Goal: Task Accomplishment & Management: Manage account settings

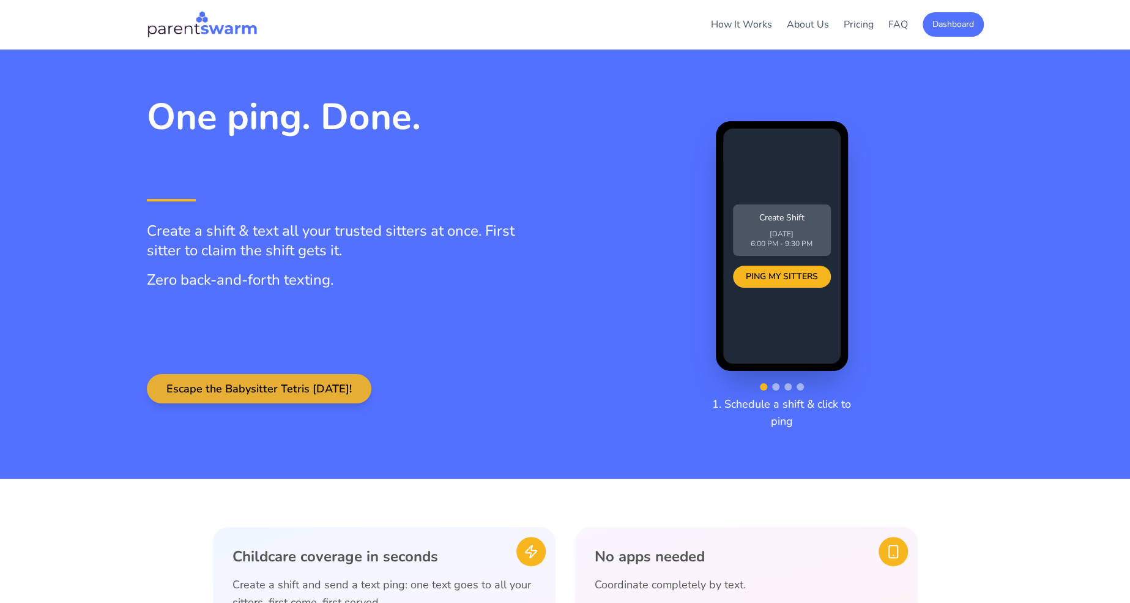
click at [273, 397] on button "Escape the Babysitter Tetris Today!" at bounding box center [259, 388] width 225 height 29
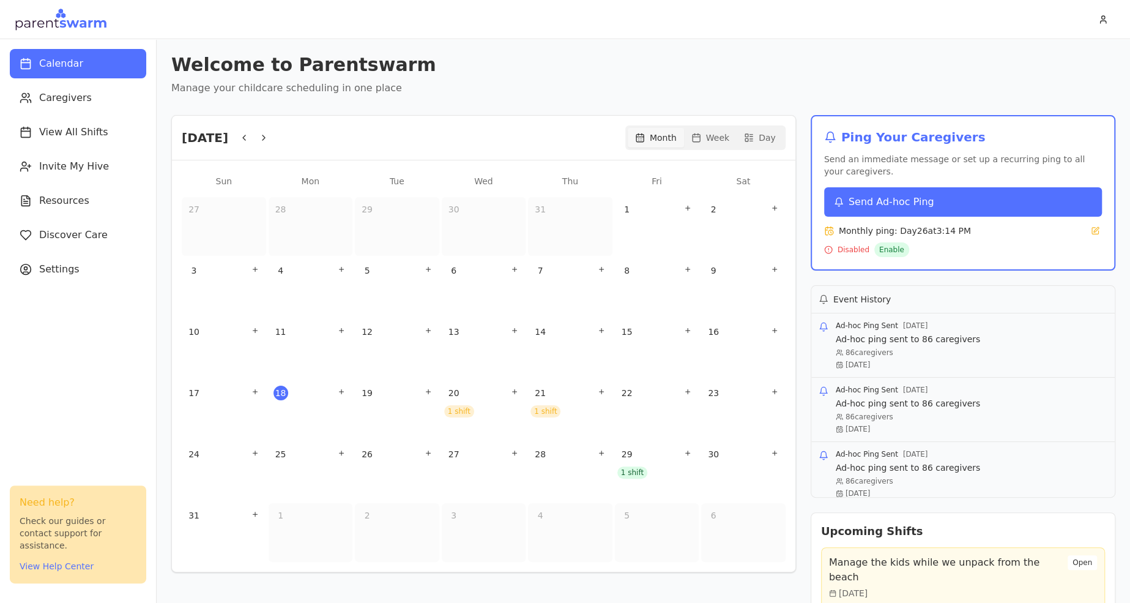
click at [862, 197] on span "Send Ad-hoc Ping" at bounding box center [891, 202] width 86 height 15
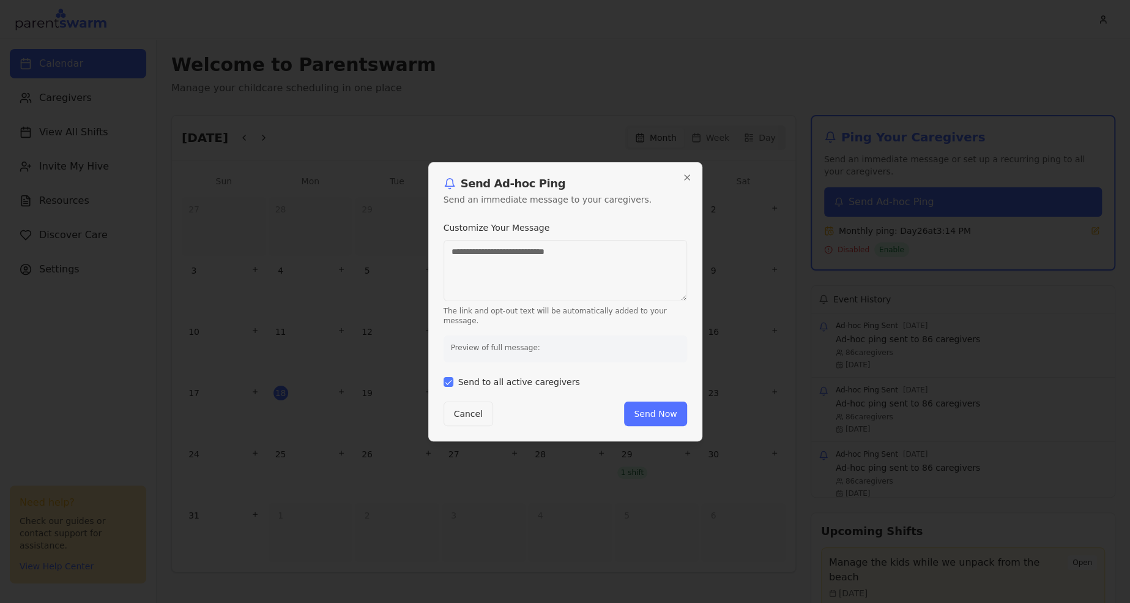
type textarea "**********"
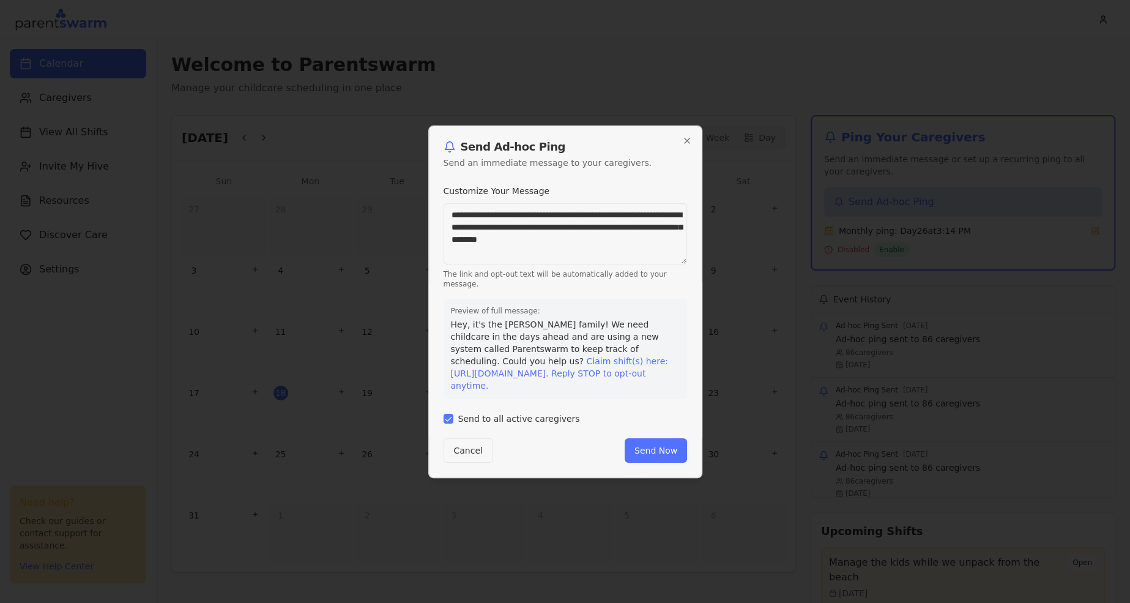
click at [441, 418] on div "**********" at bounding box center [565, 301] width 274 height 352
click at [446, 417] on button "Send to all active caregivers" at bounding box center [449, 419] width 10 height 10
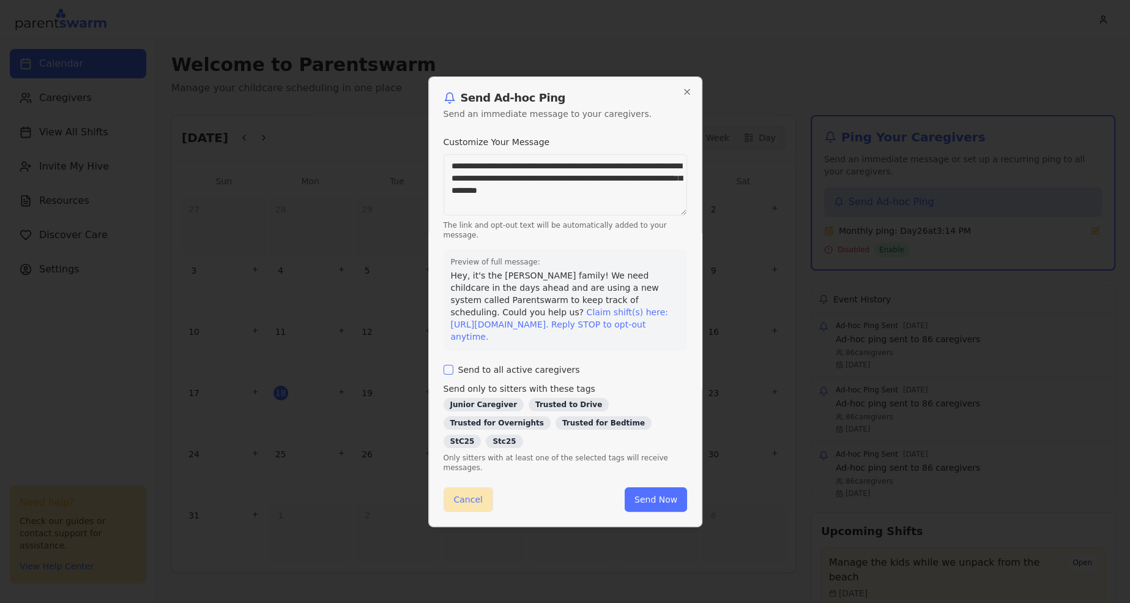
click at [475, 502] on button "Cancel" at bounding box center [469, 499] width 50 height 24
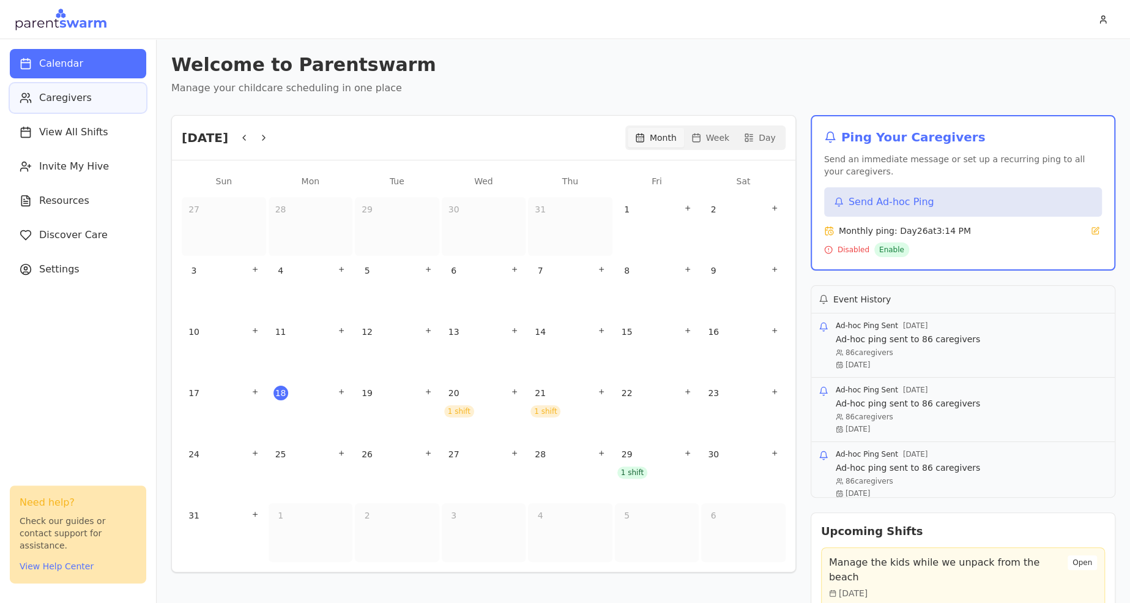
click at [74, 97] on span "Caregivers" at bounding box center [65, 98] width 53 height 15
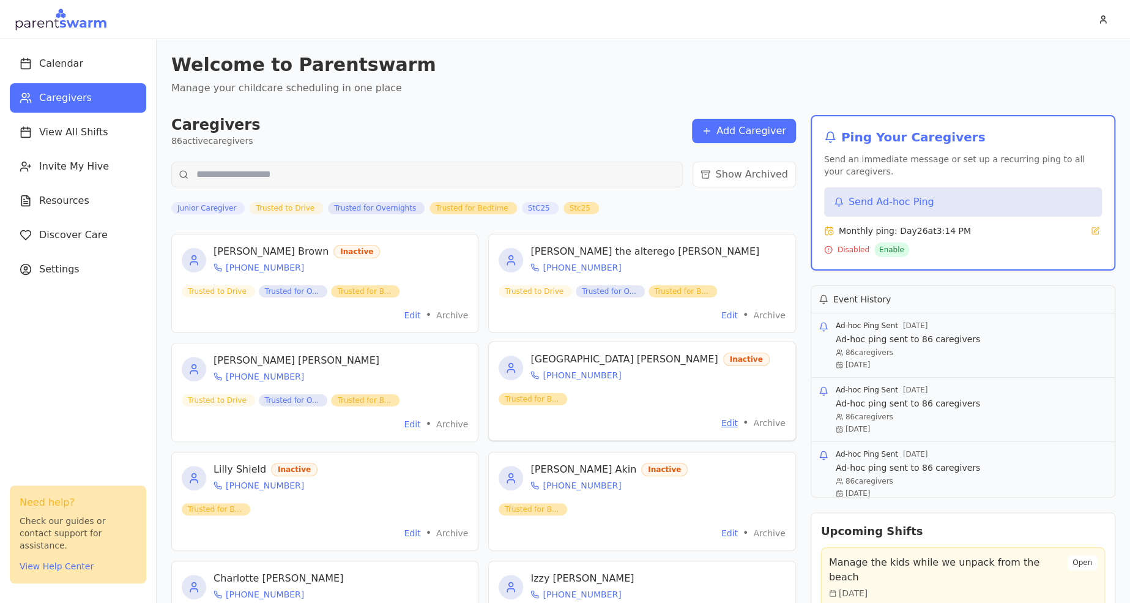
click at [731, 418] on button "Edit" at bounding box center [729, 423] width 17 height 12
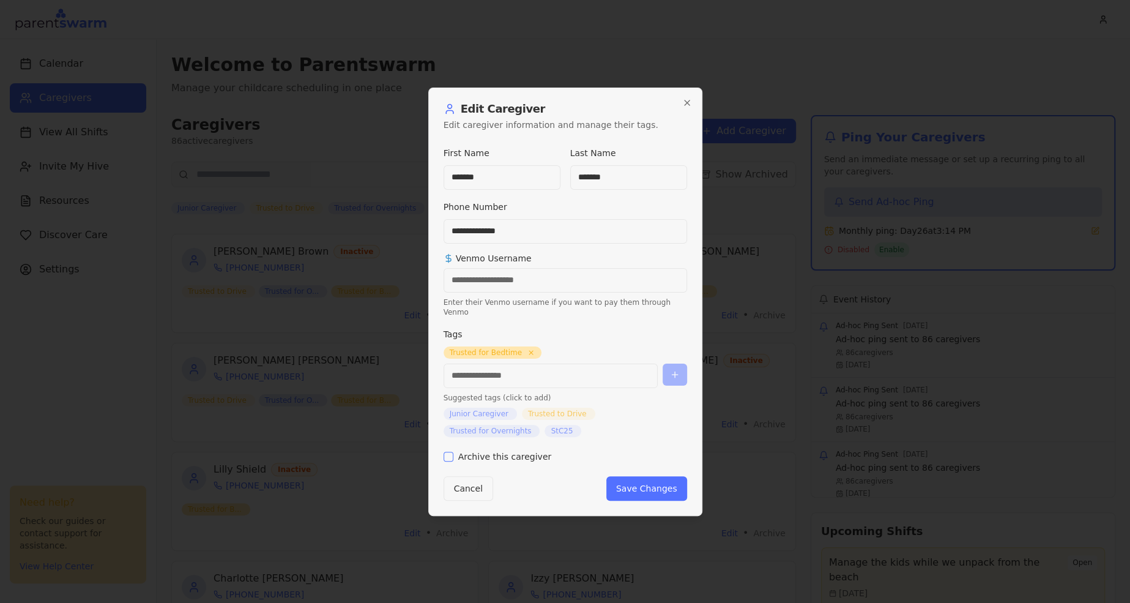
click at [494, 452] on label "Archive this caregiver" at bounding box center [505, 456] width 94 height 9
click at [453, 451] on button "Archive this caregiver" at bounding box center [449, 456] width 10 height 10
click at [654, 481] on button "Save Changes" at bounding box center [646, 488] width 81 height 24
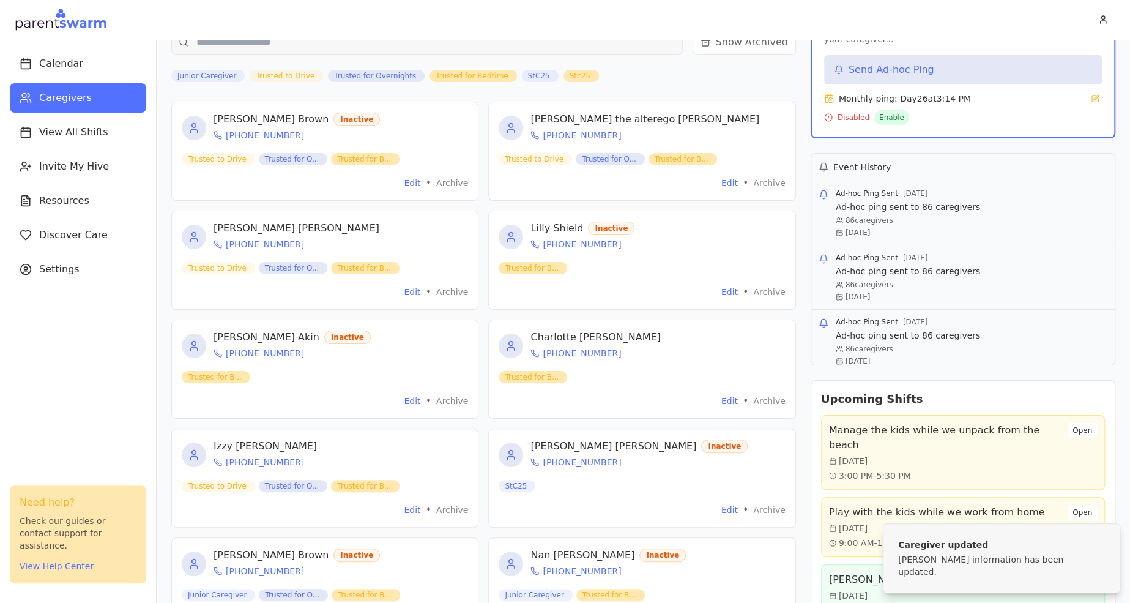
scroll to position [136, 0]
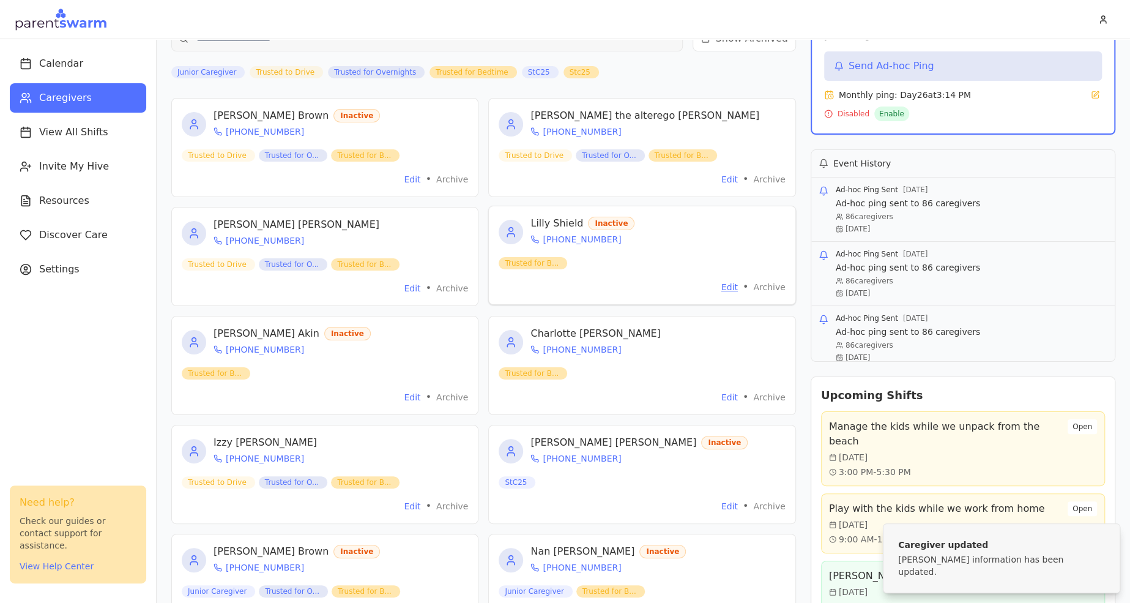
click at [733, 287] on button "Edit" at bounding box center [729, 287] width 17 height 12
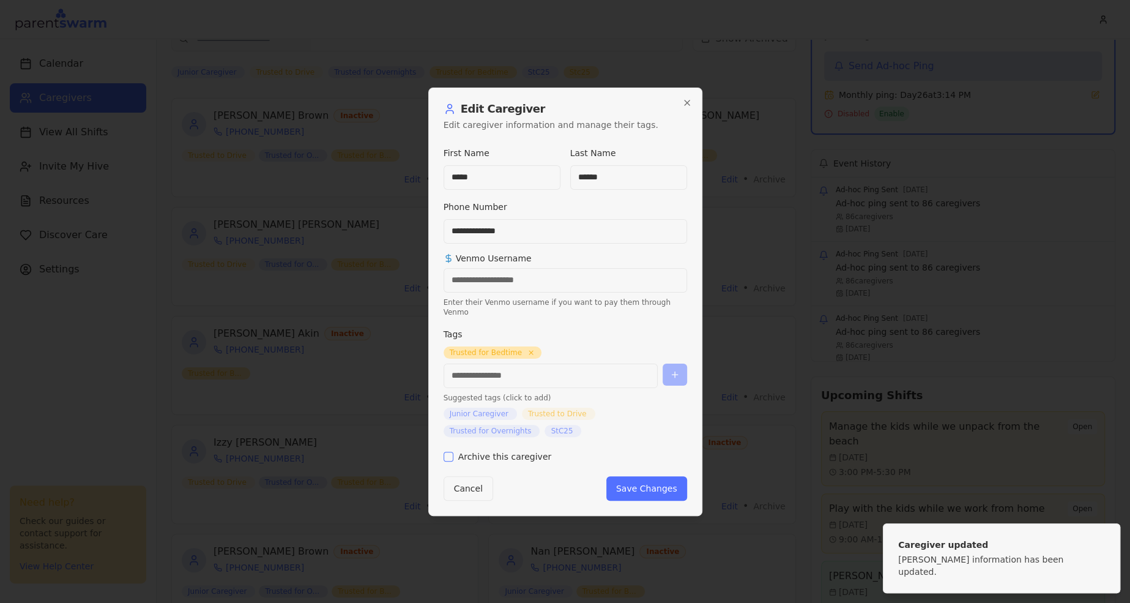
click at [498, 452] on label "Archive this caregiver" at bounding box center [505, 456] width 94 height 9
click at [453, 452] on button "Archive this caregiver" at bounding box center [449, 456] width 10 height 10
click at [620, 480] on button "Save Changes" at bounding box center [646, 488] width 81 height 24
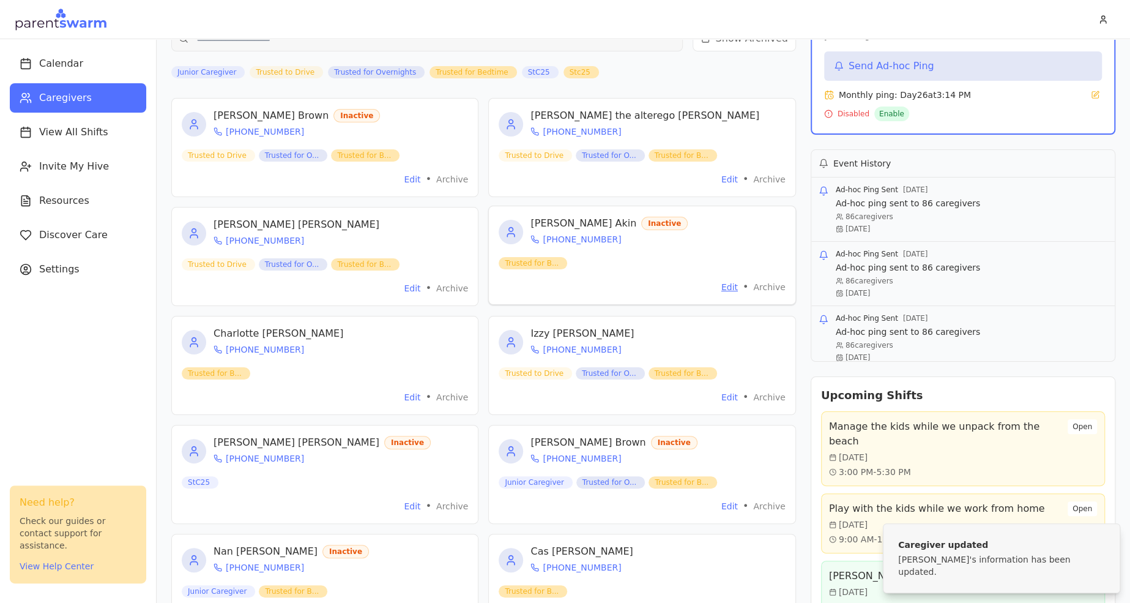
click at [735, 283] on button "Edit" at bounding box center [729, 287] width 17 height 12
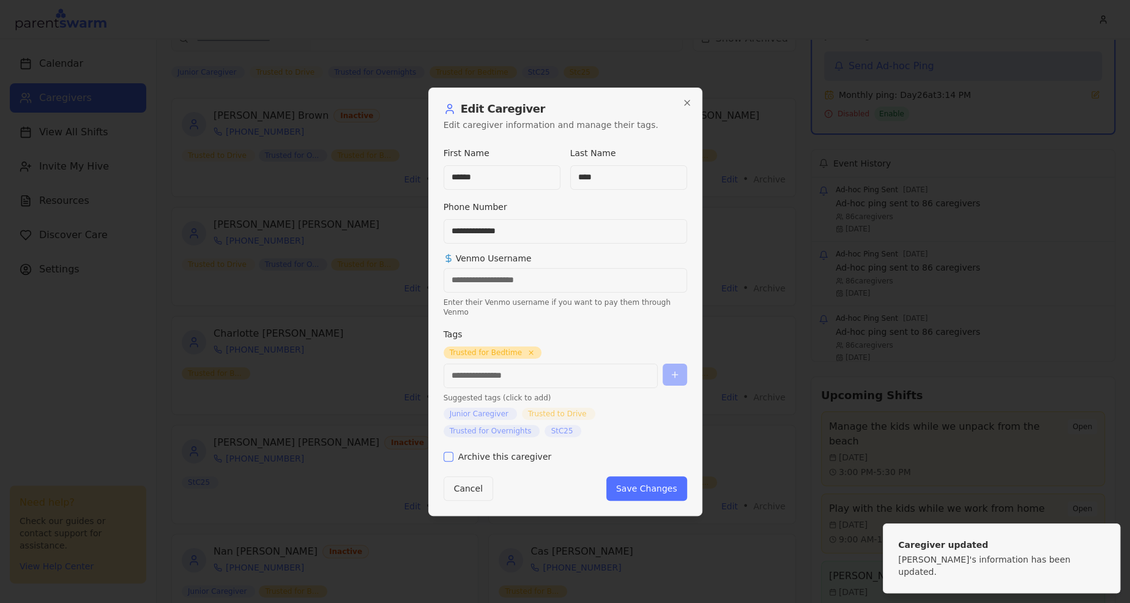
click at [524, 452] on label "Archive this caregiver" at bounding box center [505, 456] width 94 height 9
click at [453, 451] on button "Archive this caregiver" at bounding box center [449, 456] width 10 height 10
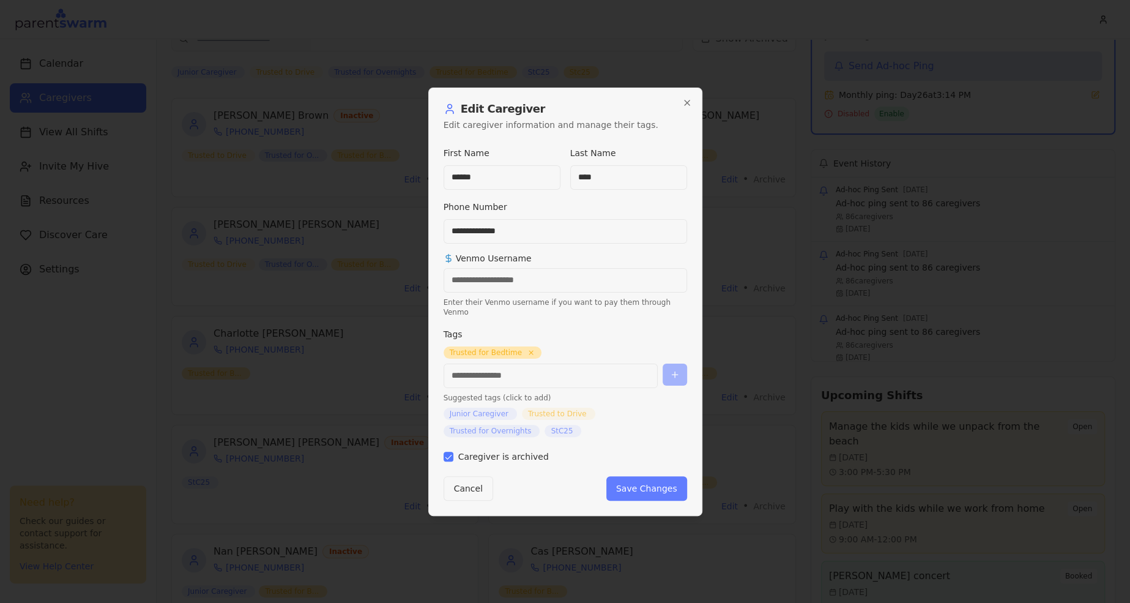
click at [649, 476] on button "Save Changes" at bounding box center [646, 488] width 81 height 24
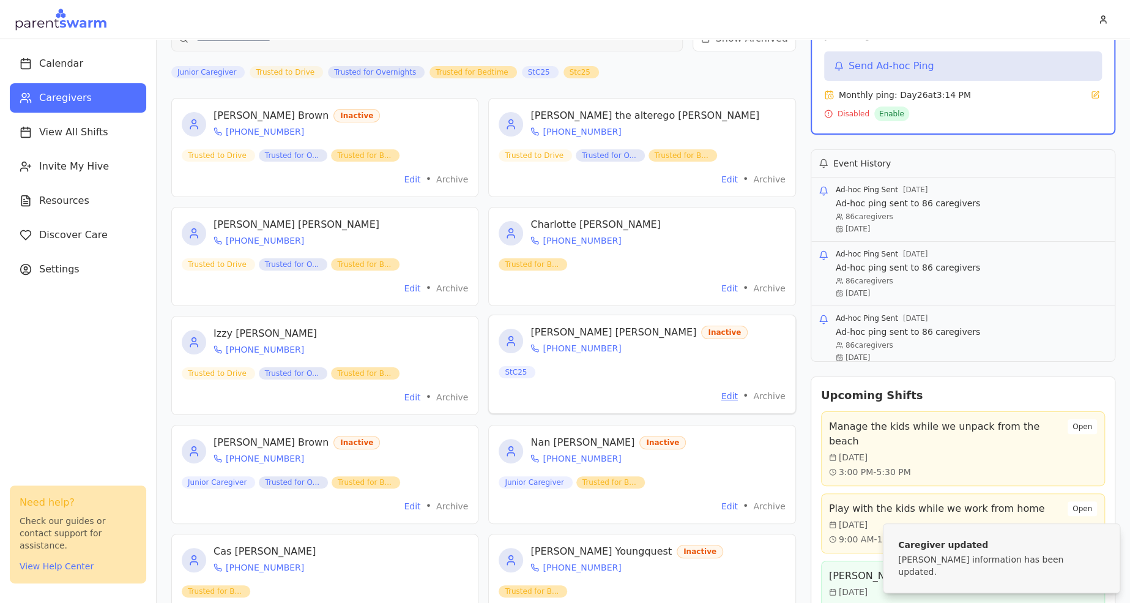
click at [735, 398] on button "Edit" at bounding box center [729, 396] width 17 height 12
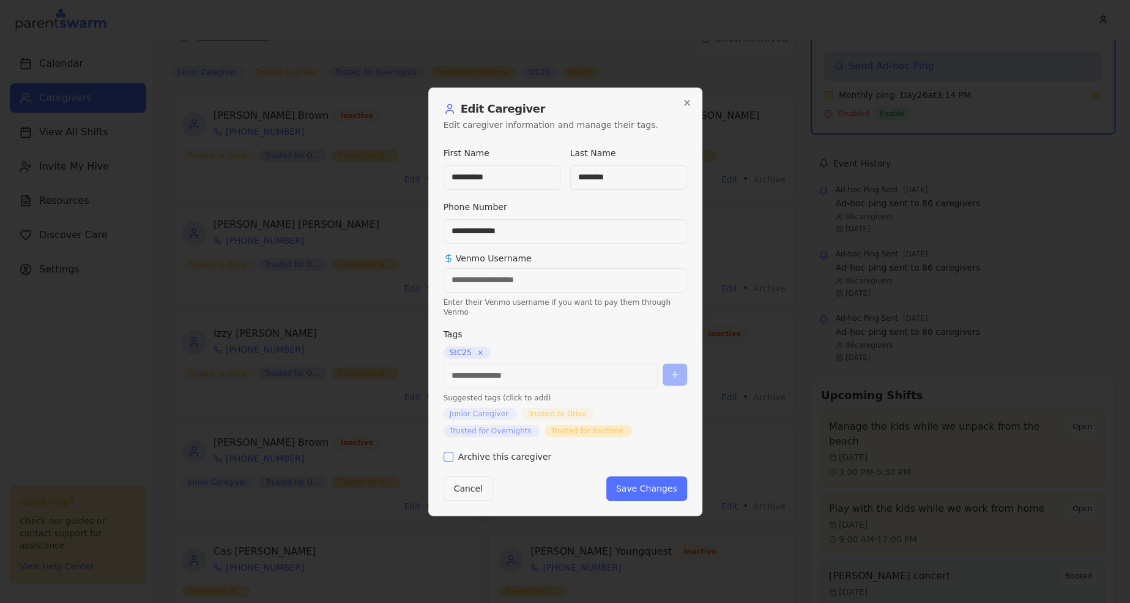
click at [538, 453] on label "Archive this caregiver" at bounding box center [505, 456] width 94 height 9
click at [453, 453] on button "Archive this caregiver" at bounding box center [449, 456] width 10 height 10
click at [642, 478] on button "Save Changes" at bounding box center [646, 488] width 81 height 24
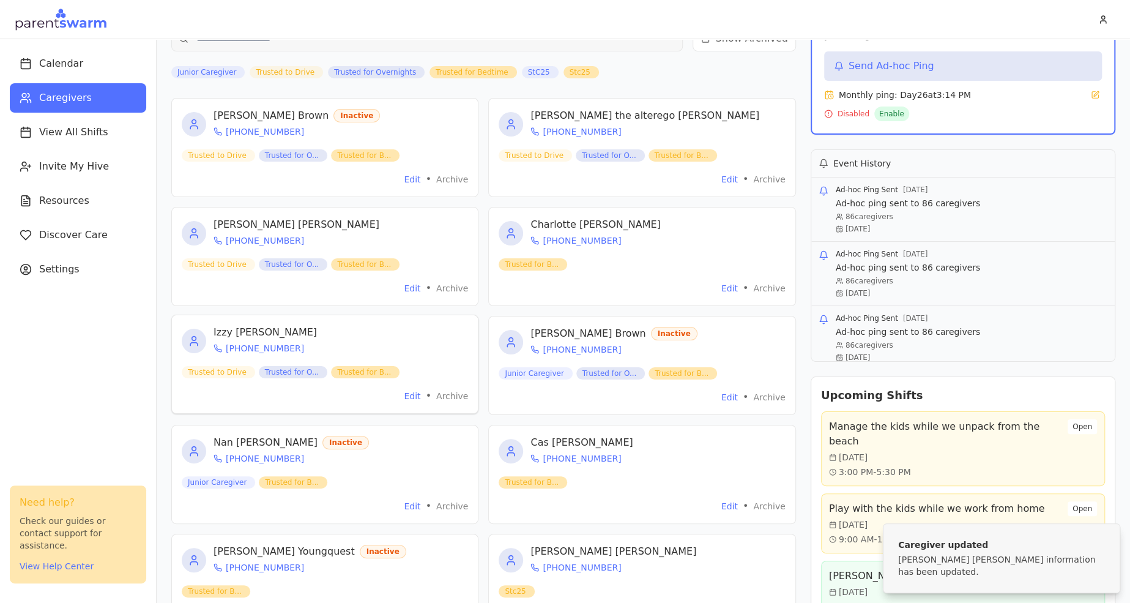
click at [404, 395] on div "Edit • Archive" at bounding box center [325, 395] width 286 height 15
click at [410, 395] on button "Edit" at bounding box center [412, 396] width 17 height 12
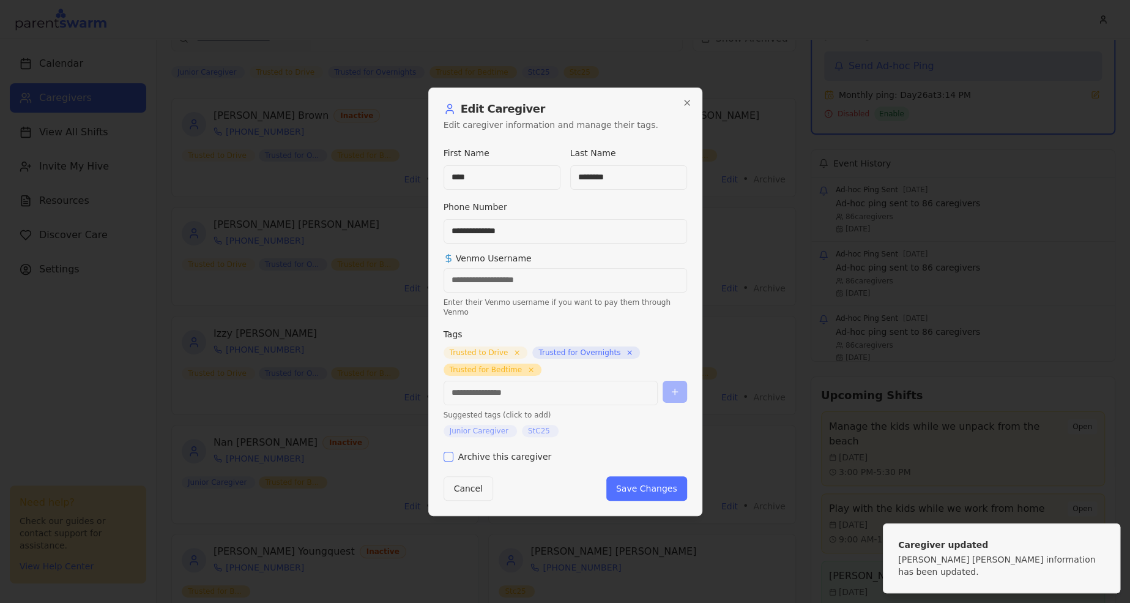
click at [471, 452] on label "Archive this caregiver" at bounding box center [505, 456] width 94 height 9
click at [453, 451] on button "Archive this caregiver" at bounding box center [449, 456] width 10 height 10
click at [634, 478] on button "Save Changes" at bounding box center [646, 488] width 81 height 24
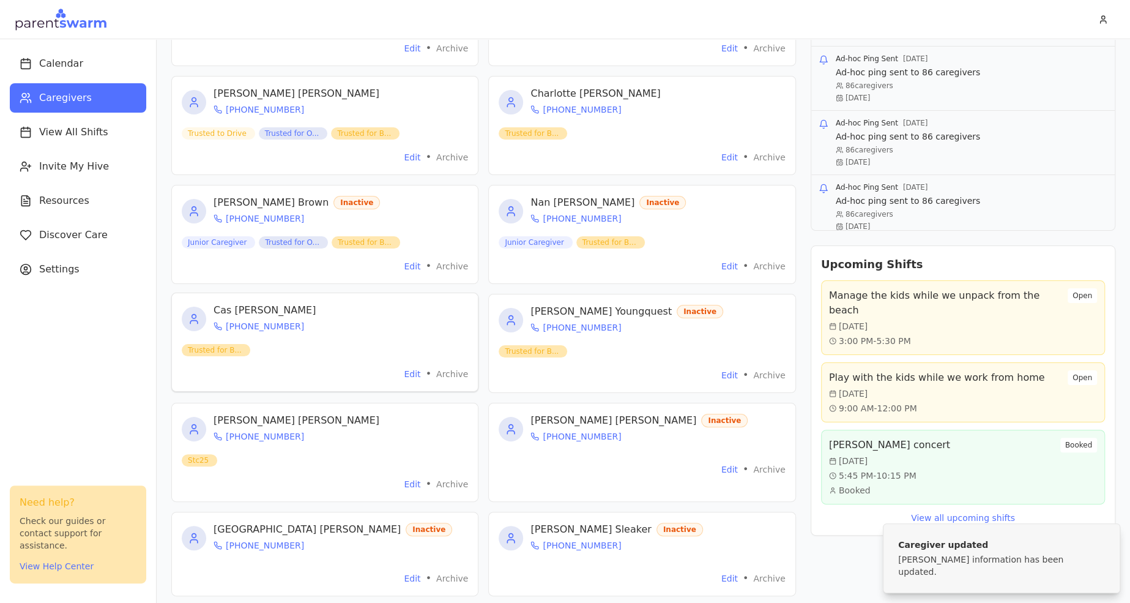
scroll to position [267, 0]
click at [738, 375] on button "Edit" at bounding box center [729, 373] width 17 height 12
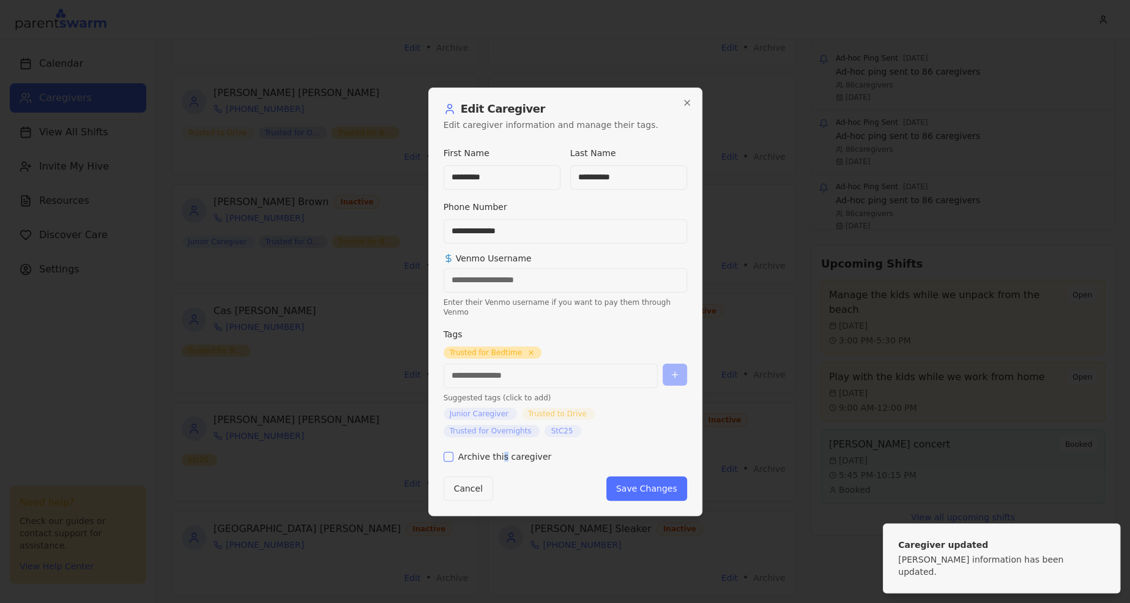
click at [503, 456] on label "Archive this caregiver" at bounding box center [505, 456] width 94 height 9
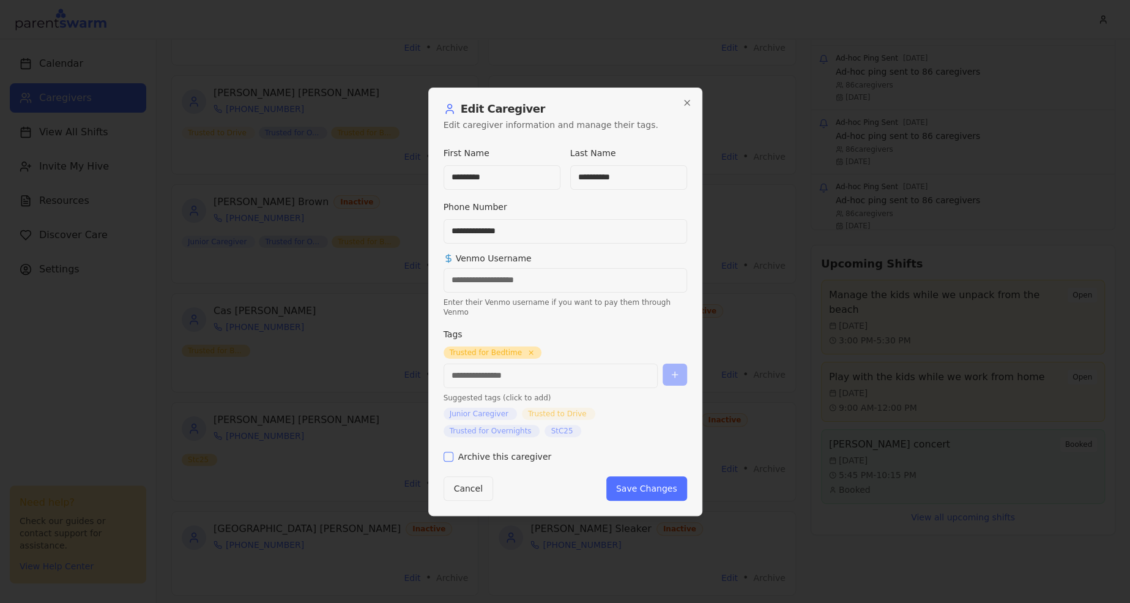
click at [528, 452] on label "Archive this caregiver" at bounding box center [505, 456] width 94 height 9
click at [453, 451] on button "Archive this caregiver" at bounding box center [449, 456] width 10 height 10
click at [651, 486] on button "Save Changes" at bounding box center [646, 488] width 81 height 24
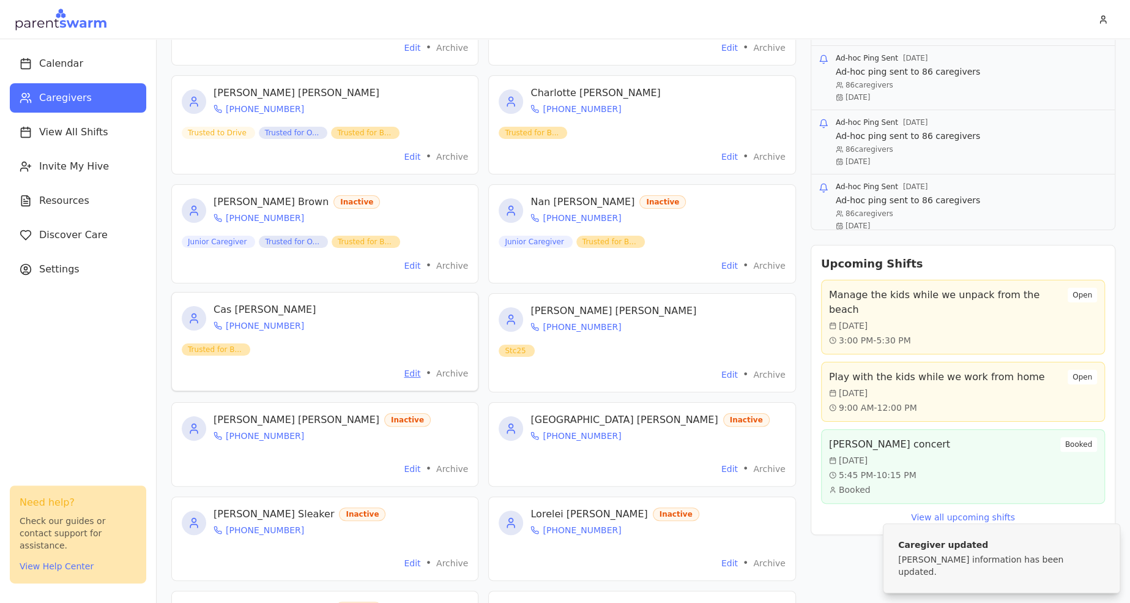
click at [414, 369] on button "Edit" at bounding box center [412, 373] width 17 height 12
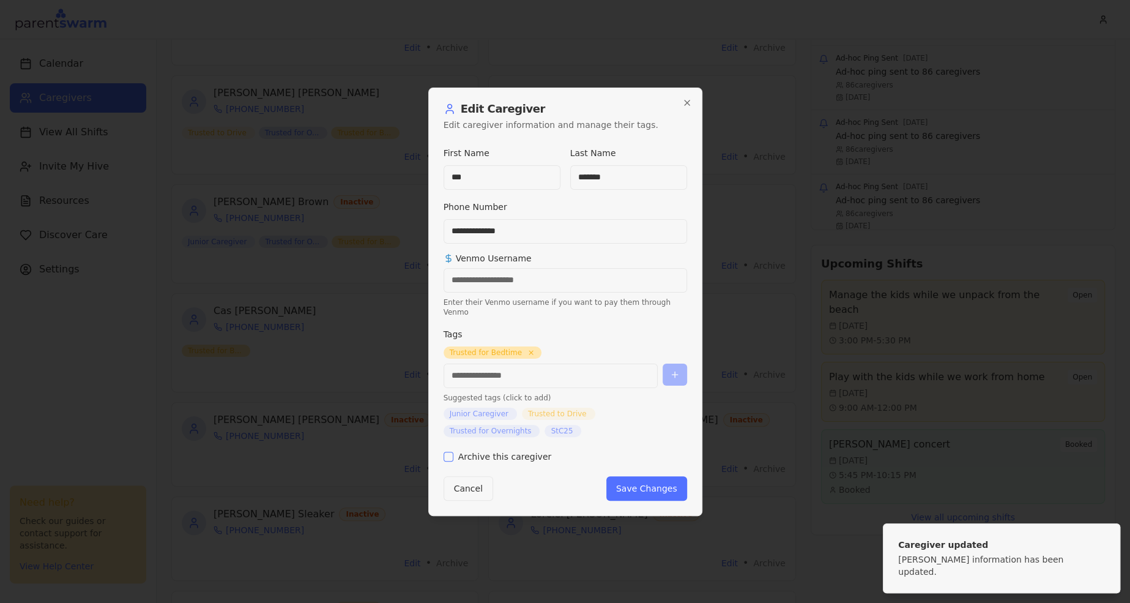
click at [479, 452] on label "Archive this caregiver" at bounding box center [505, 456] width 94 height 9
click at [453, 451] on button "Archive this caregiver" at bounding box center [449, 456] width 10 height 10
click at [624, 488] on button "Save Changes" at bounding box center [646, 488] width 81 height 24
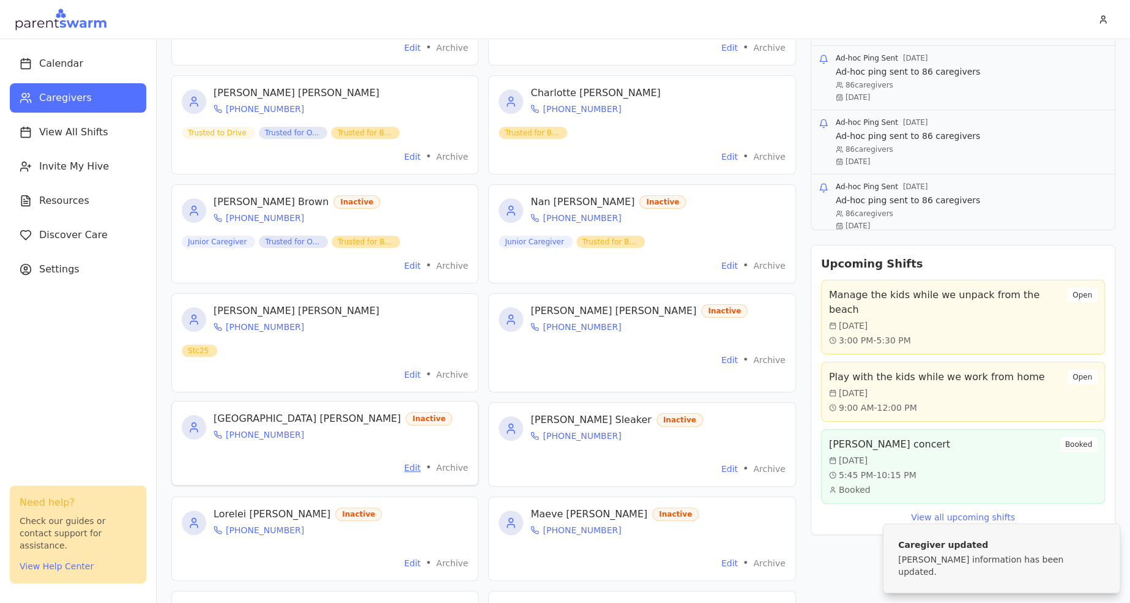
click at [409, 467] on button "Edit" at bounding box center [412, 467] width 17 height 12
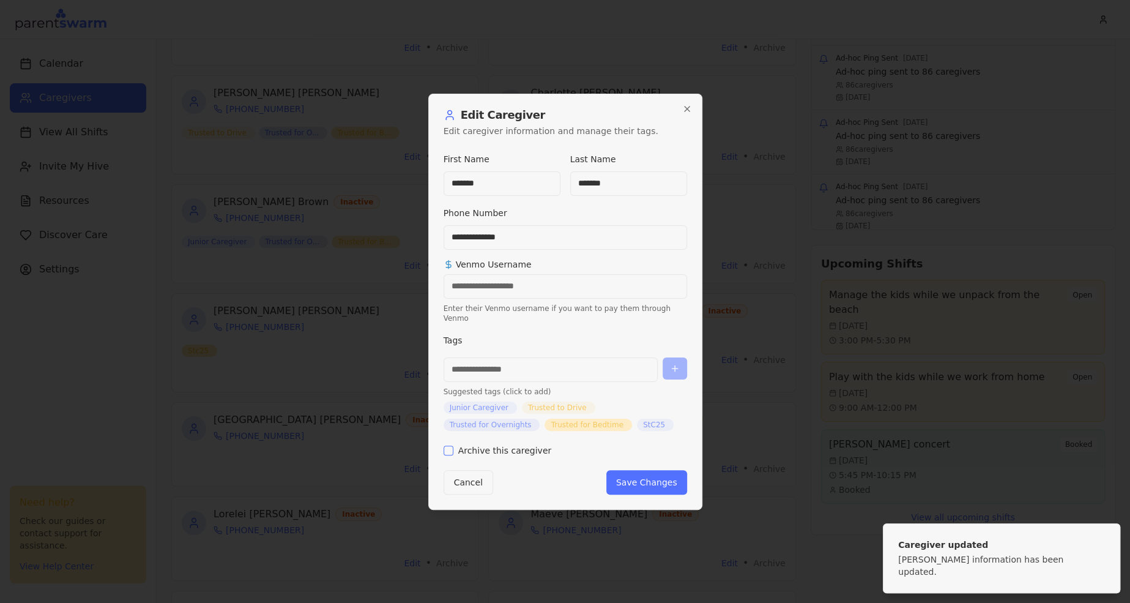
click at [489, 446] on label "Archive this caregiver" at bounding box center [505, 450] width 94 height 9
click at [453, 445] on button "Archive this caregiver" at bounding box center [449, 450] width 10 height 10
click at [633, 487] on button "Save Changes" at bounding box center [646, 482] width 81 height 24
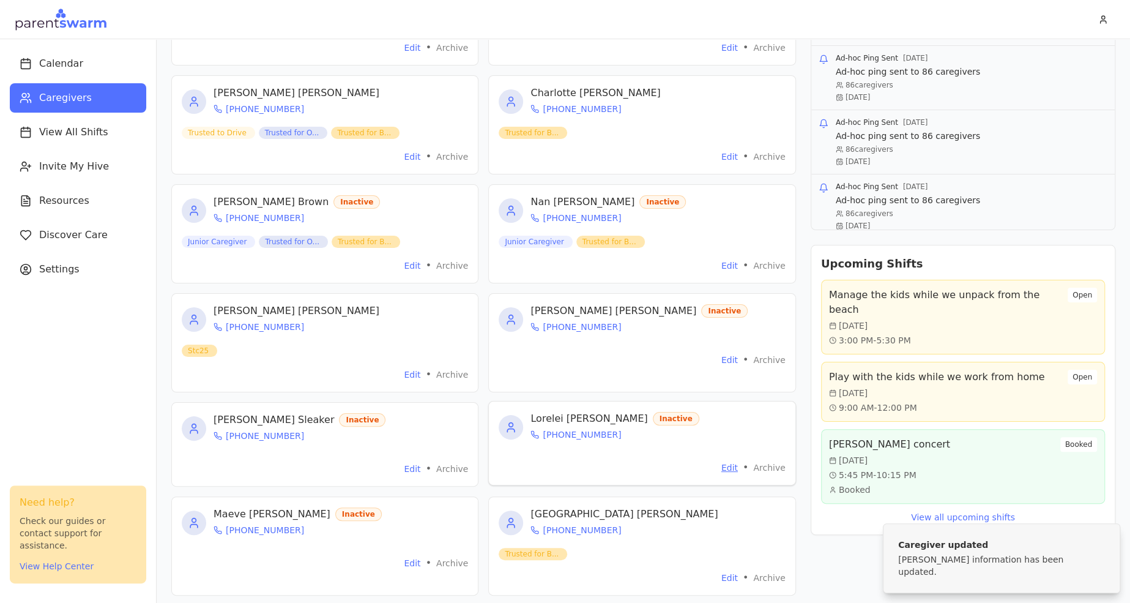
click at [727, 464] on button "Edit" at bounding box center [729, 467] width 17 height 12
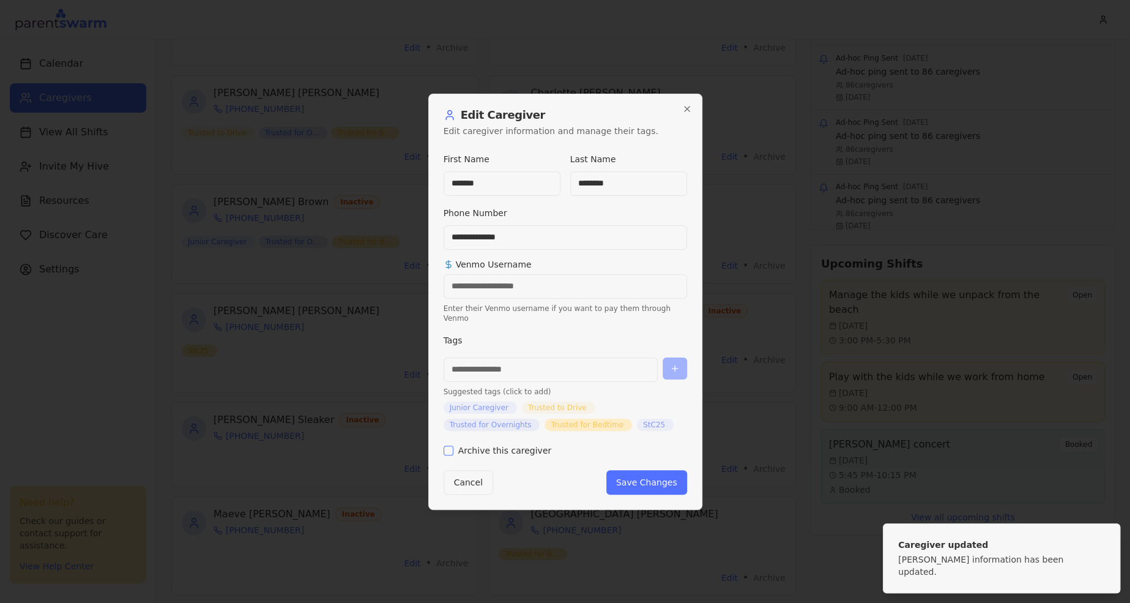
click at [524, 446] on label "Archive this caregiver" at bounding box center [505, 450] width 94 height 9
click at [453, 446] on button "Archive this caregiver" at bounding box center [449, 450] width 10 height 10
click at [623, 474] on button "Save Changes" at bounding box center [646, 482] width 81 height 24
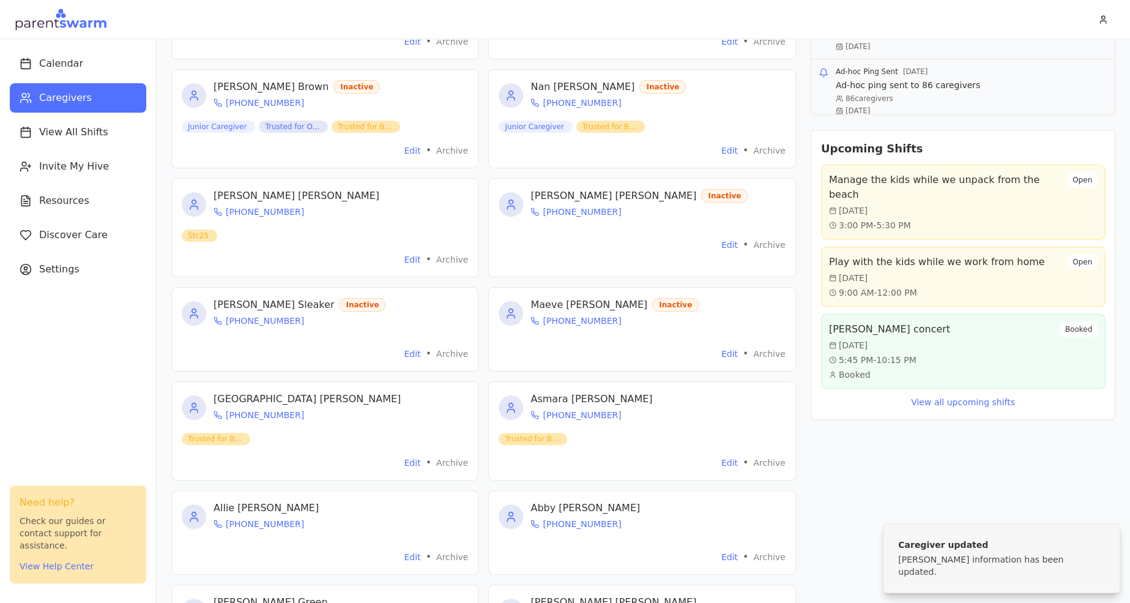
scroll to position [387, 0]
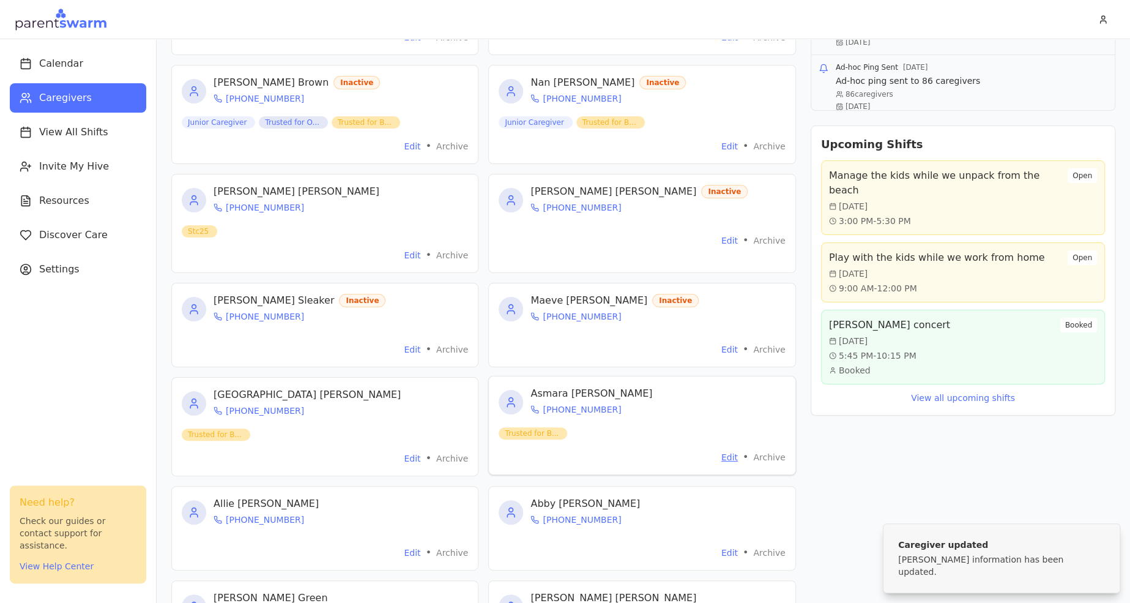
click at [732, 459] on button "Edit" at bounding box center [729, 457] width 17 height 12
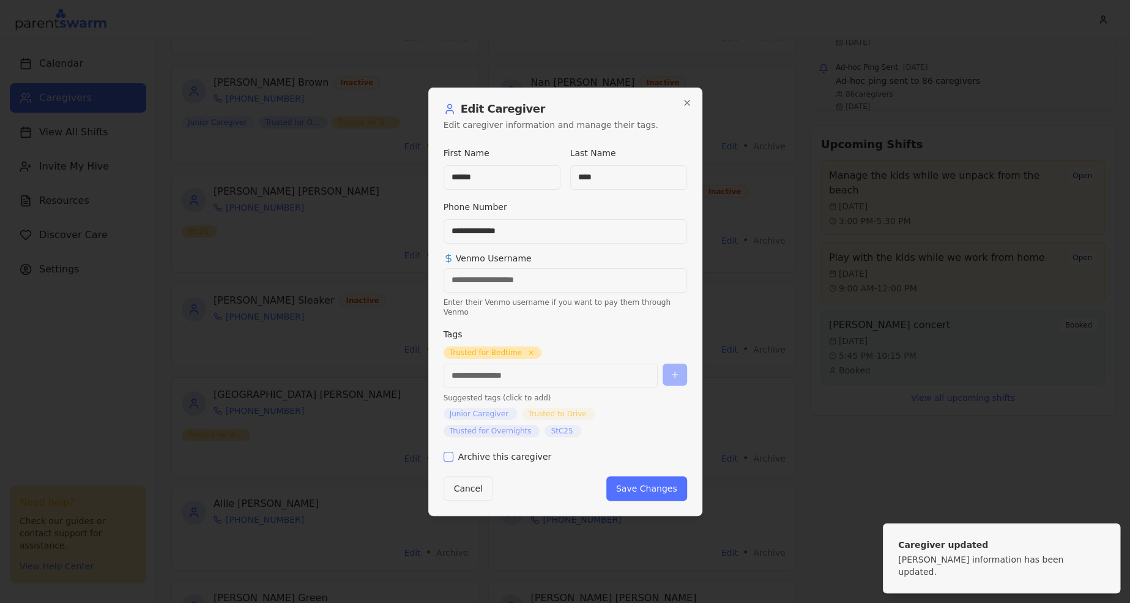
click at [525, 452] on label "Archive this caregiver" at bounding box center [505, 456] width 94 height 9
click at [453, 451] on button "Archive this caregiver" at bounding box center [449, 456] width 10 height 10
click at [634, 476] on button "Save Changes" at bounding box center [646, 488] width 81 height 24
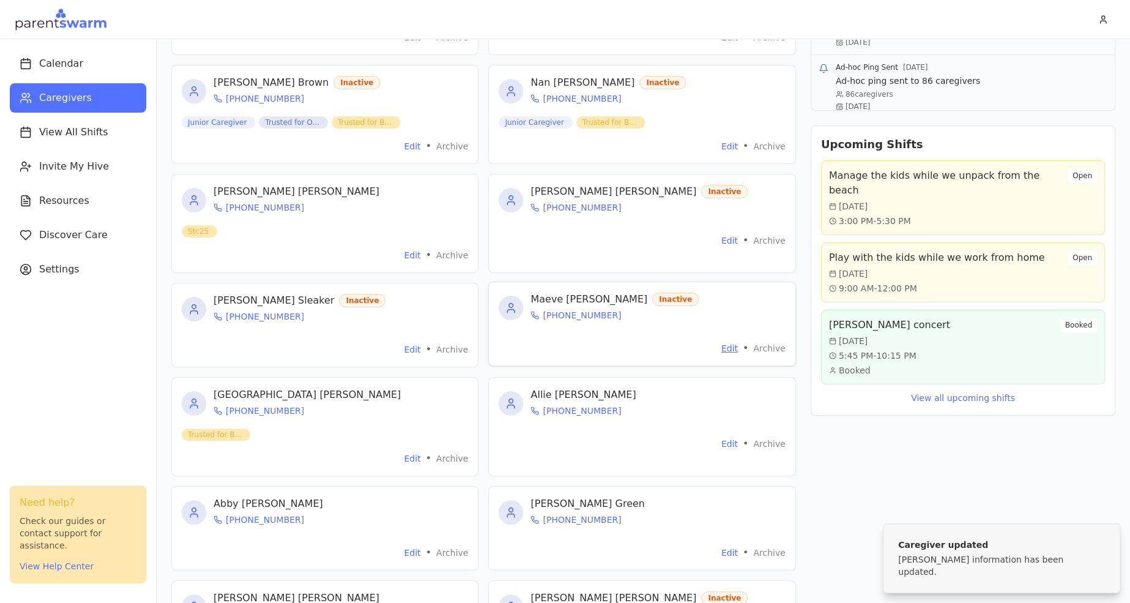
click at [729, 347] on button "Edit" at bounding box center [729, 348] width 17 height 12
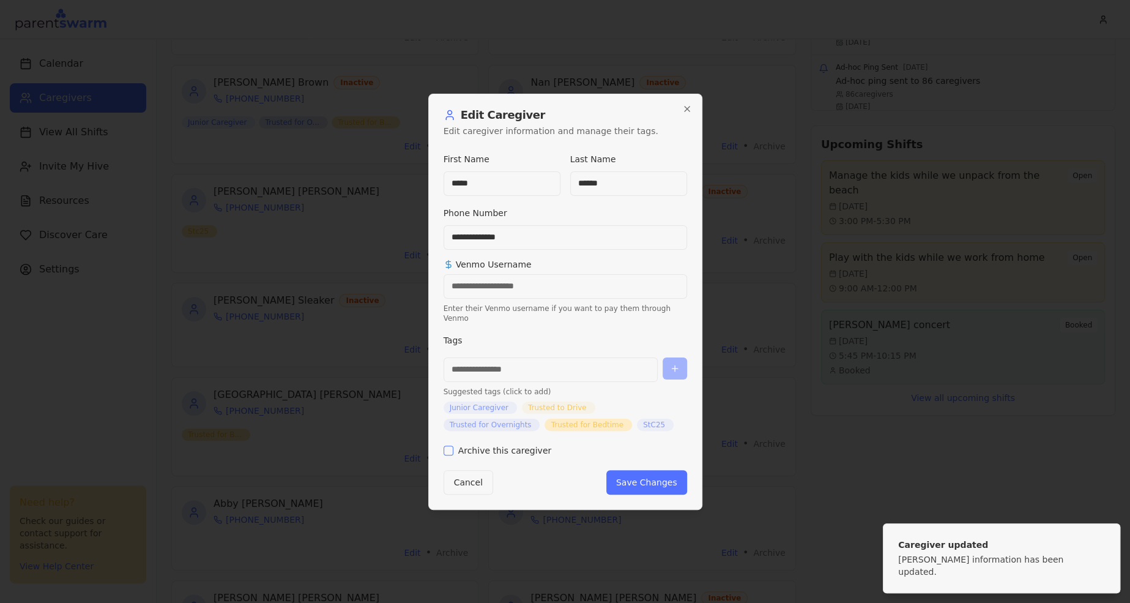
click at [522, 446] on label "Archive this caregiver" at bounding box center [505, 450] width 94 height 9
click at [453, 445] on button "Archive this caregiver" at bounding box center [449, 450] width 10 height 10
click at [642, 474] on button "Save Changes" at bounding box center [646, 482] width 81 height 24
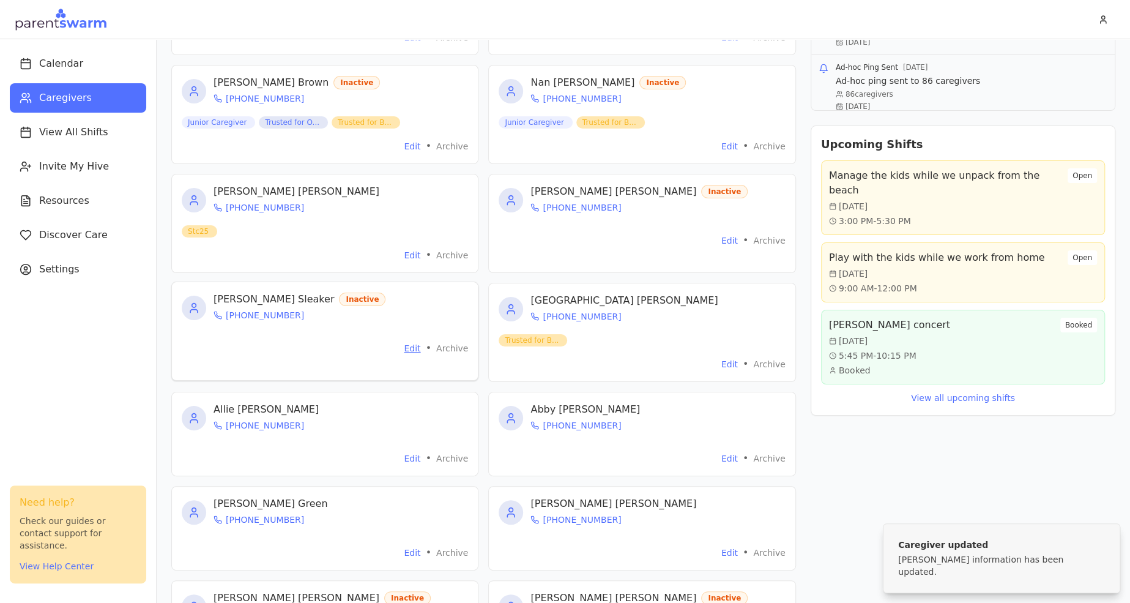
click at [410, 349] on button "Edit" at bounding box center [412, 348] width 17 height 12
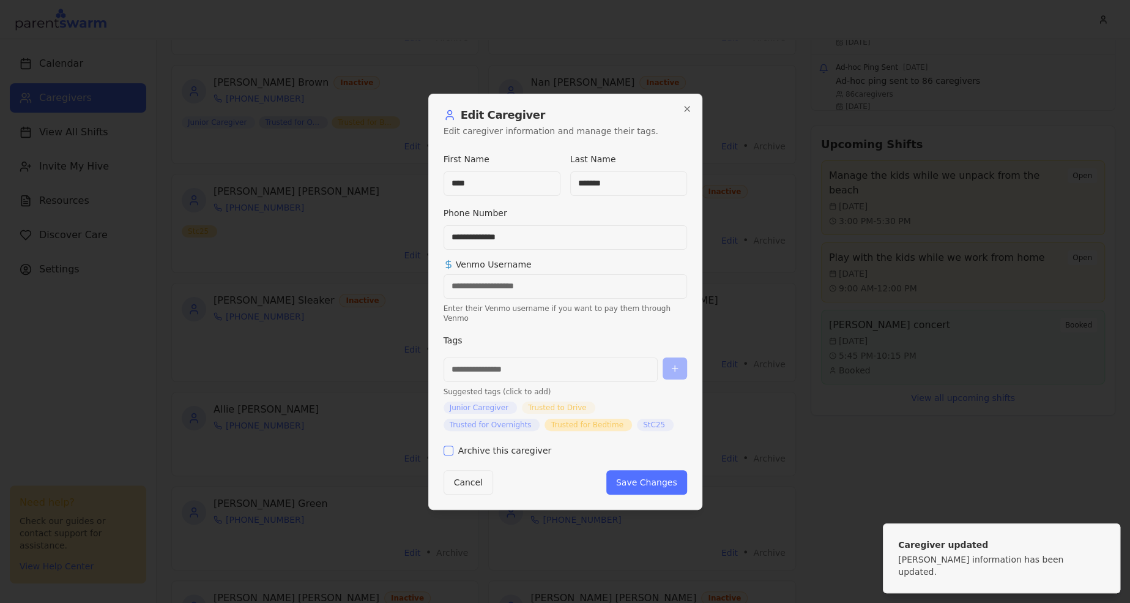
click at [487, 440] on div "Archive this caregiver" at bounding box center [565, 447] width 243 height 15
click at [476, 446] on label "Archive this caregiver" at bounding box center [505, 450] width 94 height 9
click at [453, 445] on button "Archive this caregiver" at bounding box center [449, 450] width 10 height 10
click at [631, 475] on button "Save Changes" at bounding box center [646, 482] width 81 height 24
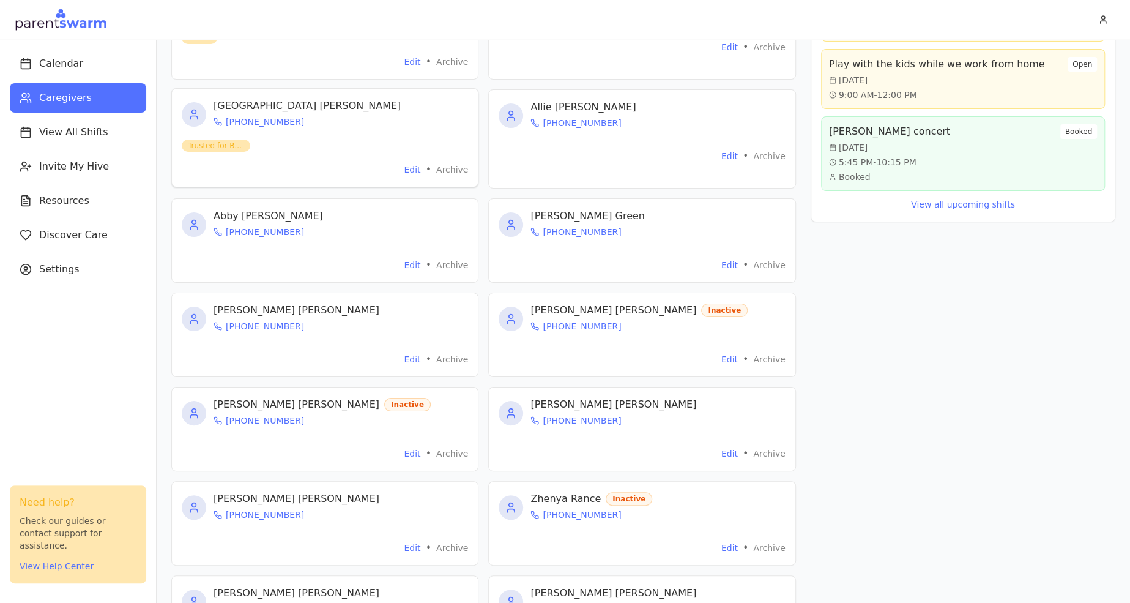
scroll to position [585, 0]
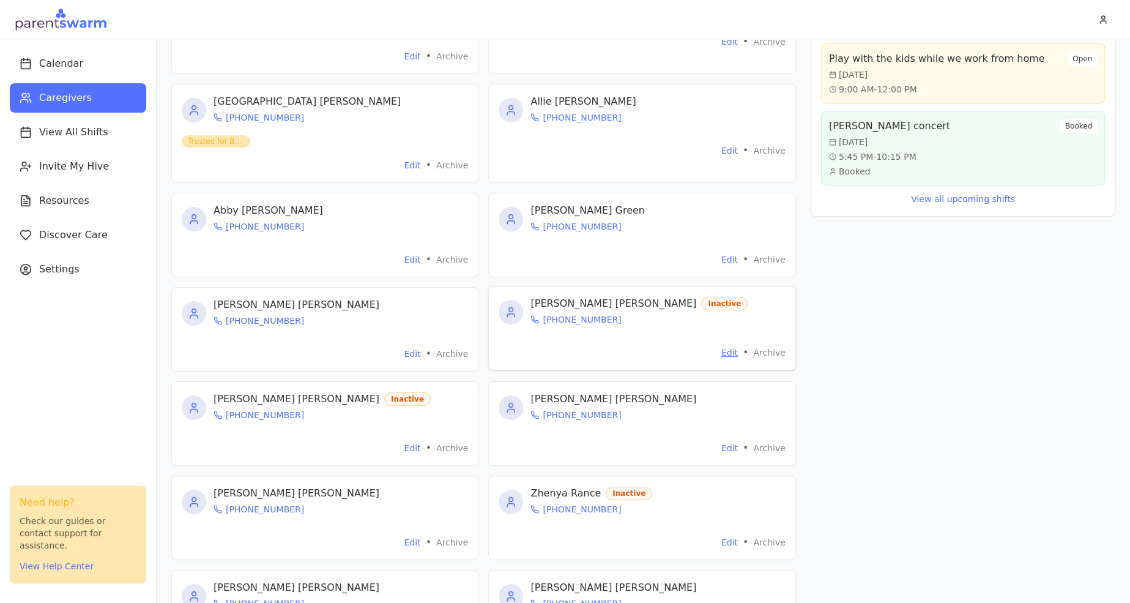
click at [729, 351] on button "Edit" at bounding box center [729, 352] width 17 height 12
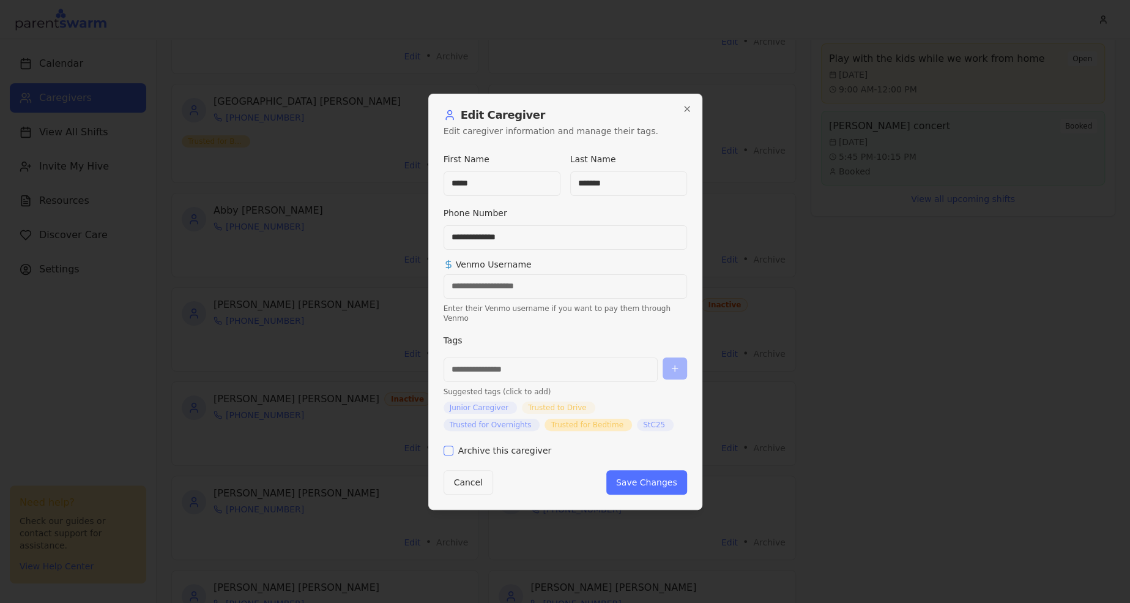
click at [499, 449] on label "Archive this caregiver" at bounding box center [505, 450] width 94 height 9
click at [453, 449] on button "Archive this caregiver" at bounding box center [449, 450] width 10 height 10
click at [642, 470] on button "Save Changes" at bounding box center [646, 482] width 81 height 24
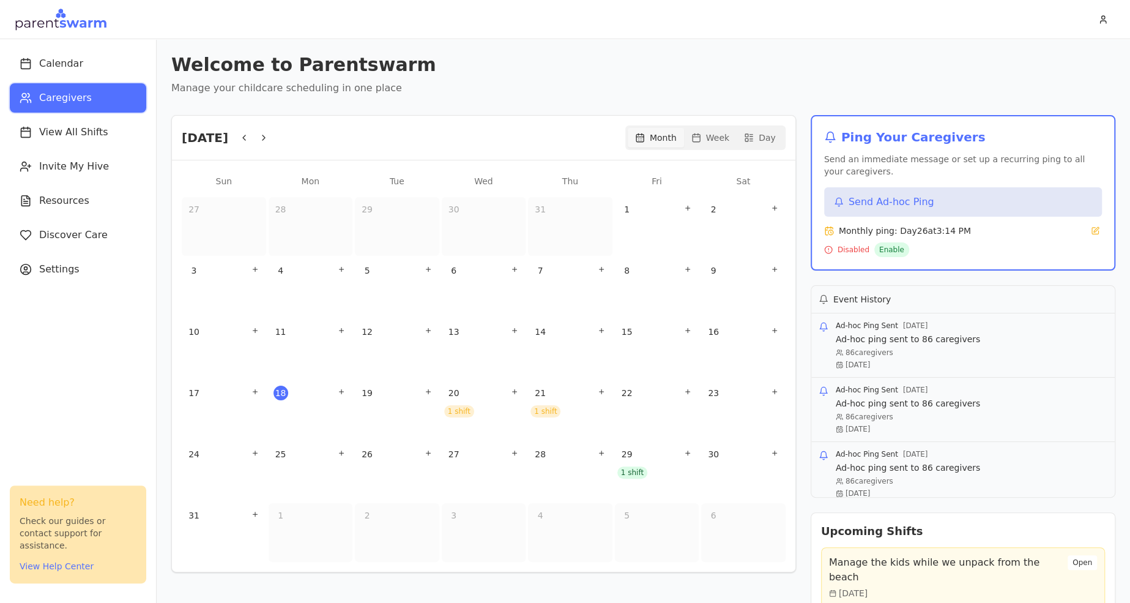
click at [86, 105] on button "Caregivers" at bounding box center [78, 97] width 136 height 29
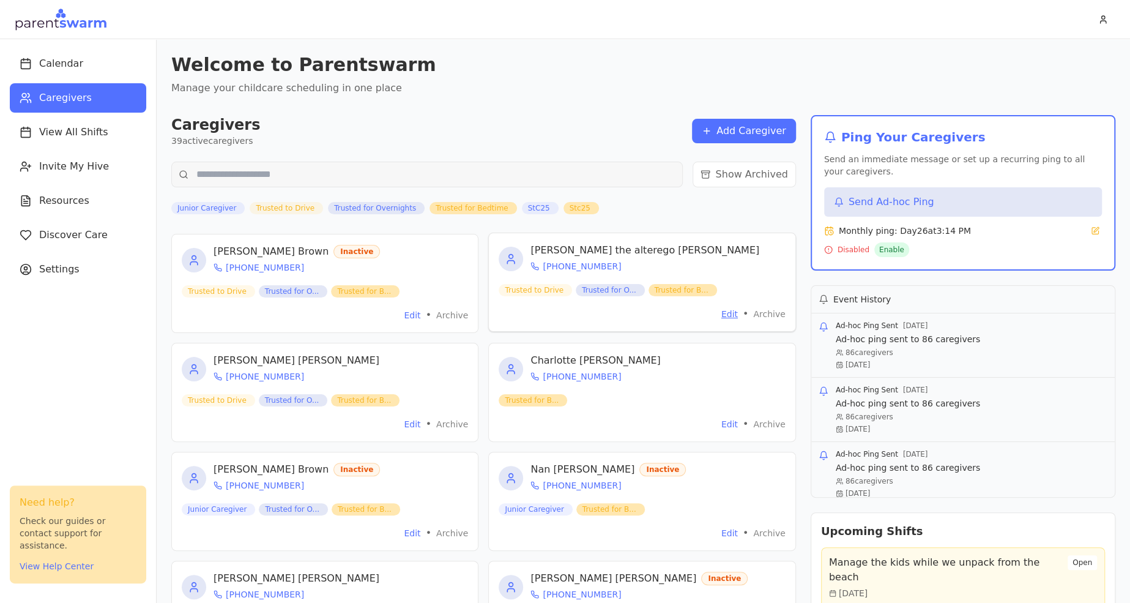
click at [734, 311] on button "Edit" at bounding box center [729, 314] width 17 height 12
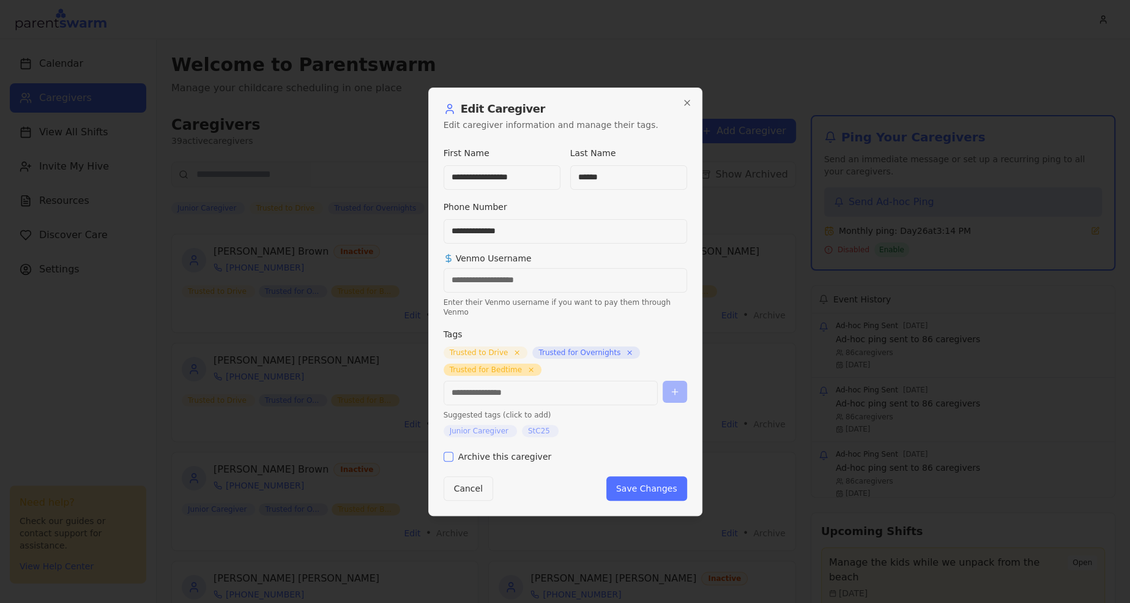
click at [522, 383] on input at bounding box center [551, 393] width 214 height 24
type input "****"
click at [674, 482] on button "Save Changes" at bounding box center [646, 488] width 81 height 24
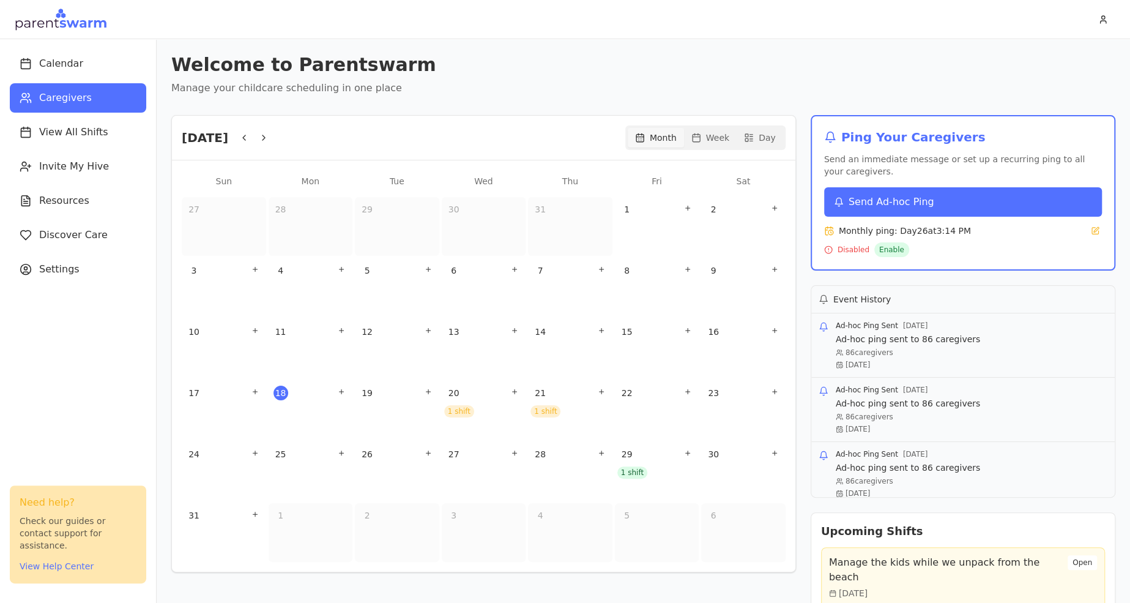
click at [868, 197] on span "Send Ad-hoc Ping" at bounding box center [891, 202] width 86 height 15
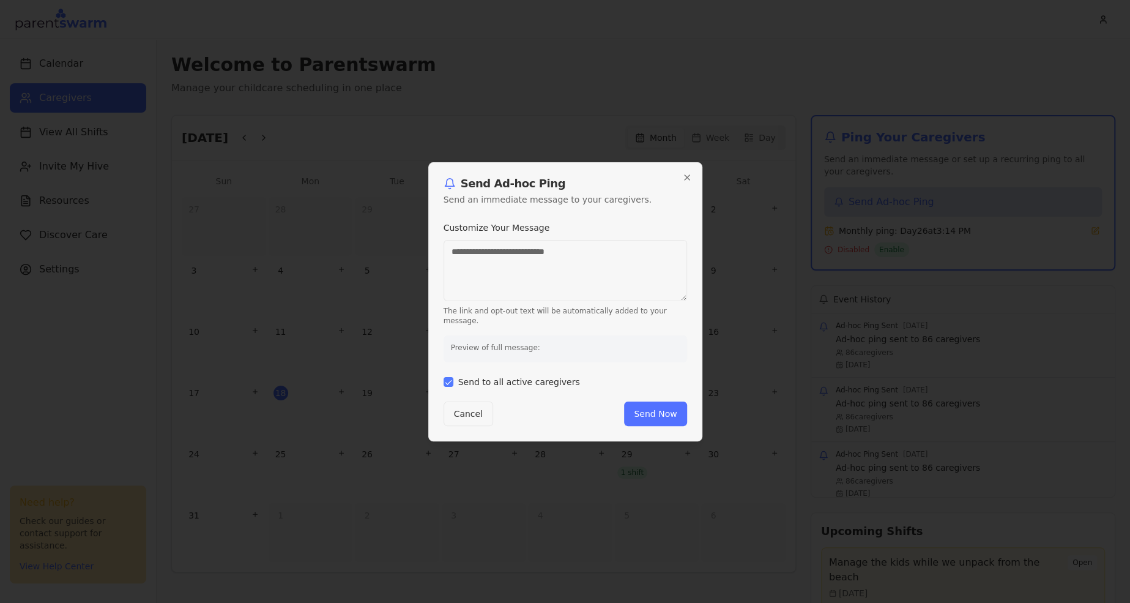
type textarea "**********"
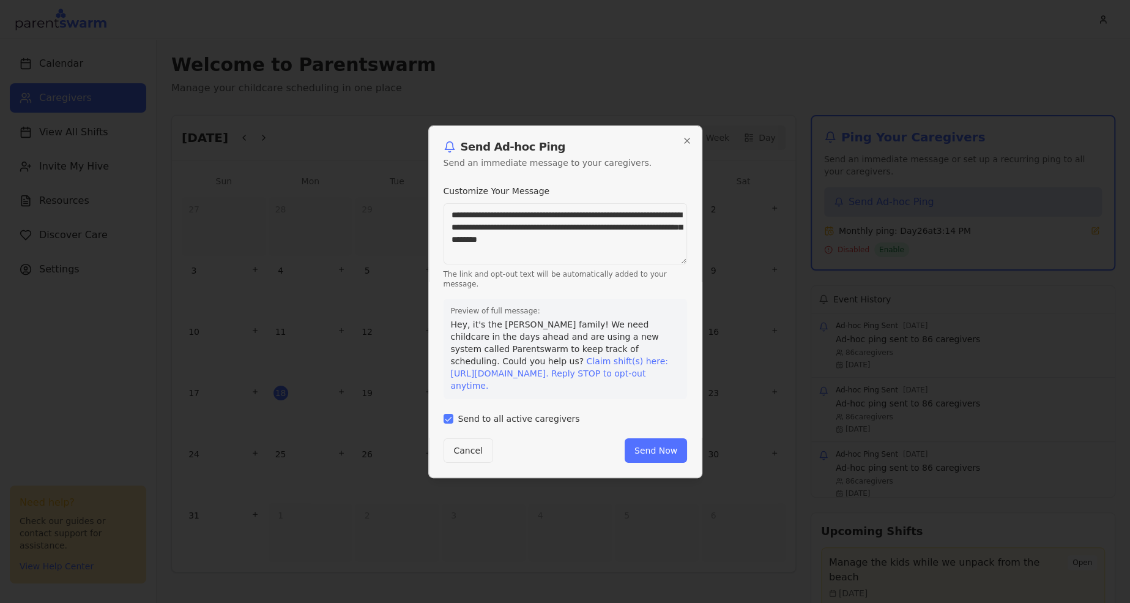
click at [475, 419] on label "Send to all active caregivers" at bounding box center [519, 418] width 122 height 9
click at [453, 419] on button "Send to all active caregivers" at bounding box center [449, 419] width 10 height 10
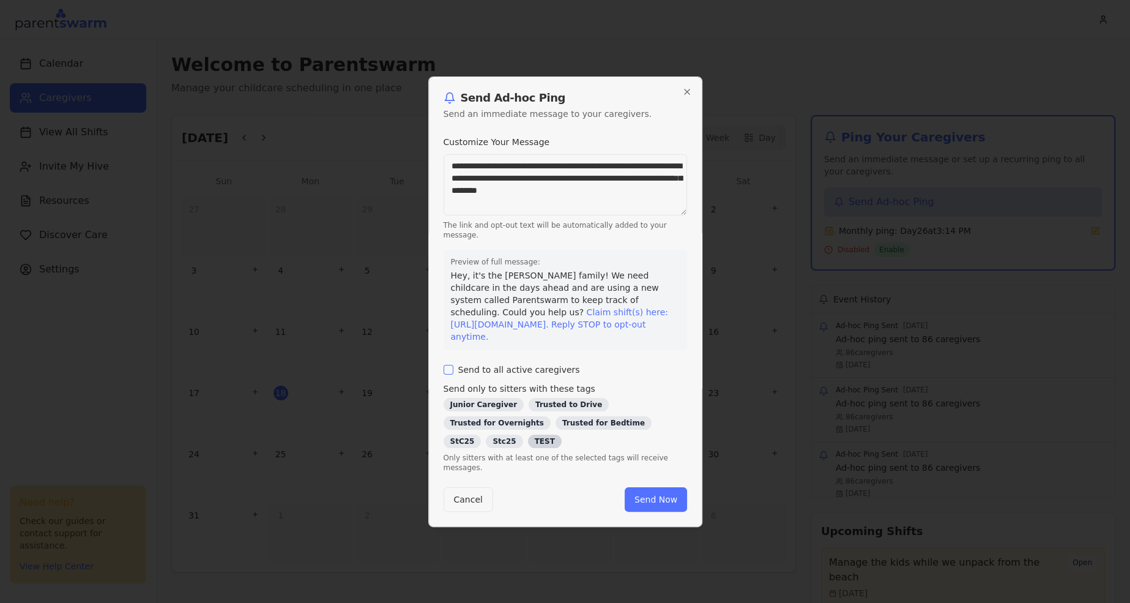
click at [528, 444] on div "TEST" at bounding box center [545, 440] width 34 height 13
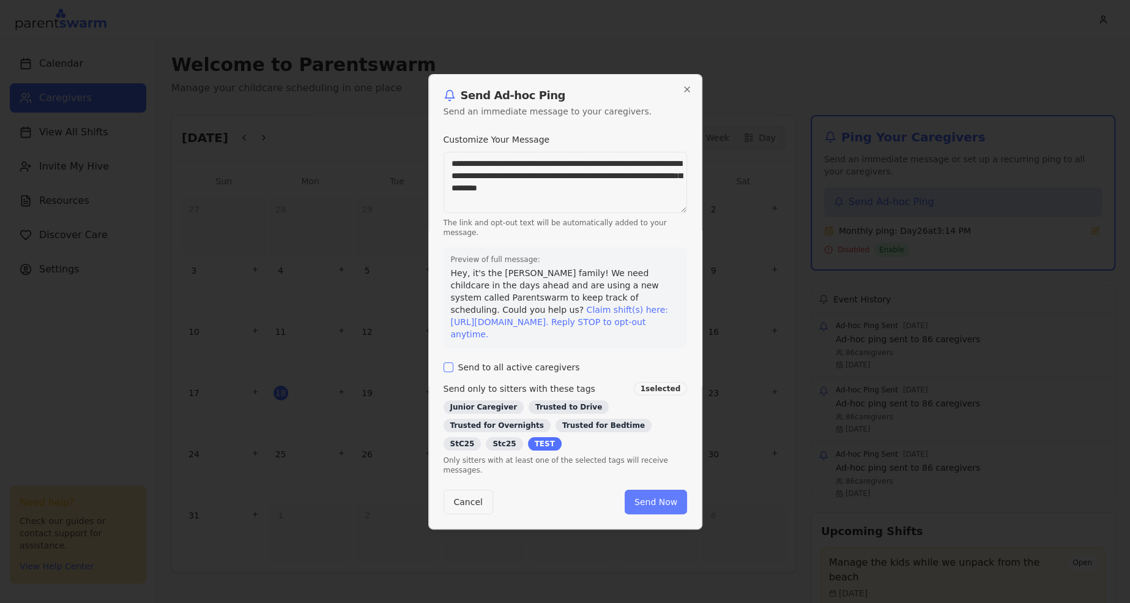
click at [661, 500] on button "Send Now" at bounding box center [656, 501] width 62 height 24
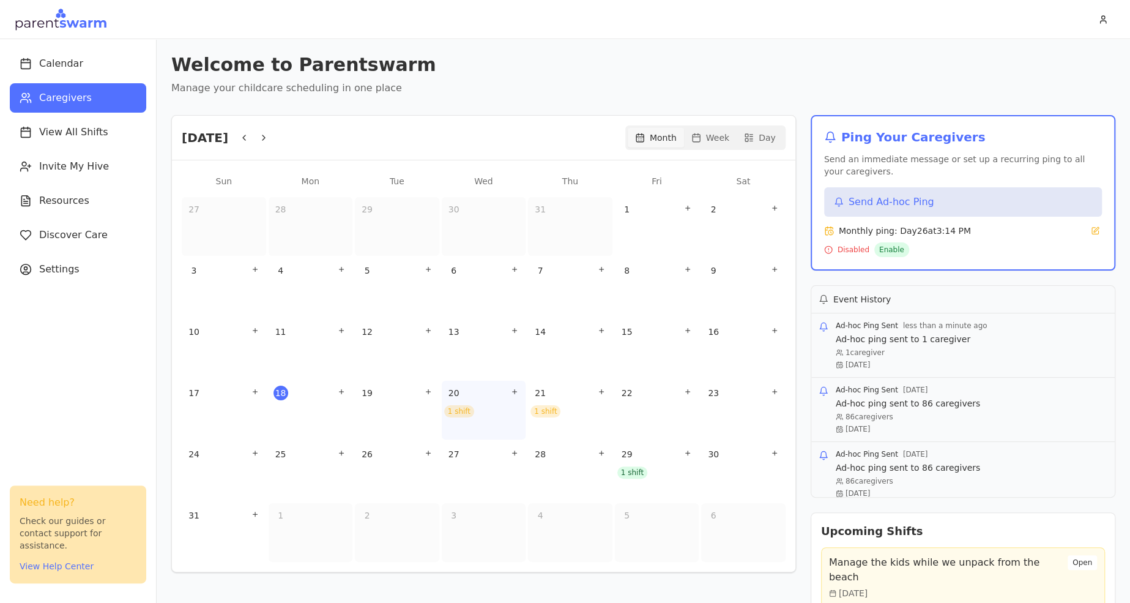
click at [456, 417] on div "20 1 shift" at bounding box center [484, 410] width 84 height 59
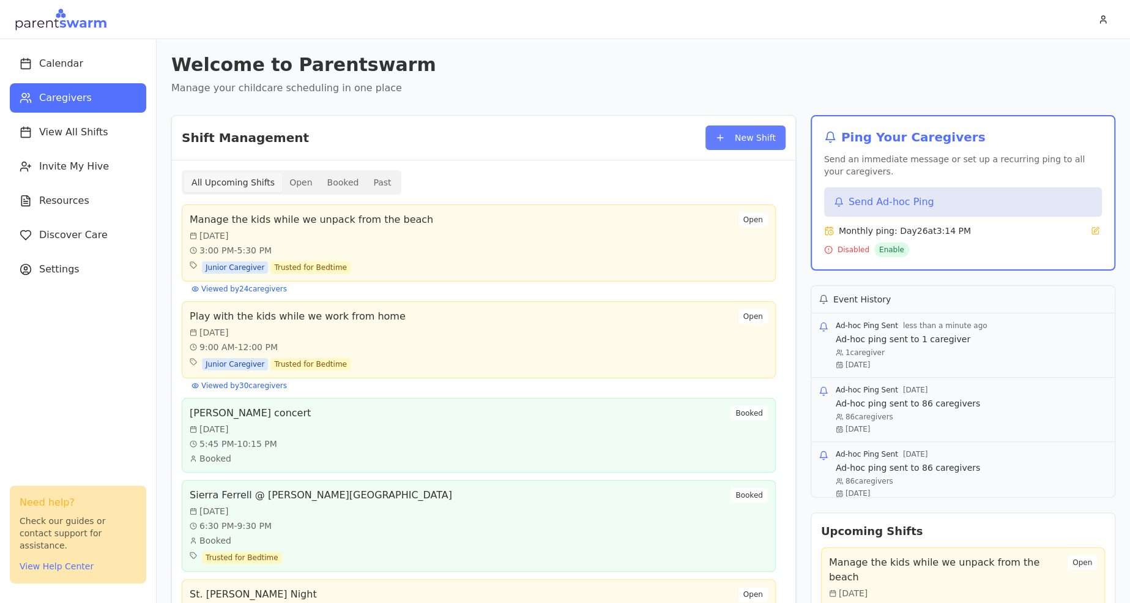
click at [743, 130] on button "New Shift" at bounding box center [745, 137] width 80 height 24
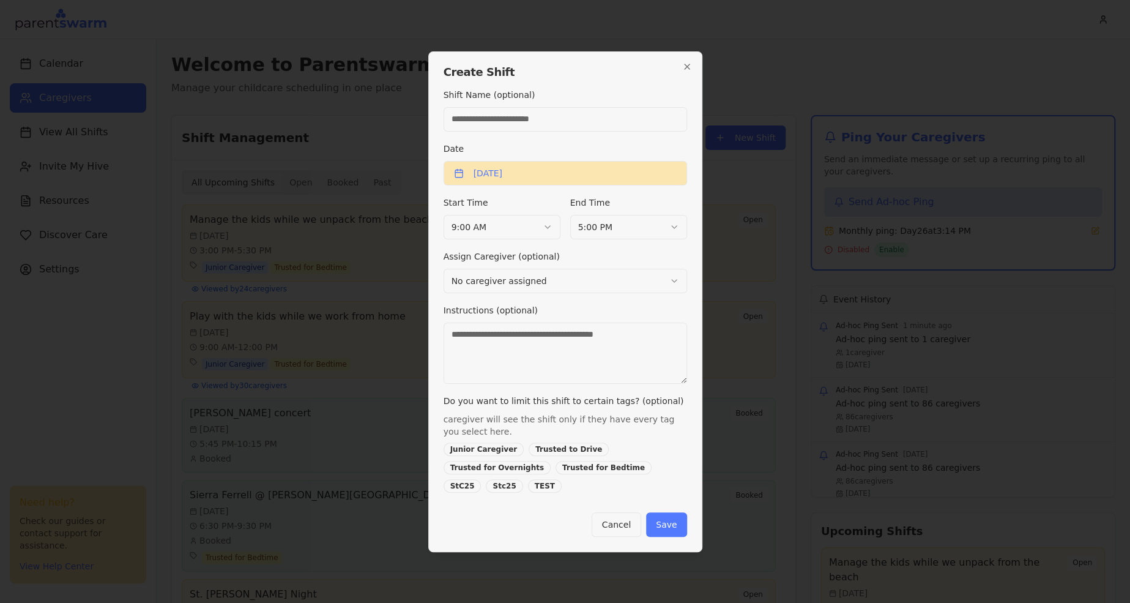
click at [501, 179] on button "August 18th, 2025" at bounding box center [565, 173] width 243 height 24
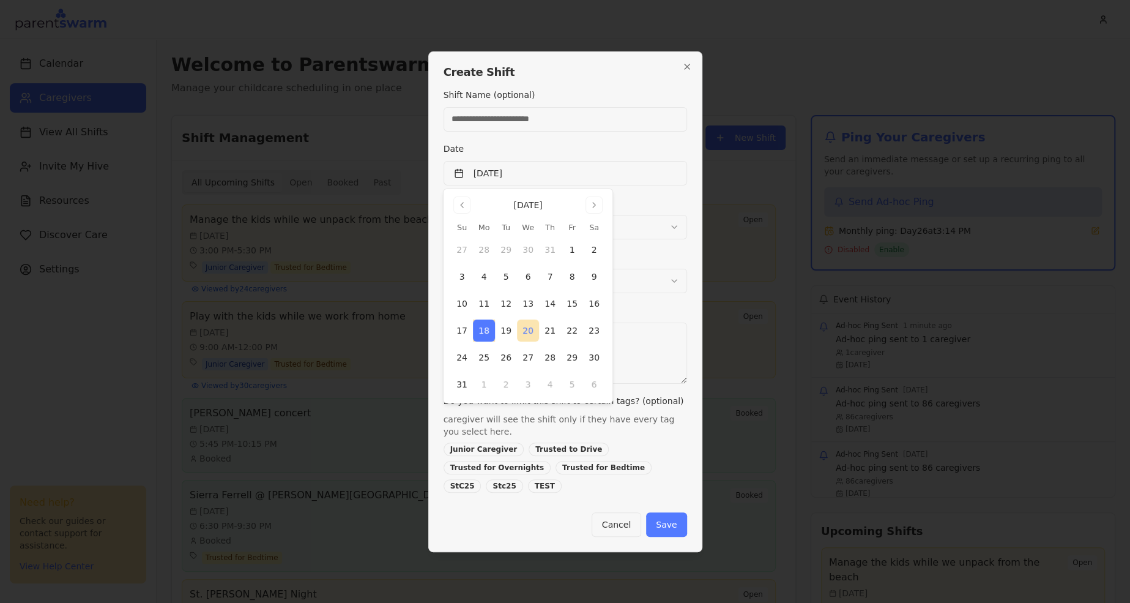
click at [529, 333] on button "20" at bounding box center [528, 330] width 22 height 22
click at [662, 519] on button "Save" at bounding box center [666, 524] width 40 height 24
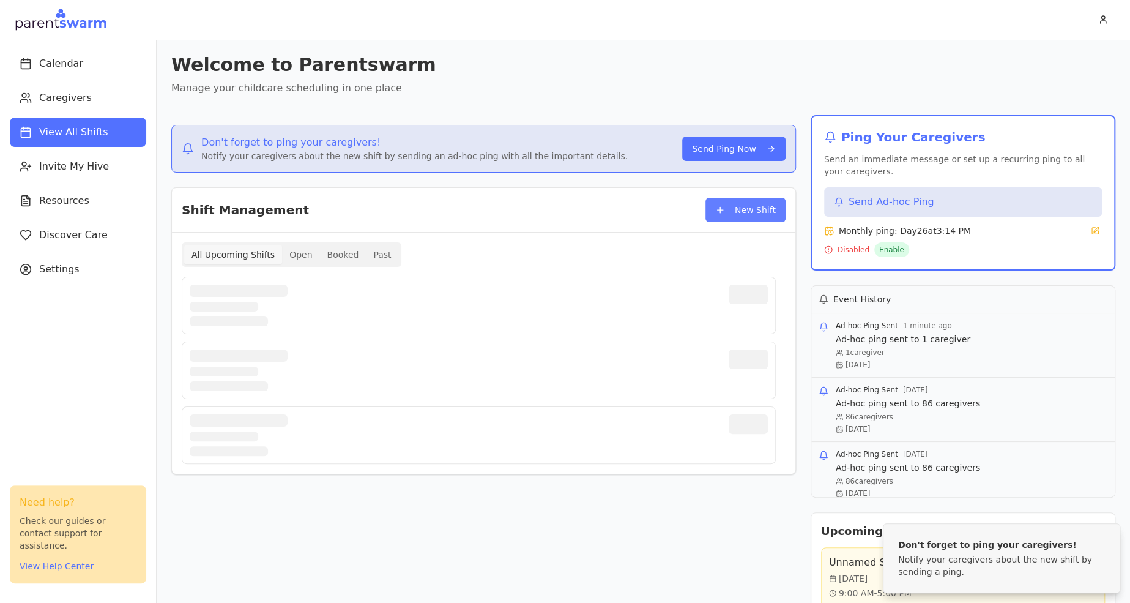
click at [725, 215] on button "New Shift" at bounding box center [745, 210] width 80 height 24
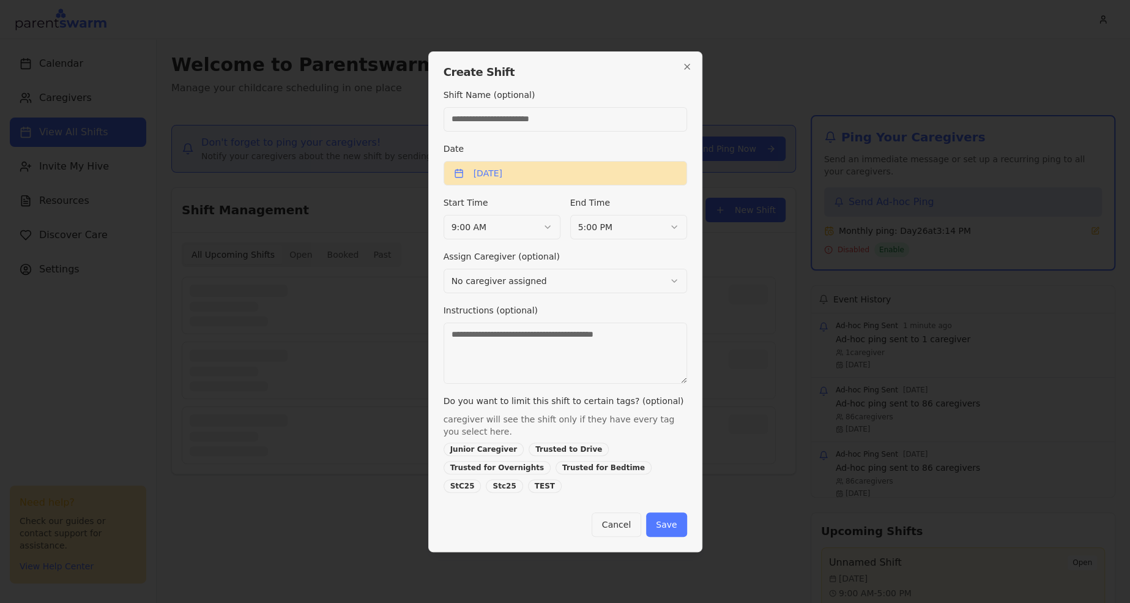
click at [573, 181] on button "August 18th, 2025" at bounding box center [565, 173] width 243 height 24
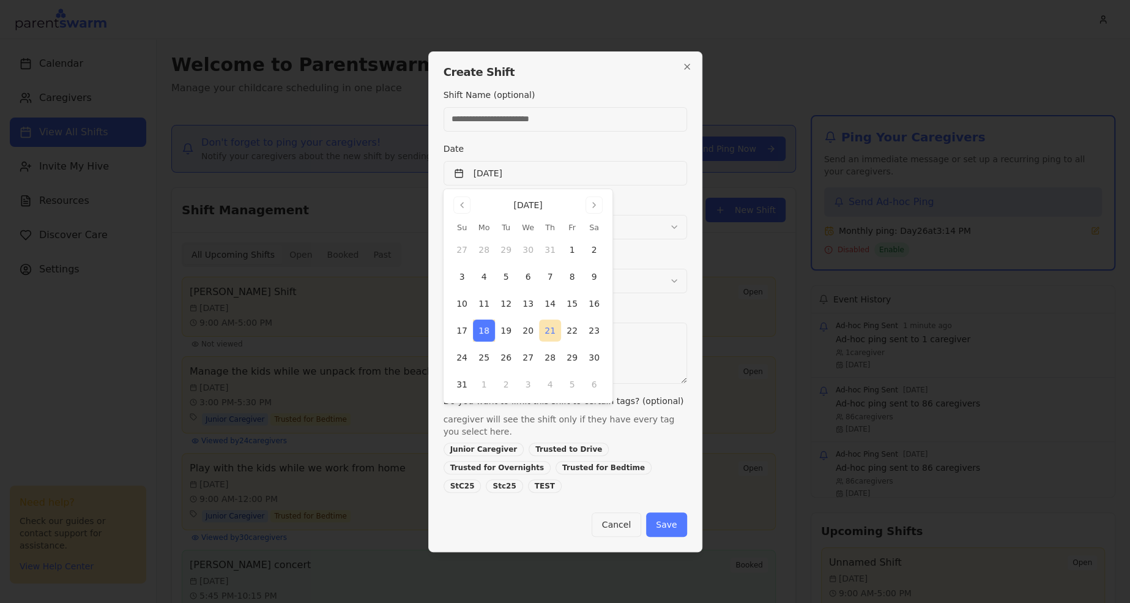
click at [550, 327] on button "21" at bounding box center [550, 330] width 22 height 22
click at [587, 141] on div "Date August 21st, 2025" at bounding box center [565, 163] width 243 height 44
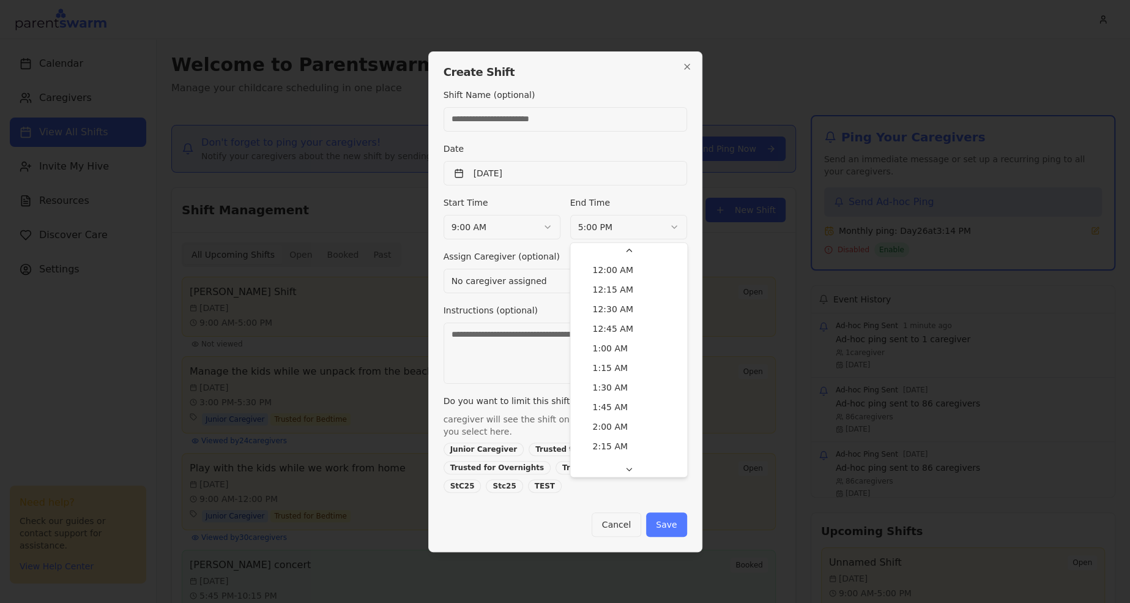
click at [596, 231] on body "Calendar Caregivers View All Shifts Invite My Hive Resources Discover Care Sett…" at bounding box center [565, 301] width 1130 height 603
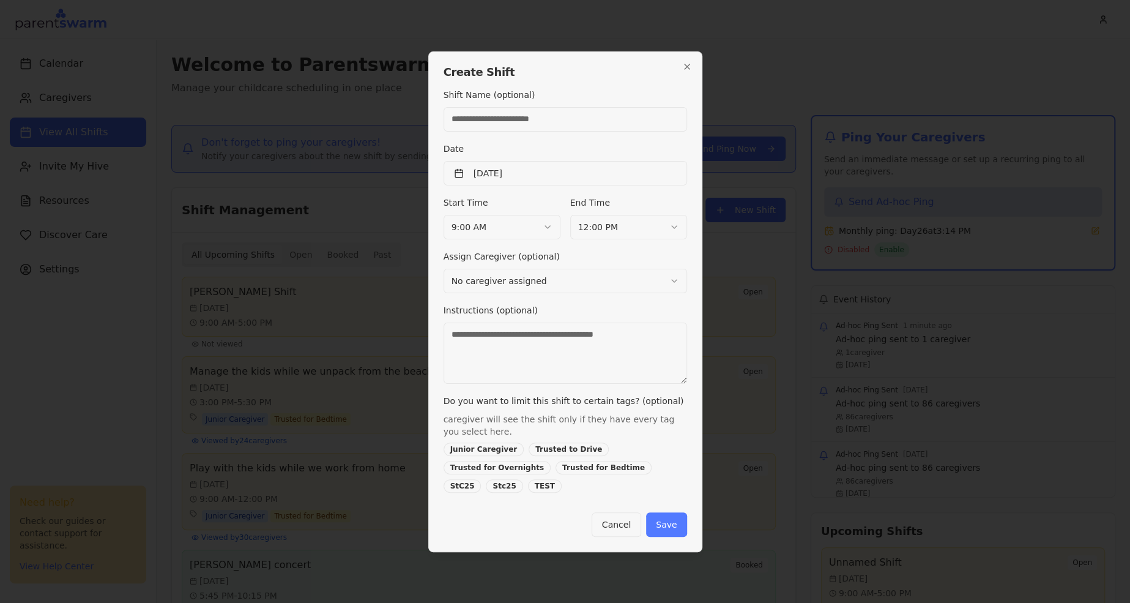
click at [602, 120] on input "Shift Name (optional)" at bounding box center [565, 119] width 243 height 24
click at [472, 119] on input "**********" at bounding box center [565, 119] width 243 height 24
type input "**********"
click at [664, 521] on button "Save" at bounding box center [666, 524] width 40 height 24
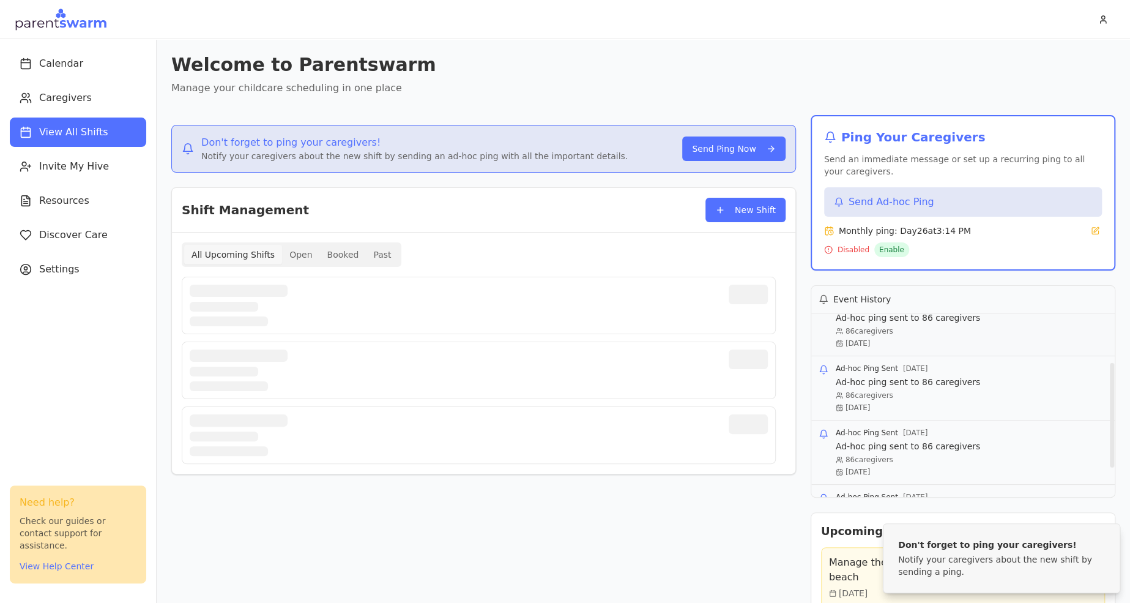
scroll to position [106, 0]
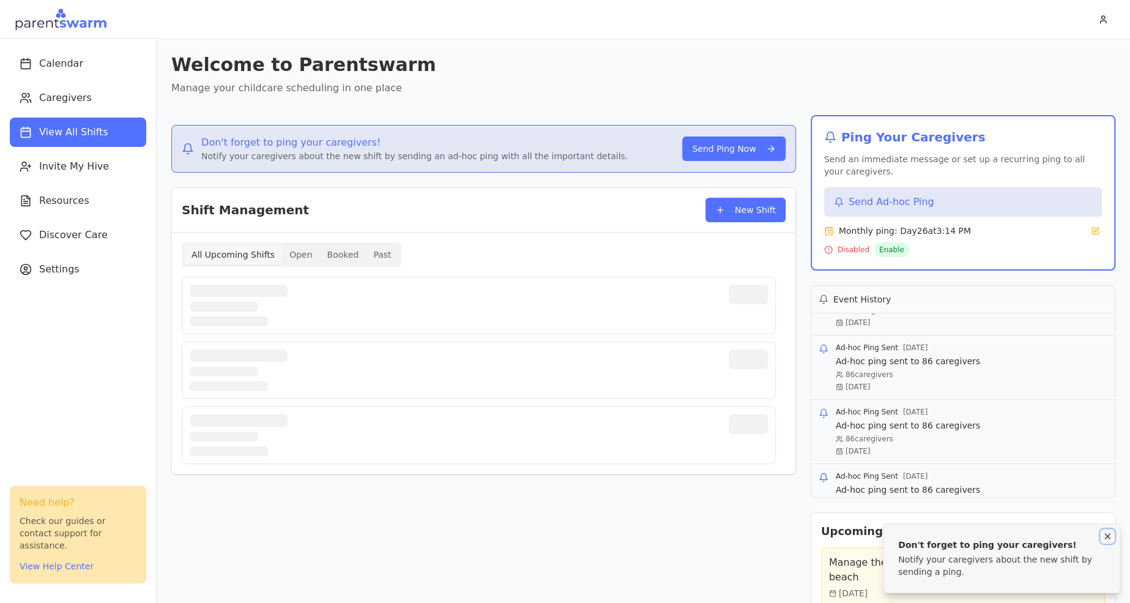
click at [1106, 536] on icon "Notifications (F8)" at bounding box center [1107, 535] width 5 height 5
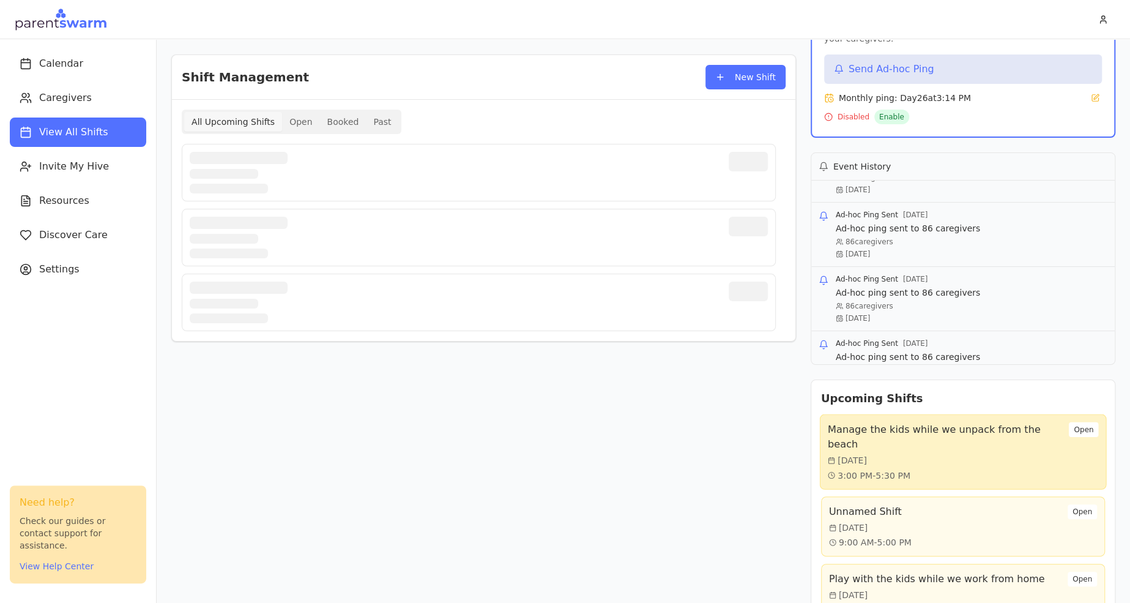
scroll to position [175, 0]
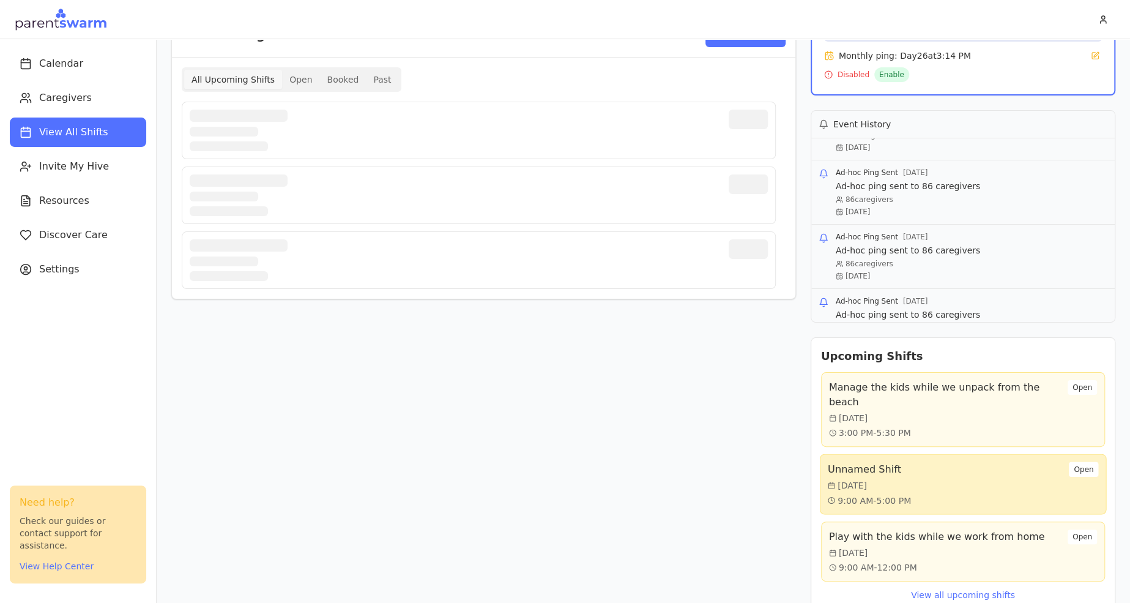
click at [1038, 469] on div "Unnamed Shift Wed, Aug 20 9:00 AM - 5:00 PM Open" at bounding box center [962, 484] width 271 height 45
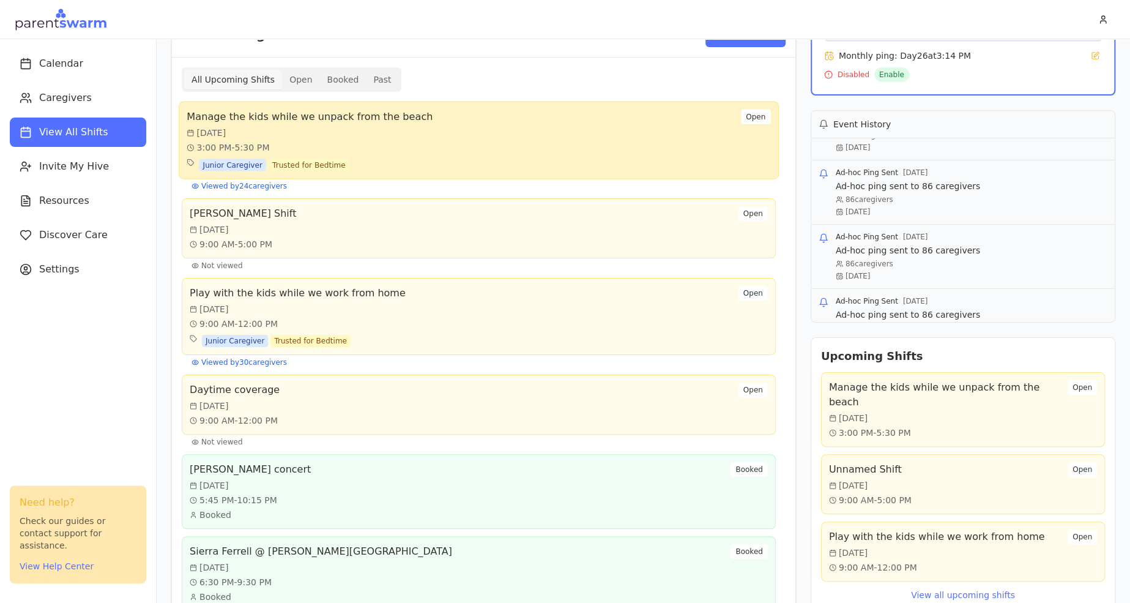
click at [698, 152] on div "Manage the kids while we unpack from the beach Wed, Aug 20 3:00 PM - 5:30 PM Ju…" at bounding box center [479, 141] width 584 height 62
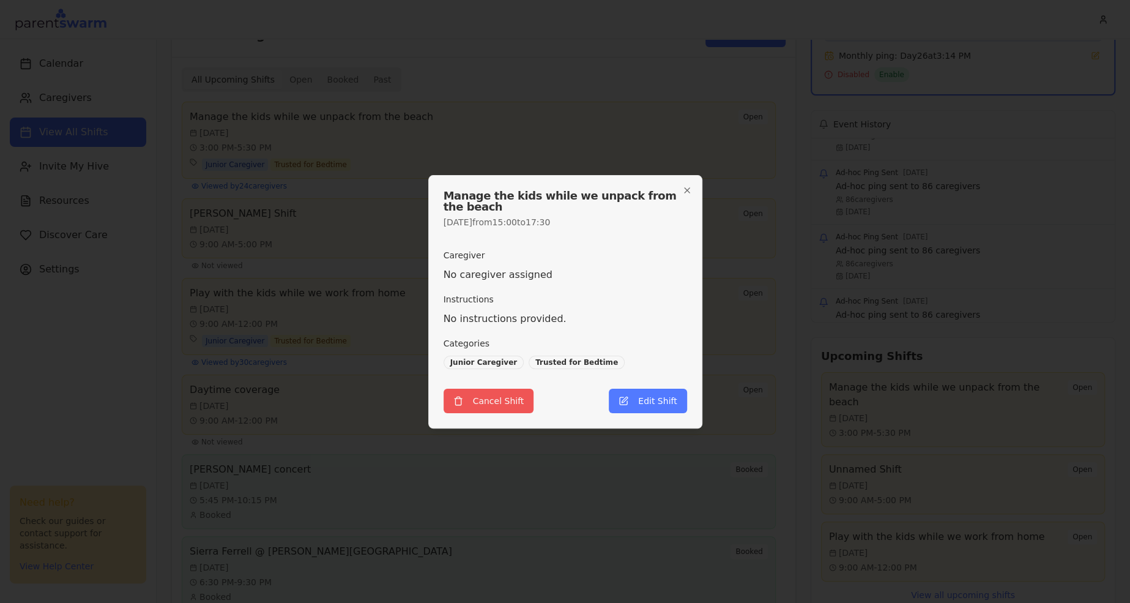
click at [525, 393] on button "Cancel Shift" at bounding box center [489, 400] width 91 height 24
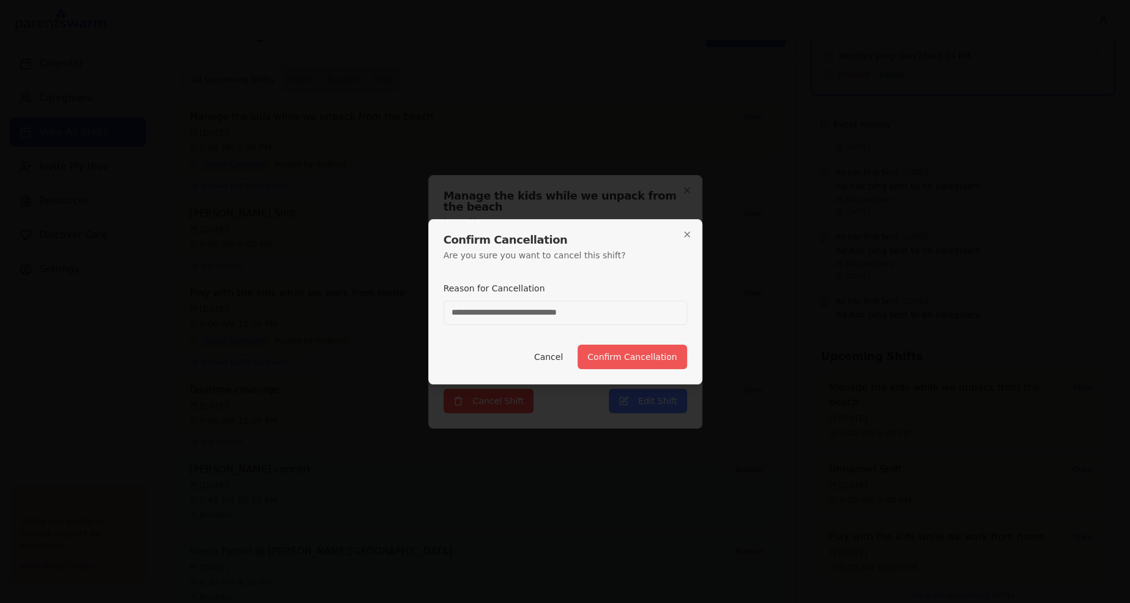
click at [614, 360] on button "Confirm Cancellation" at bounding box center [631, 356] width 109 height 24
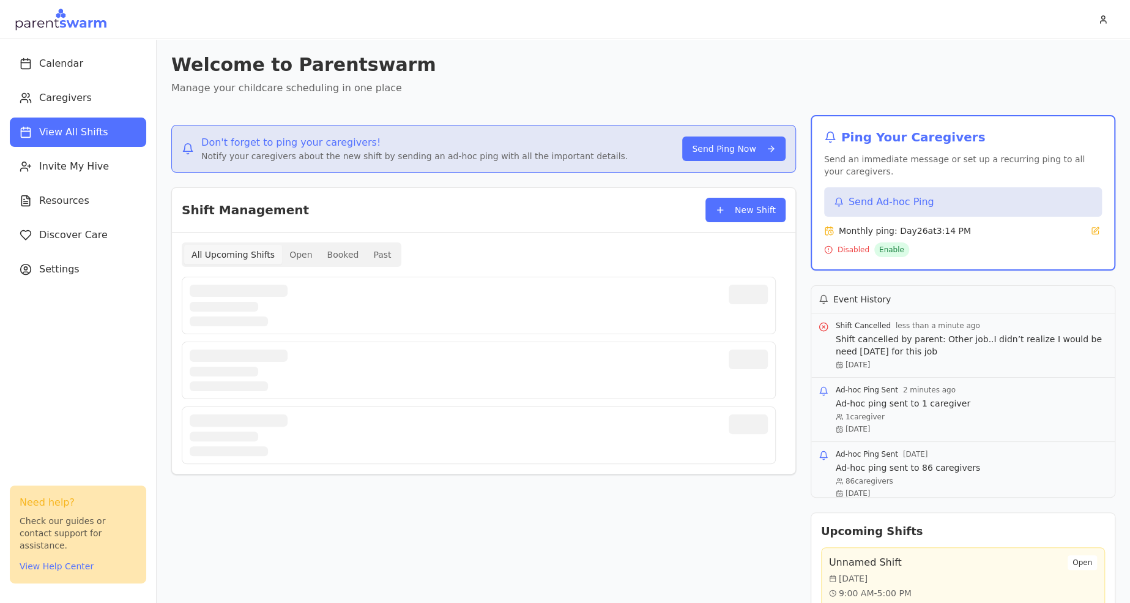
click at [594, 314] on div at bounding box center [479, 305] width 578 height 42
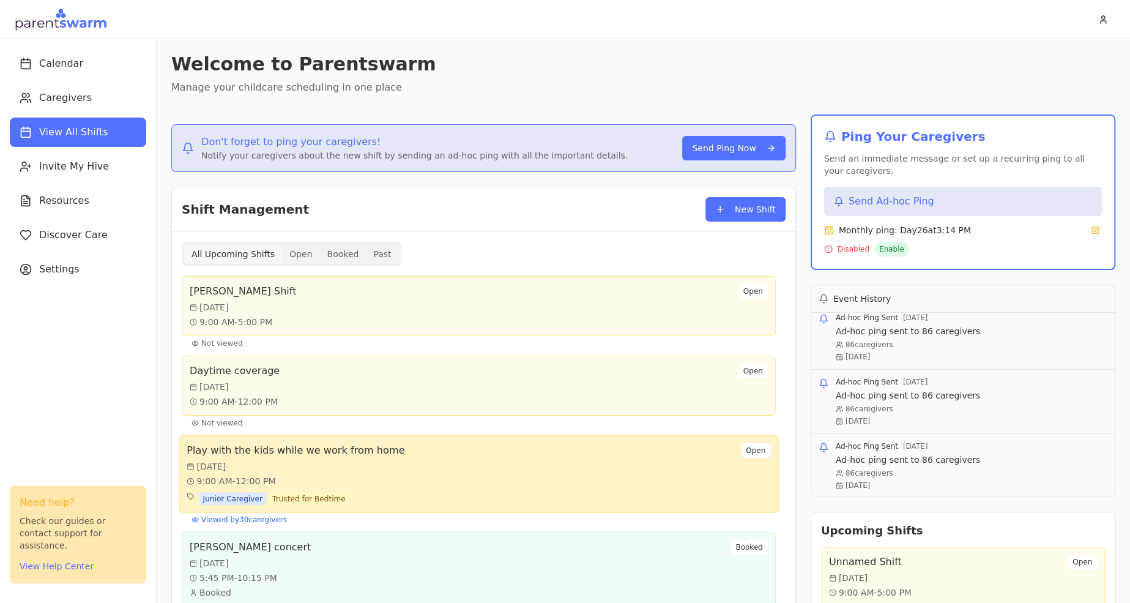
click at [598, 458] on div "Play with the kids while we work from home Thu, Aug 21 9:00 AM - 12:00 PM Junio…" at bounding box center [479, 474] width 584 height 62
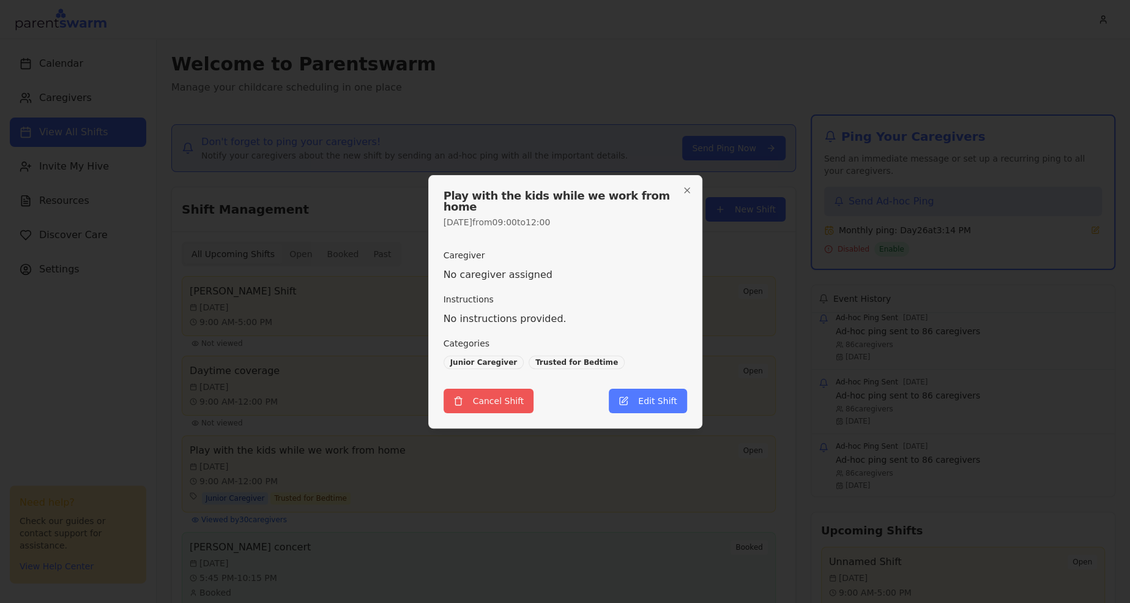
click at [507, 400] on button "Cancel Shift" at bounding box center [489, 400] width 91 height 24
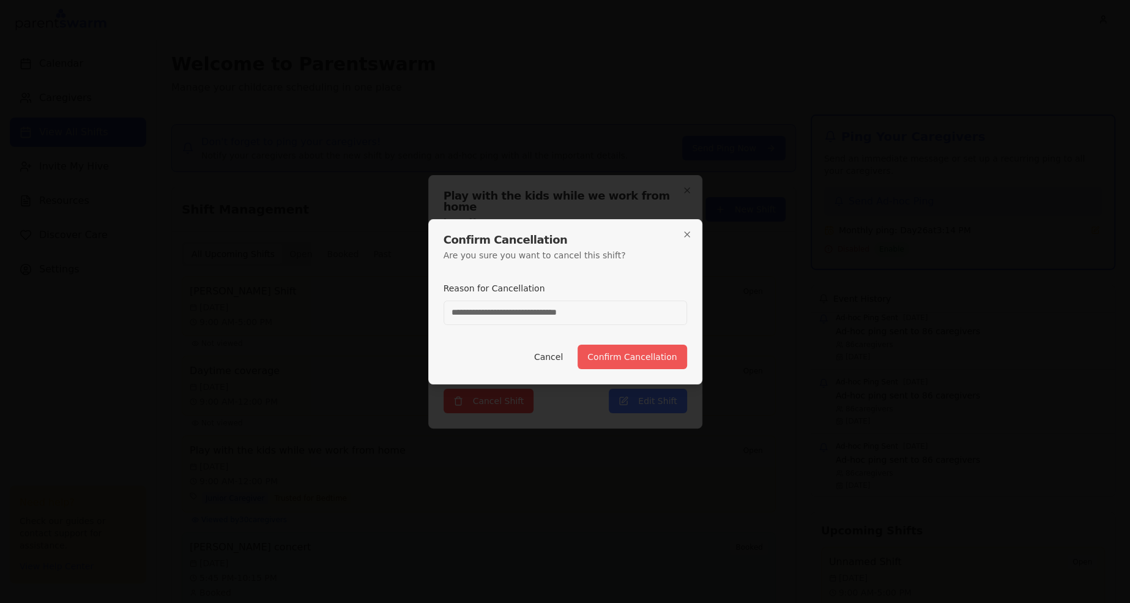
click at [615, 367] on button "Confirm Cancellation" at bounding box center [631, 356] width 109 height 24
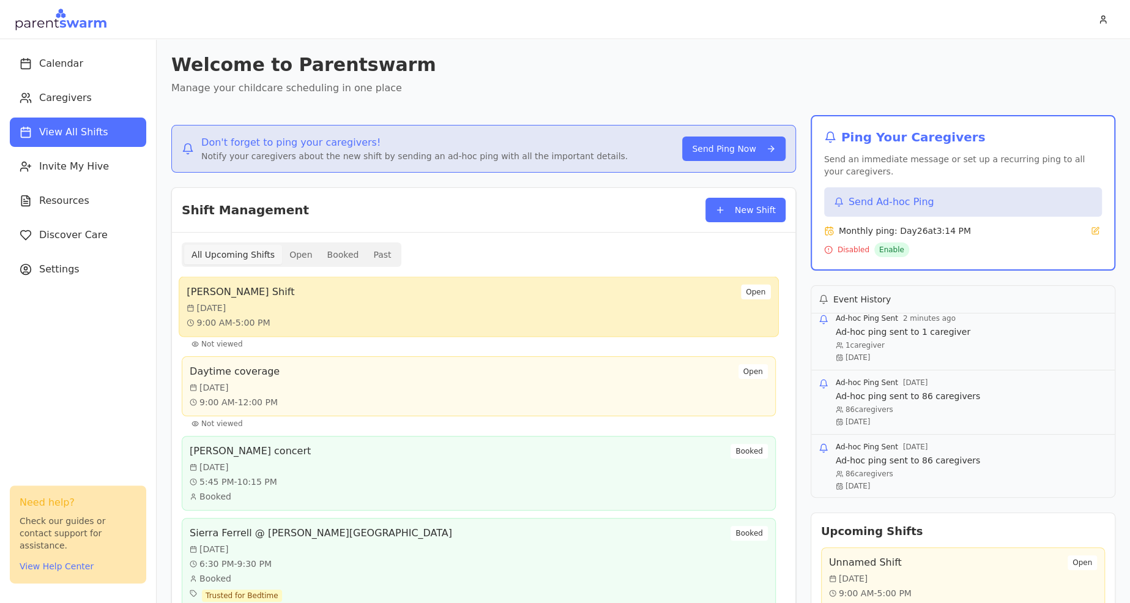
click at [503, 317] on div "Buxton's Shift Wed, Aug 20 9:00 AM - 5:00 PM Open" at bounding box center [479, 306] width 584 height 45
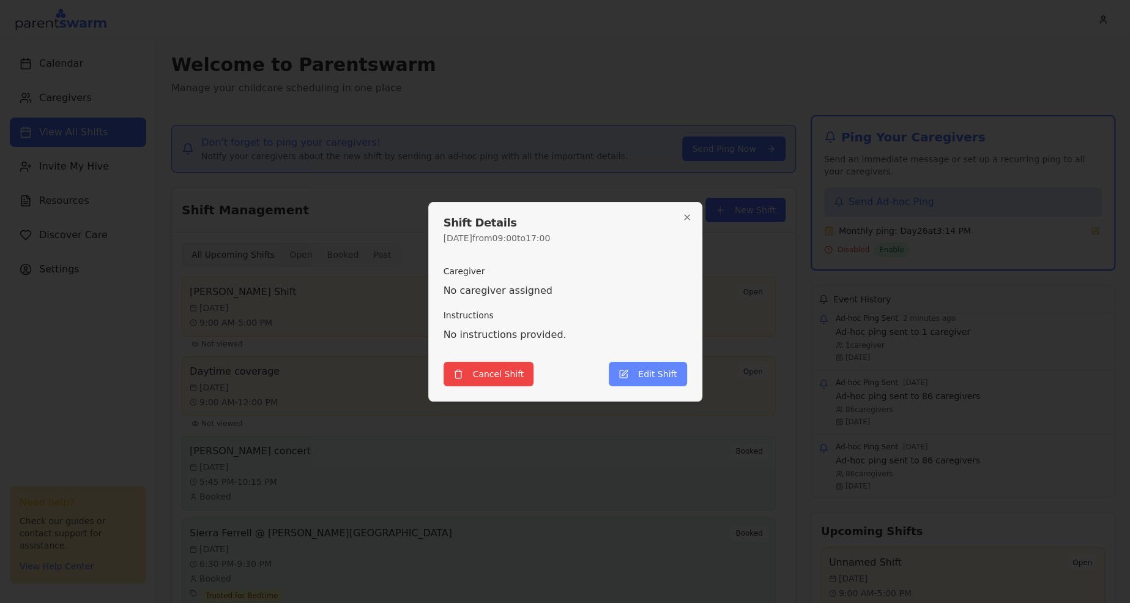
click at [655, 383] on button "Edit Shift" at bounding box center [648, 374] width 78 height 24
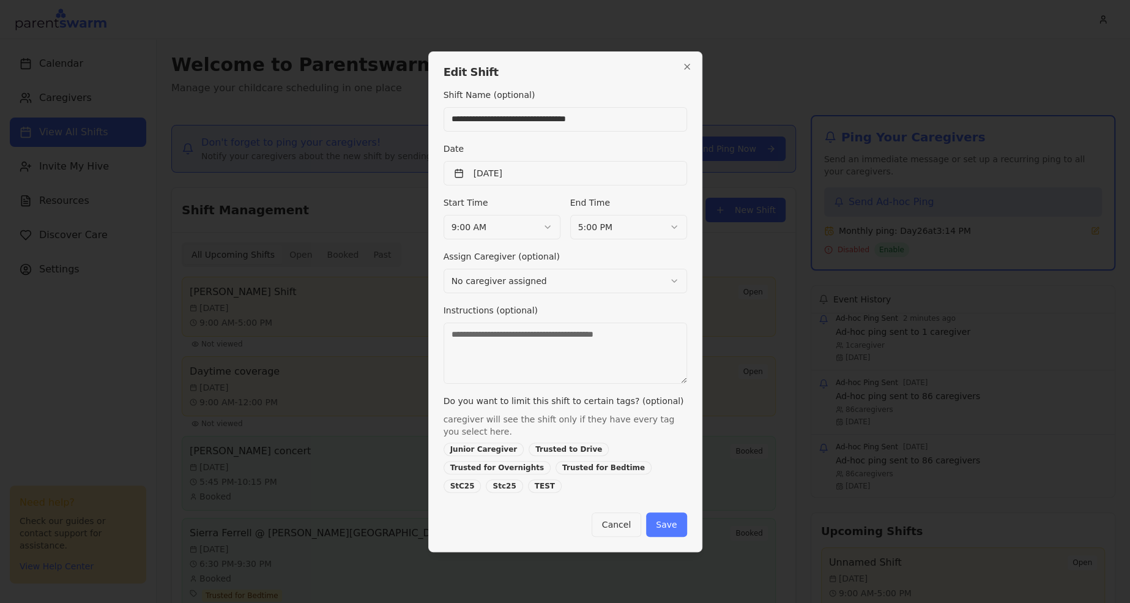
type input "**********"
click at [518, 228] on body "Calendar Caregivers View All Shifts Invite My Hive Resources Discover Care Sett…" at bounding box center [565, 301] width 1130 height 603
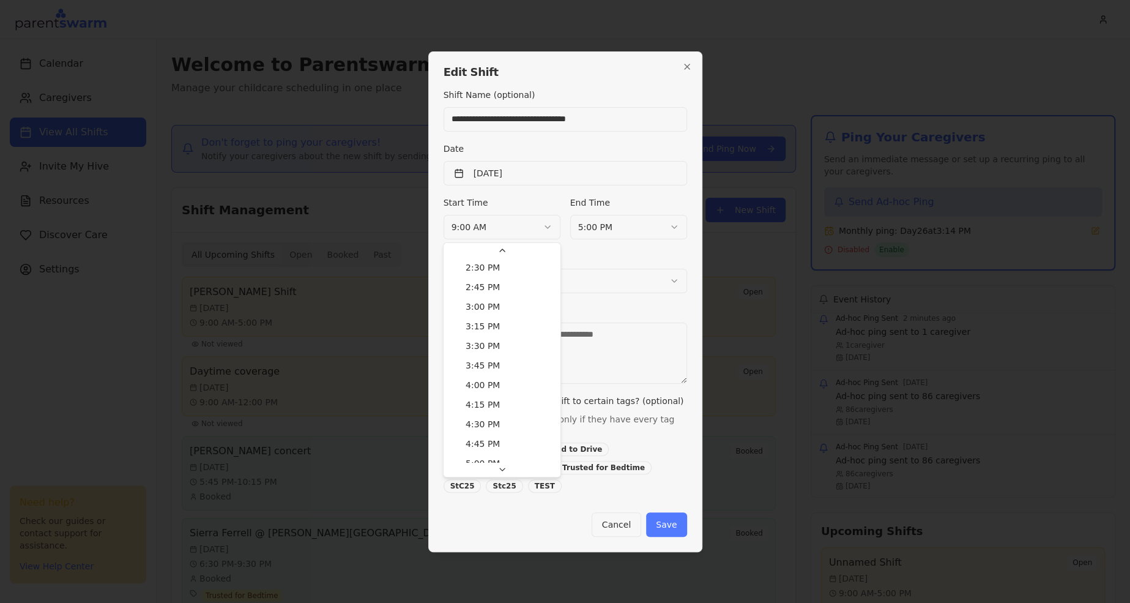
scroll to position [1145, 0]
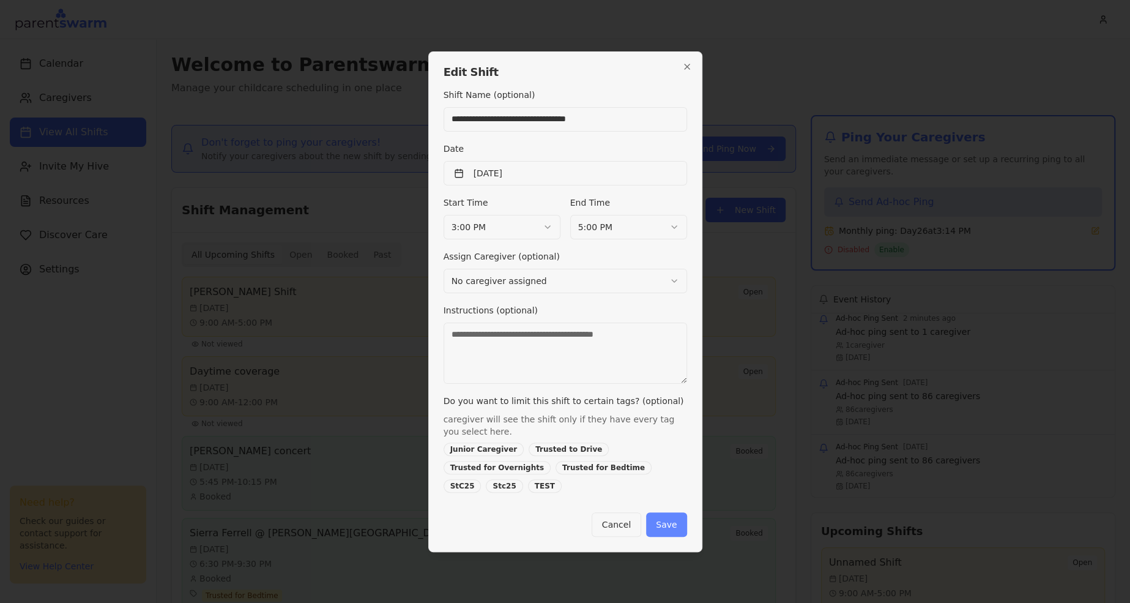
click at [659, 518] on button "Save" at bounding box center [666, 524] width 40 height 24
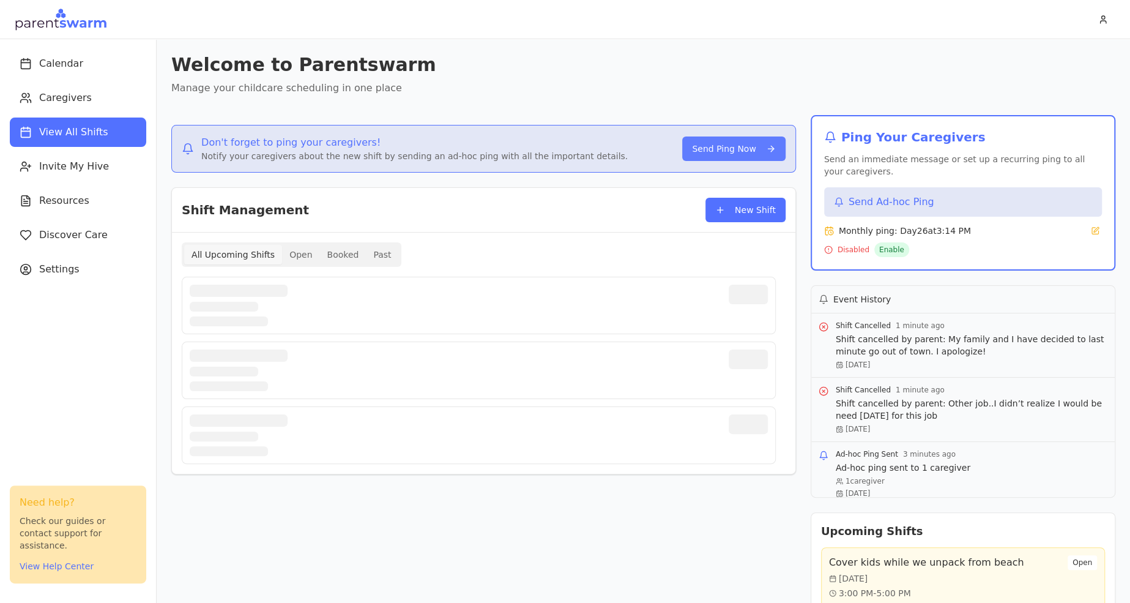
click at [727, 152] on button "Send Ping Now" at bounding box center [733, 148] width 103 height 24
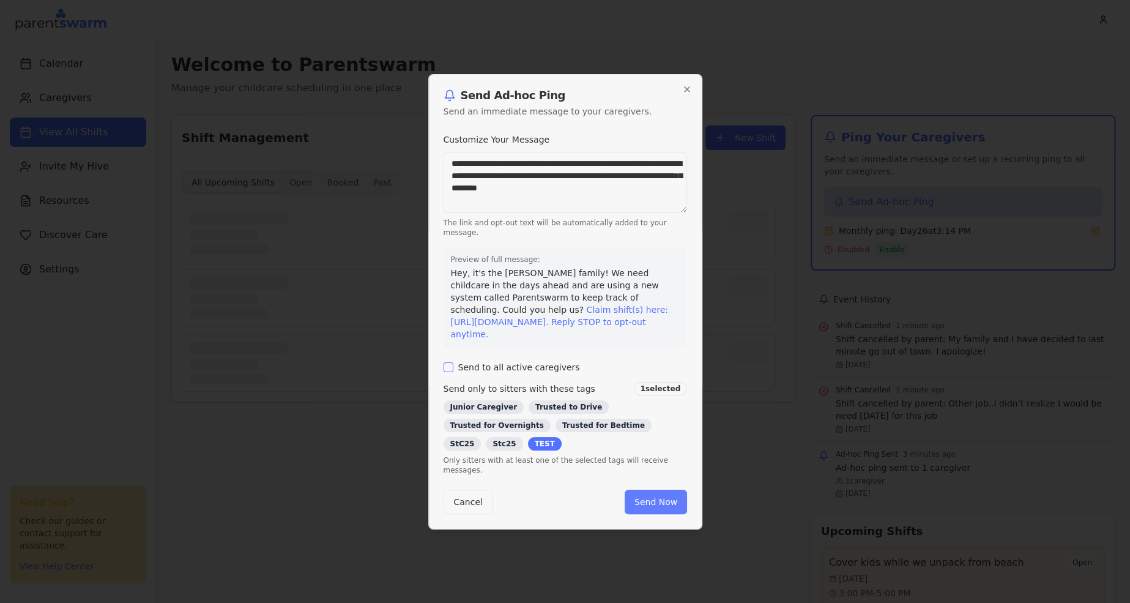
click at [660, 496] on button "Send Now" at bounding box center [656, 501] width 62 height 24
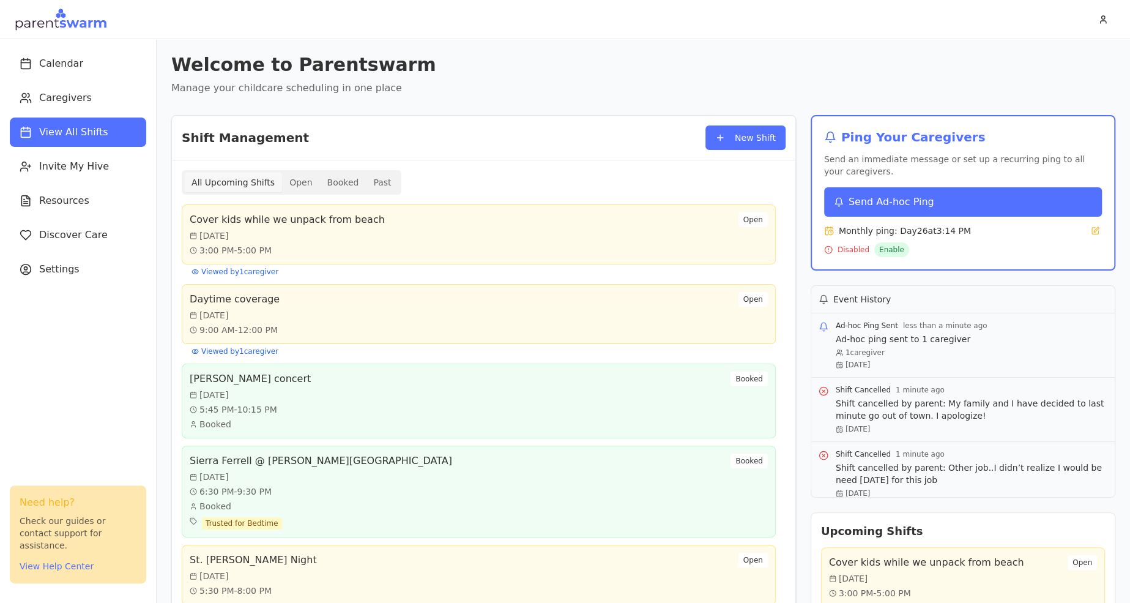
click at [904, 190] on button "Send Ad-hoc Ping" at bounding box center [963, 201] width 278 height 29
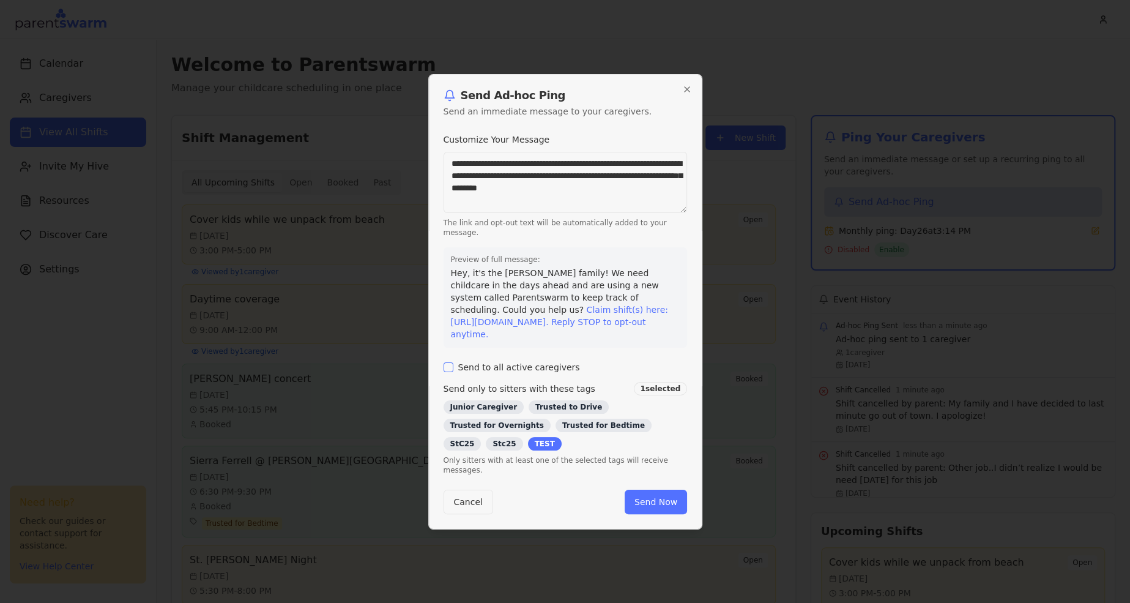
drag, startPoint x: 643, startPoint y: 198, endPoint x: 386, endPoint y: 121, distance: 268.1
click at [386, 121] on body "Calendar Caregivers View All Shifts Invite My Hive Resources Discover Care Sett…" at bounding box center [565, 301] width 1130 height 603
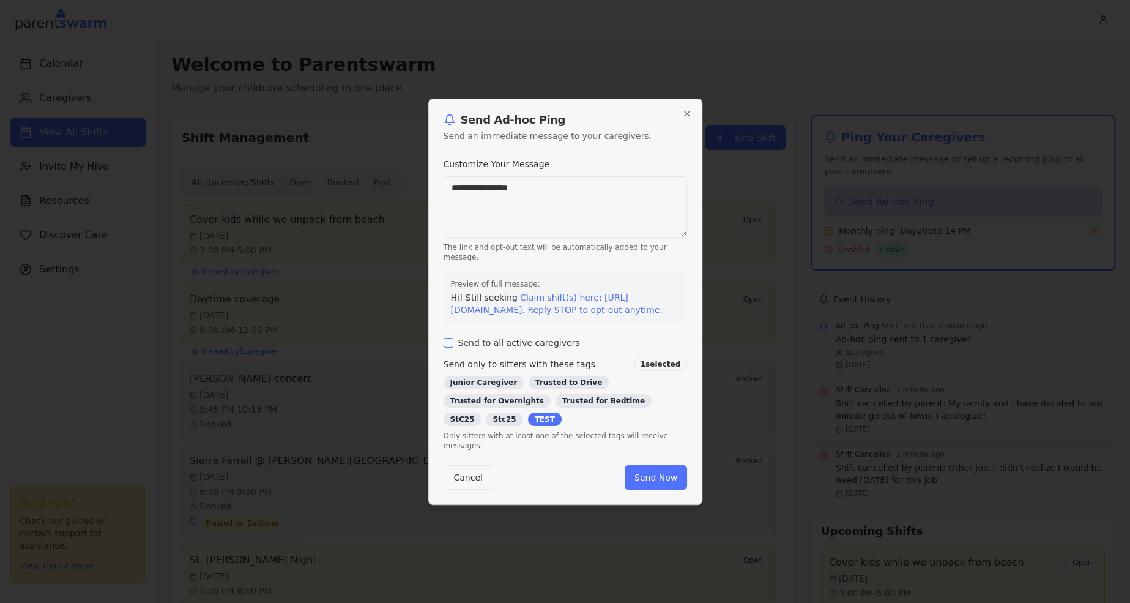
click at [473, 189] on textarea "**********" at bounding box center [566, 206] width 244 height 61
click at [473, 184] on textarea "**********" at bounding box center [566, 206] width 244 height 61
click at [579, 193] on textarea "**********" at bounding box center [566, 206] width 244 height 61
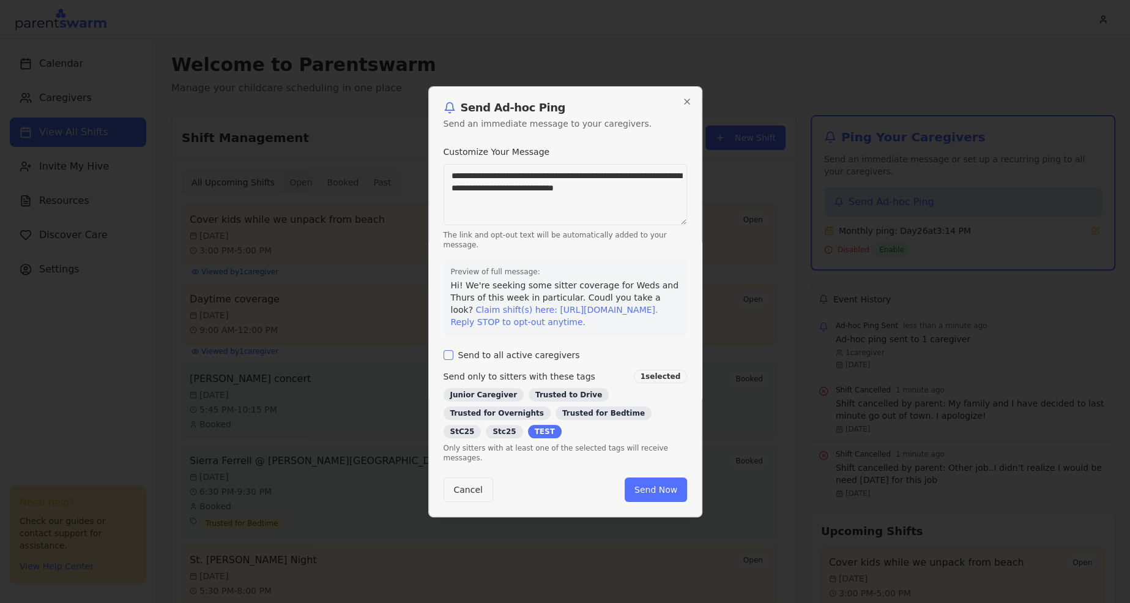
click at [593, 179] on textarea "**********" at bounding box center [566, 194] width 244 height 61
click at [457, 169] on textarea "**********" at bounding box center [566, 194] width 244 height 61
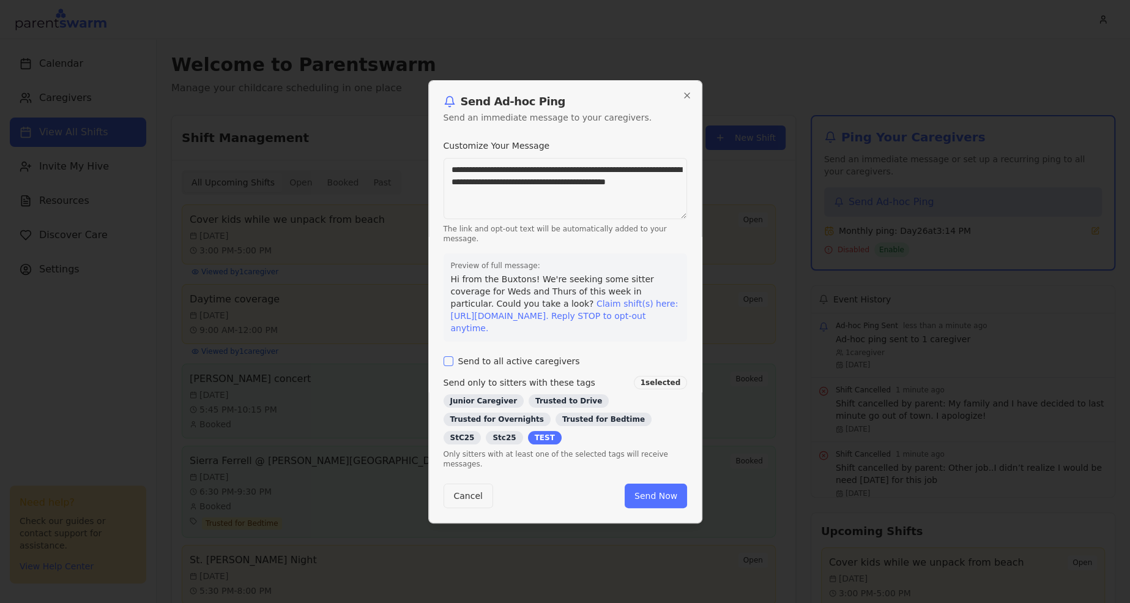
click at [637, 190] on textarea "**********" at bounding box center [566, 188] width 244 height 61
type textarea "**********"
click at [492, 359] on label "Send to all active caregivers" at bounding box center [519, 361] width 122 height 9
click at [453, 359] on button "Send to all active caregivers" at bounding box center [449, 361] width 10 height 10
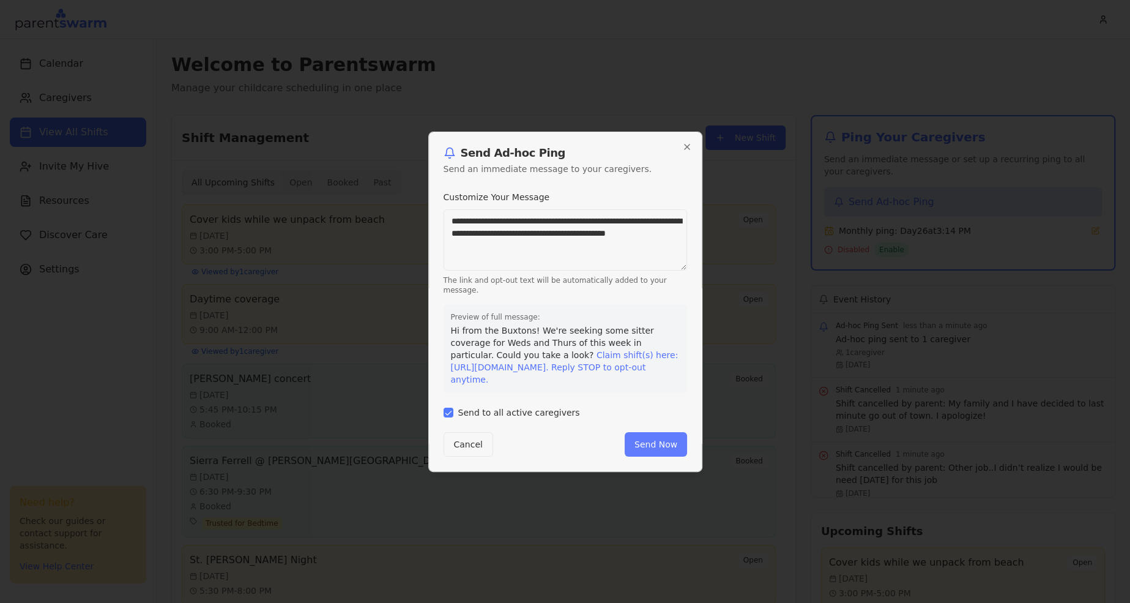
click at [655, 447] on button "Send Now" at bounding box center [656, 444] width 62 height 24
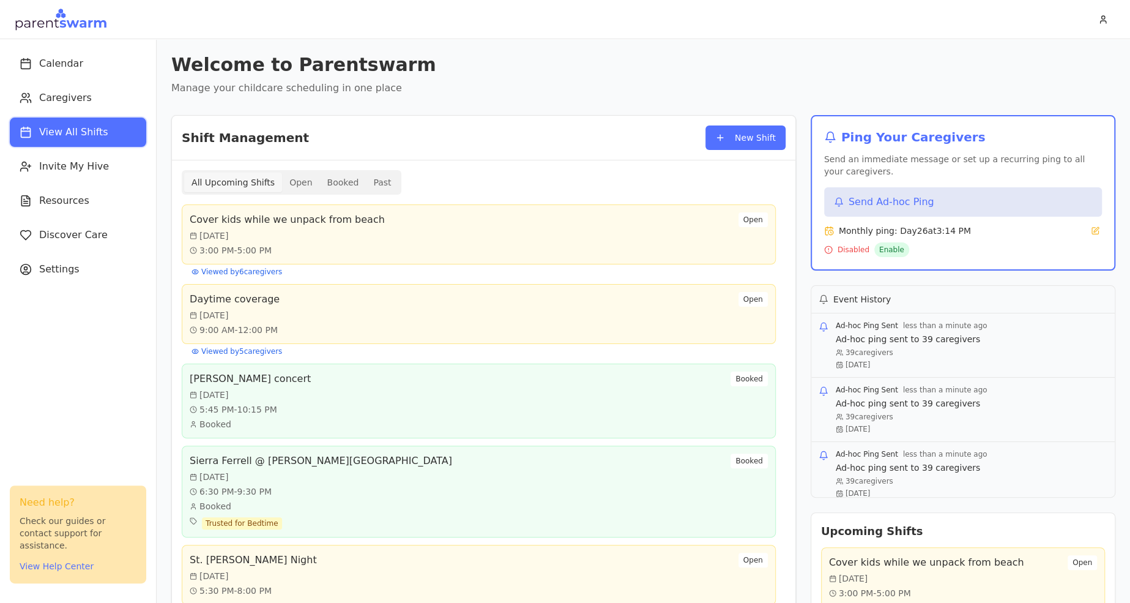
click at [78, 133] on span "View All Shifts" at bounding box center [73, 132] width 69 height 15
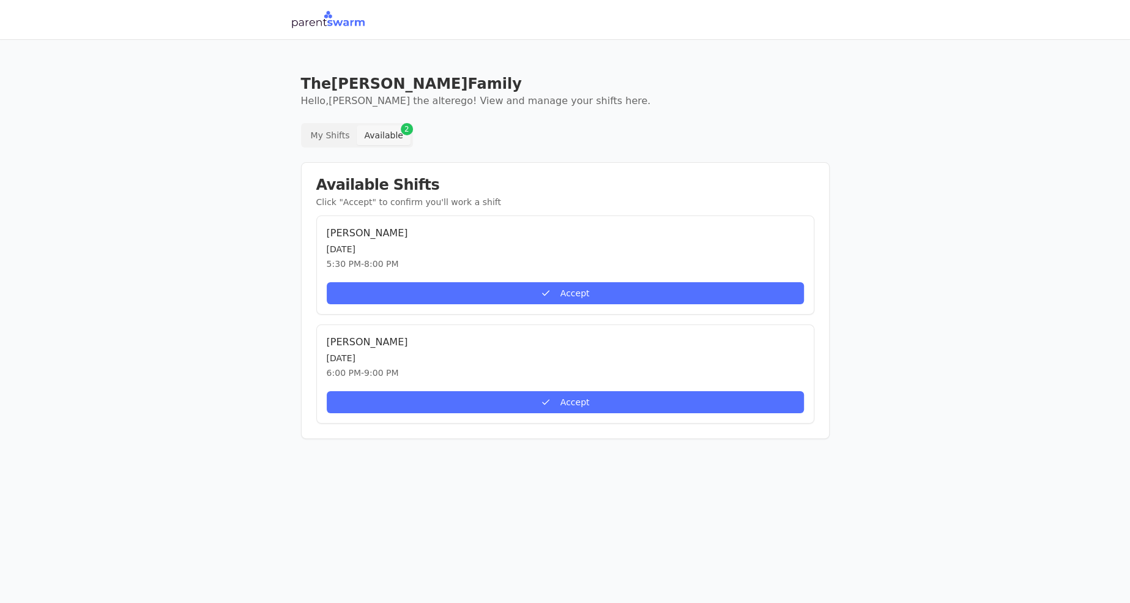
click at [388, 126] on button "Available 2" at bounding box center [383, 135] width 53 height 20
click at [387, 129] on button "Available 2" at bounding box center [383, 135] width 53 height 20
click at [325, 130] on button "My Shifts" at bounding box center [330, 135] width 54 height 20
click at [396, 133] on button "Available 2" at bounding box center [383, 135] width 53 height 20
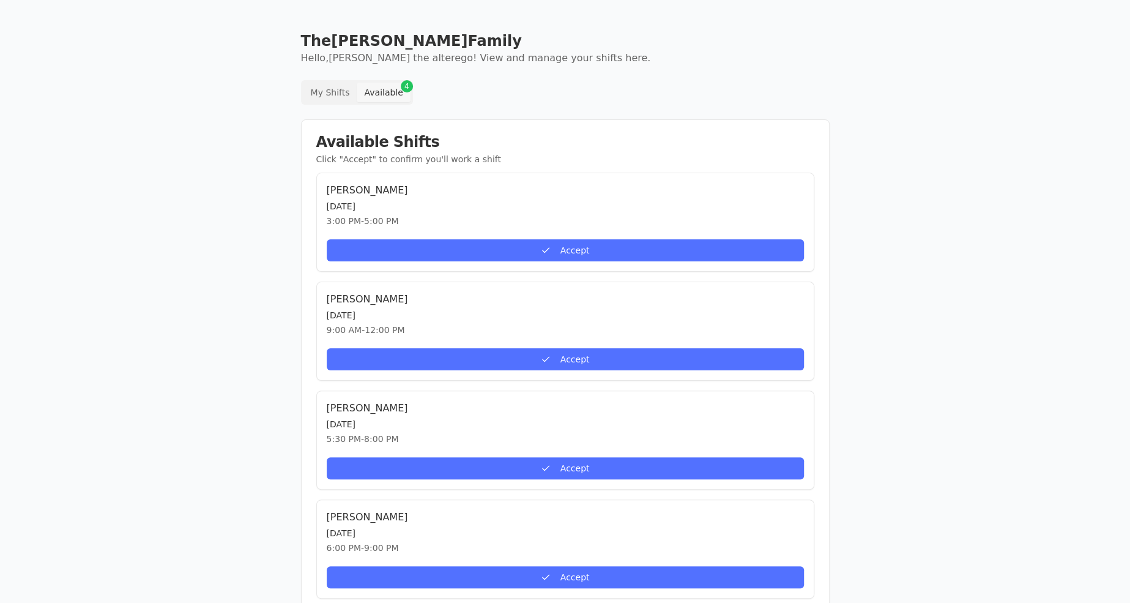
scroll to position [76, 0]
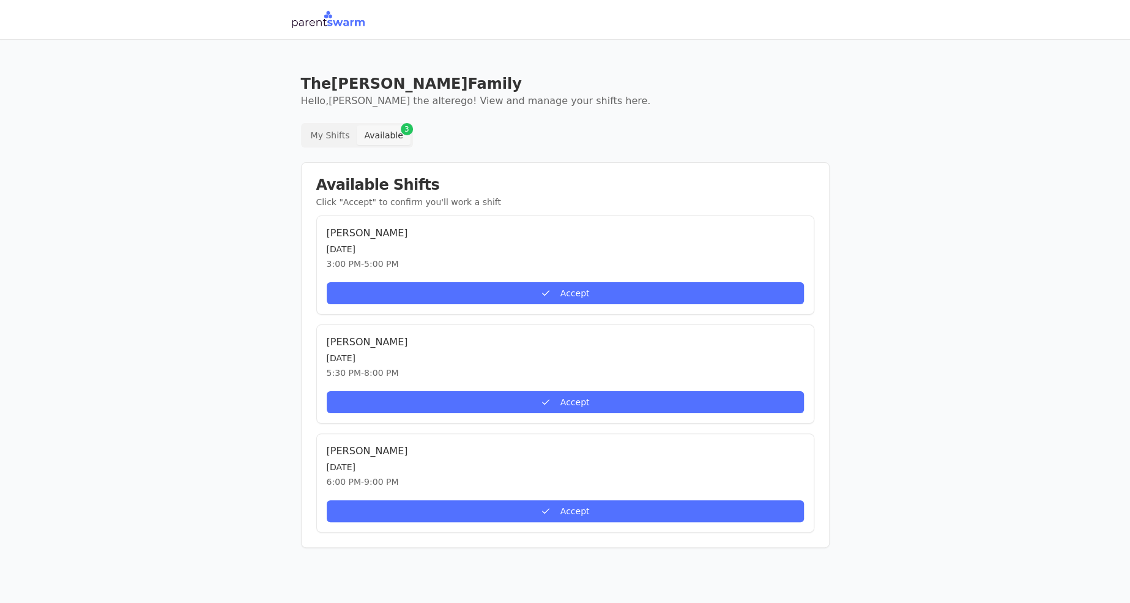
click at [337, 141] on button "My Shifts" at bounding box center [330, 135] width 54 height 20
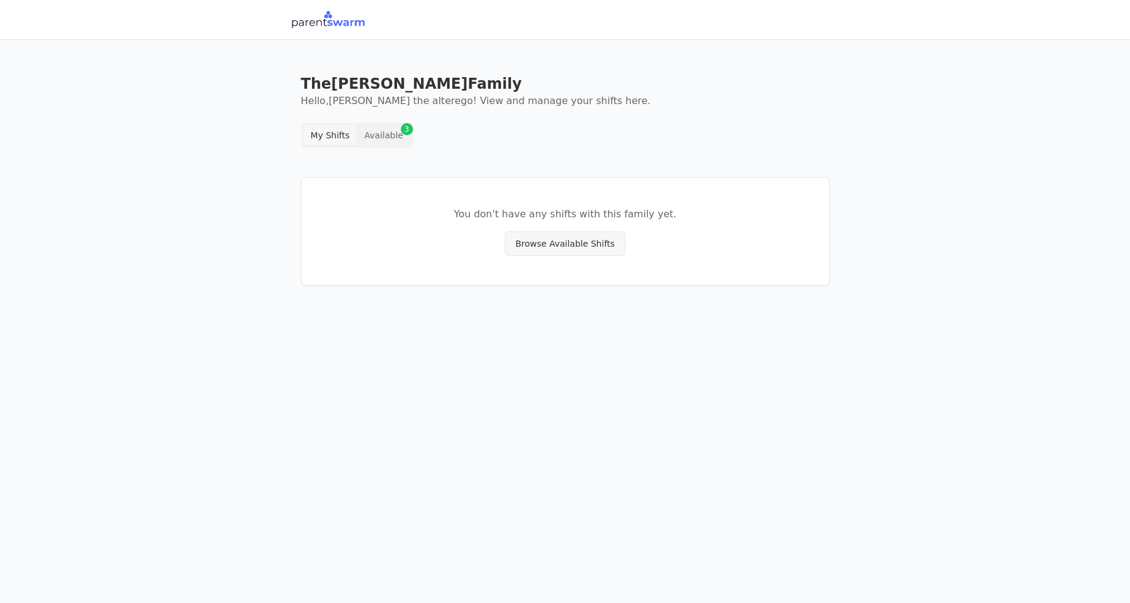
click at [403, 137] on button "Available 3" at bounding box center [383, 135] width 53 height 20
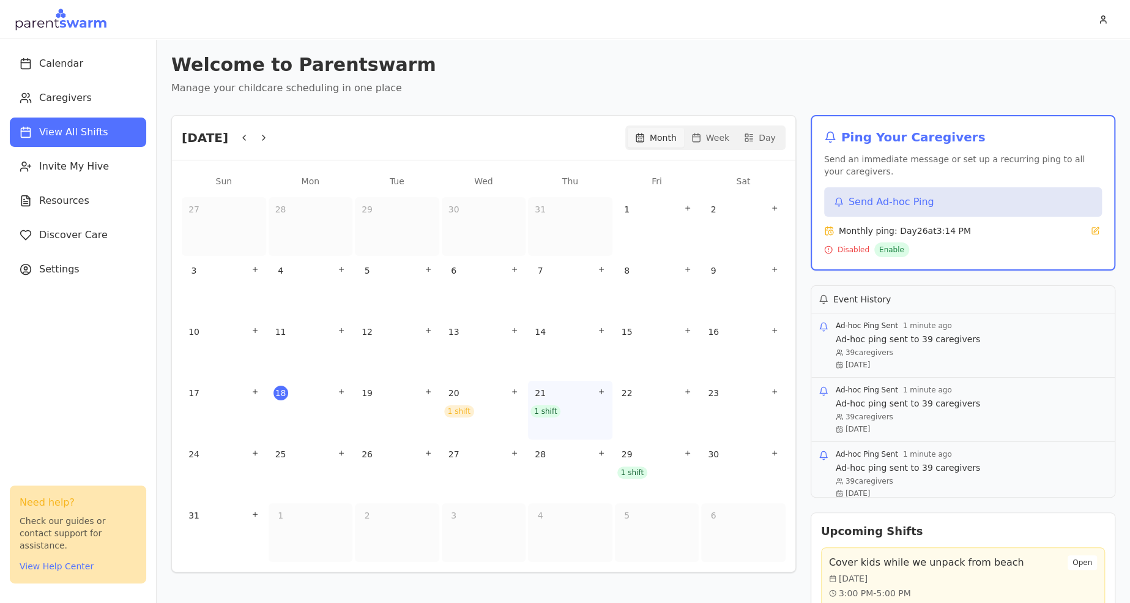
click at [549, 410] on div "1 shift" at bounding box center [545, 411] width 30 height 12
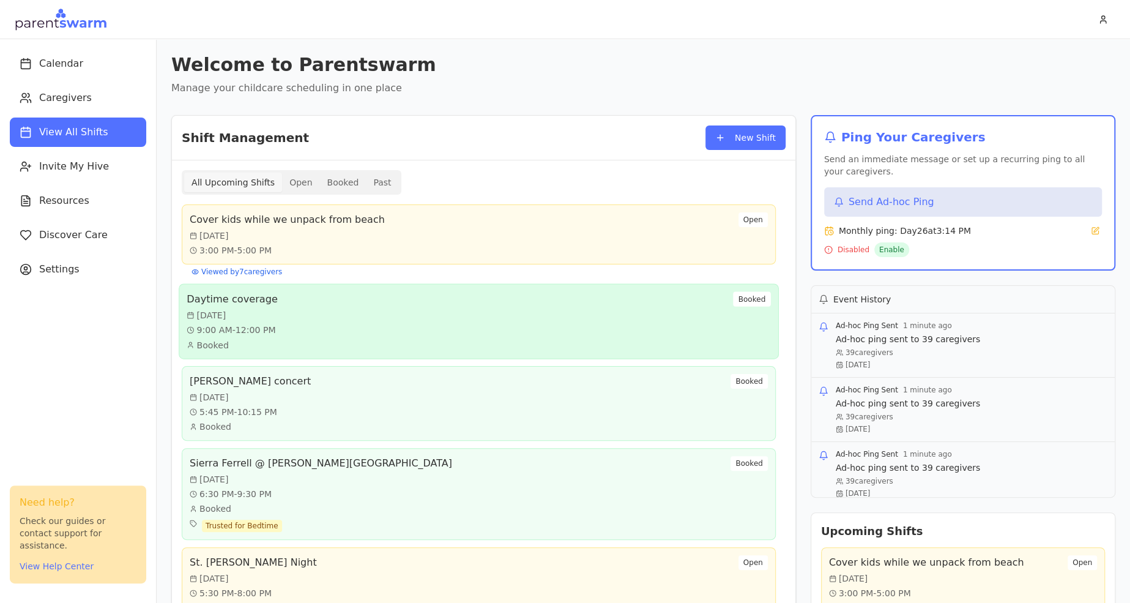
click at [652, 324] on div "Daytime coverage [DATE] 9:00 AM - 12:00 PM Booked Booked" at bounding box center [479, 321] width 584 height 59
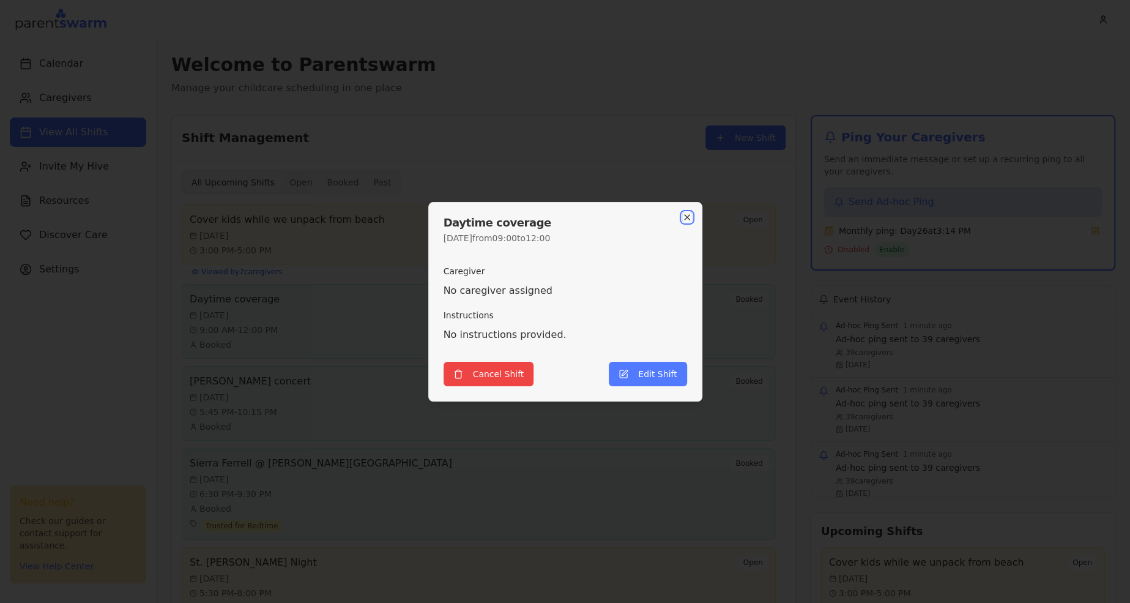
click at [686, 217] on icon "button" at bounding box center [687, 217] width 5 height 5
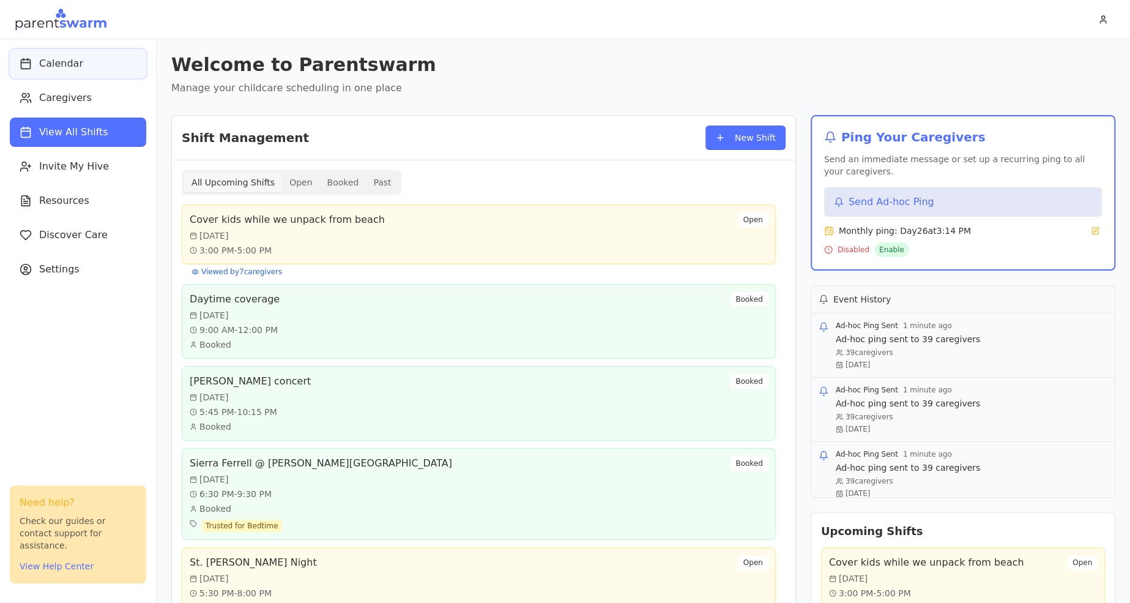
click at [61, 72] on button "Calendar" at bounding box center [78, 63] width 136 height 29
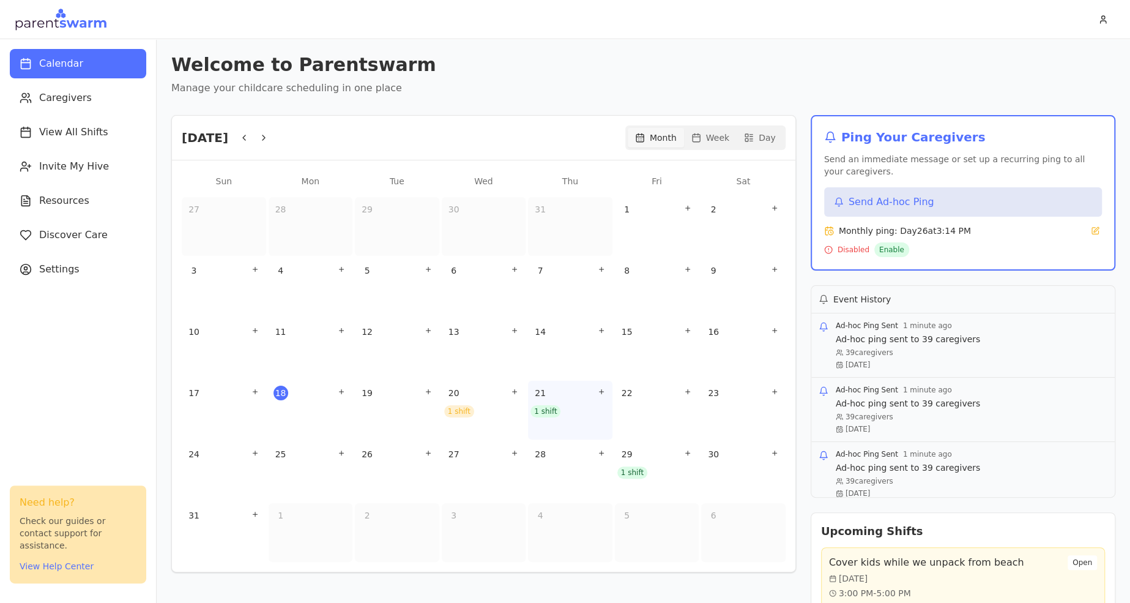
click at [548, 414] on div "1 shift" at bounding box center [545, 411] width 30 height 12
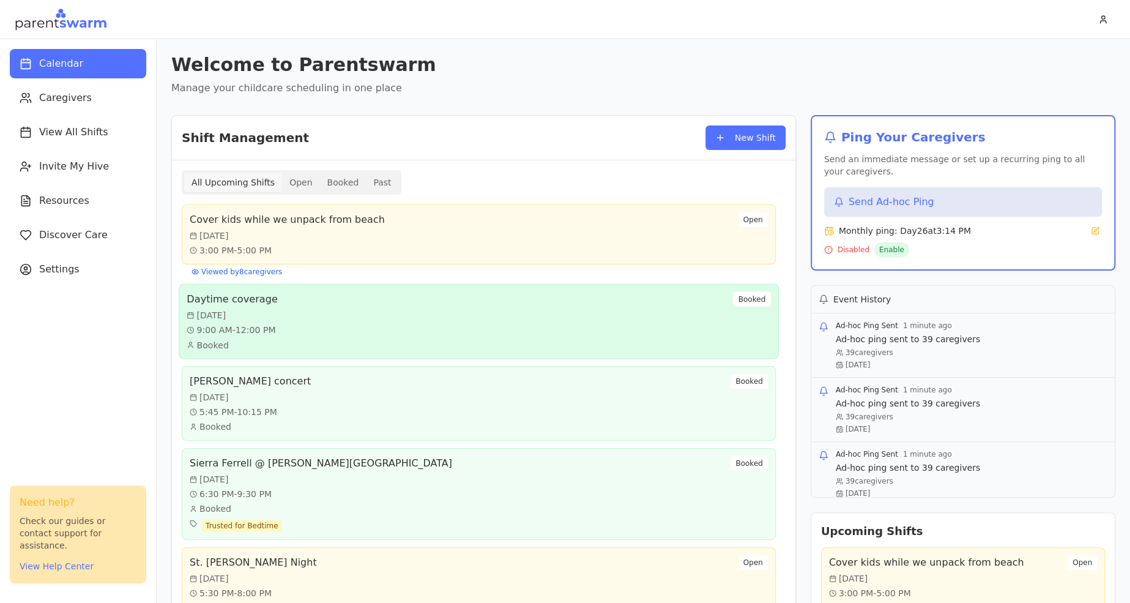
click at [571, 332] on div "Daytime coverage [DATE] 9:00 AM - 12:00 PM Booked Booked" at bounding box center [479, 321] width 584 height 59
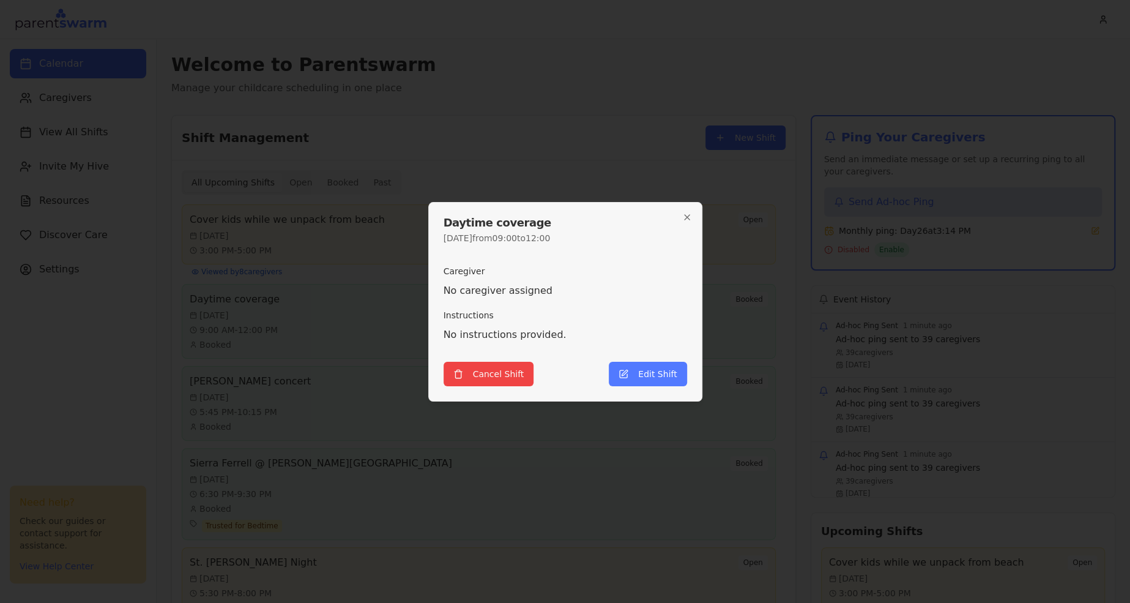
click at [688, 211] on div "Daytime coverage [DATE] 09:00 to 12:00 Caregiver No caregiver assigned Instruct…" at bounding box center [565, 301] width 274 height 199
click at [686, 217] on icon "button" at bounding box center [687, 217] width 5 height 5
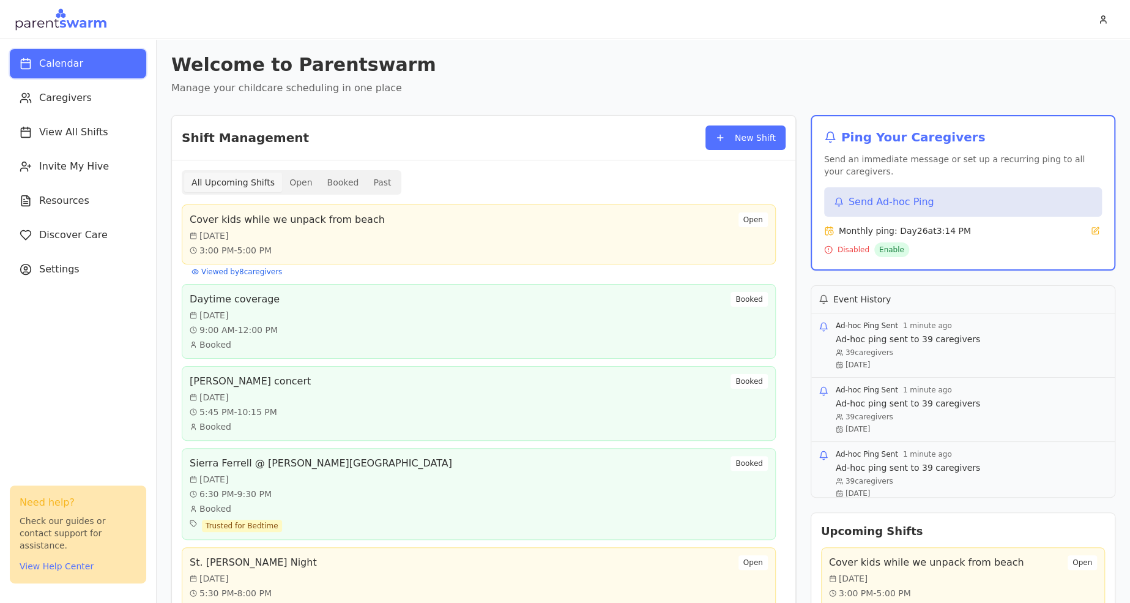
click at [94, 66] on button "Calendar" at bounding box center [78, 63] width 136 height 29
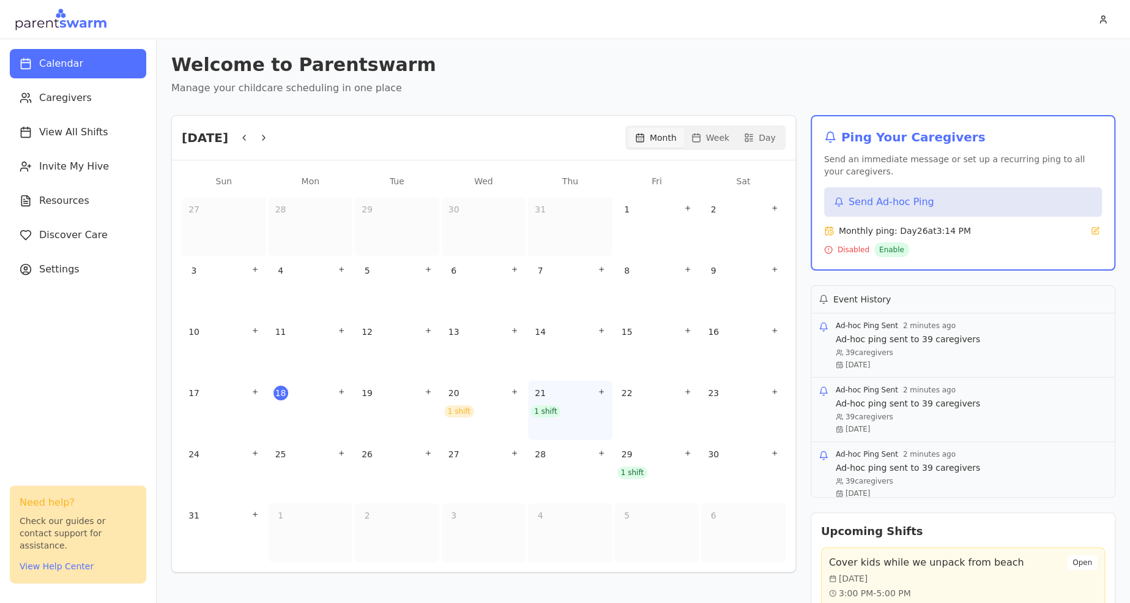
click at [588, 397] on div "21" at bounding box center [570, 393] width 80 height 20
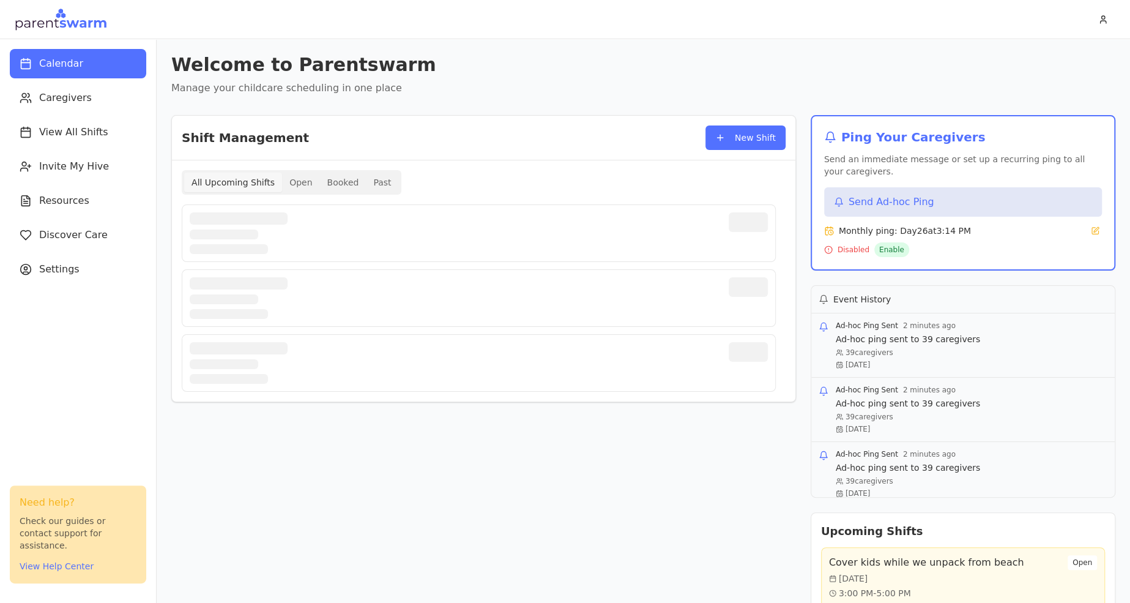
click at [341, 187] on button "Booked" at bounding box center [342, 183] width 46 height 20
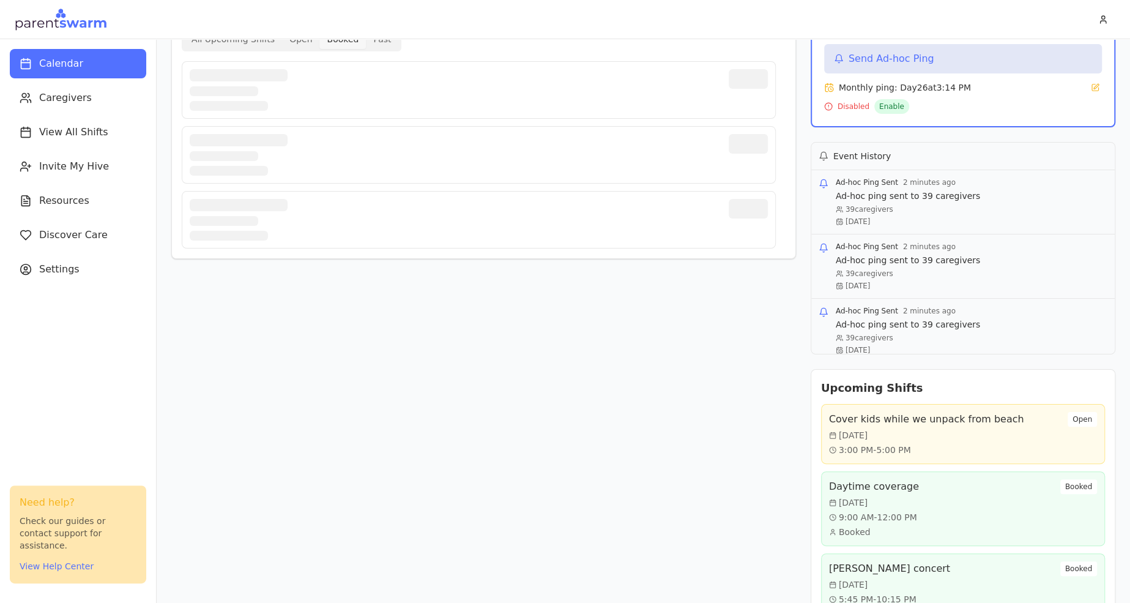
scroll to position [157, 0]
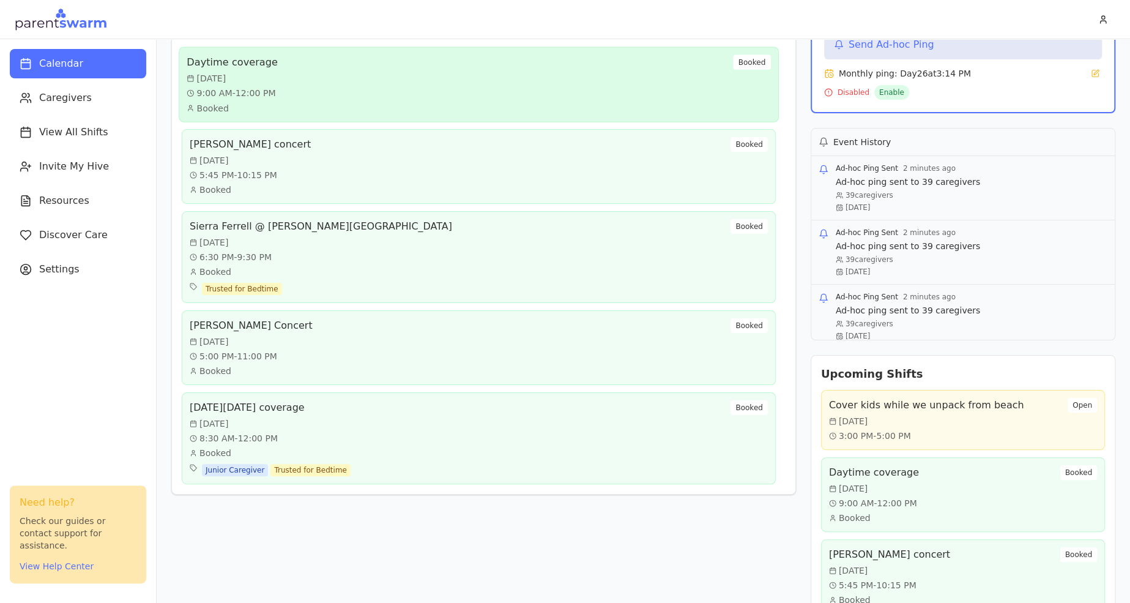
click at [467, 106] on div "Daytime coverage [DATE] 9:00 AM - 12:00 PM Booked Booked" at bounding box center [479, 84] width 584 height 59
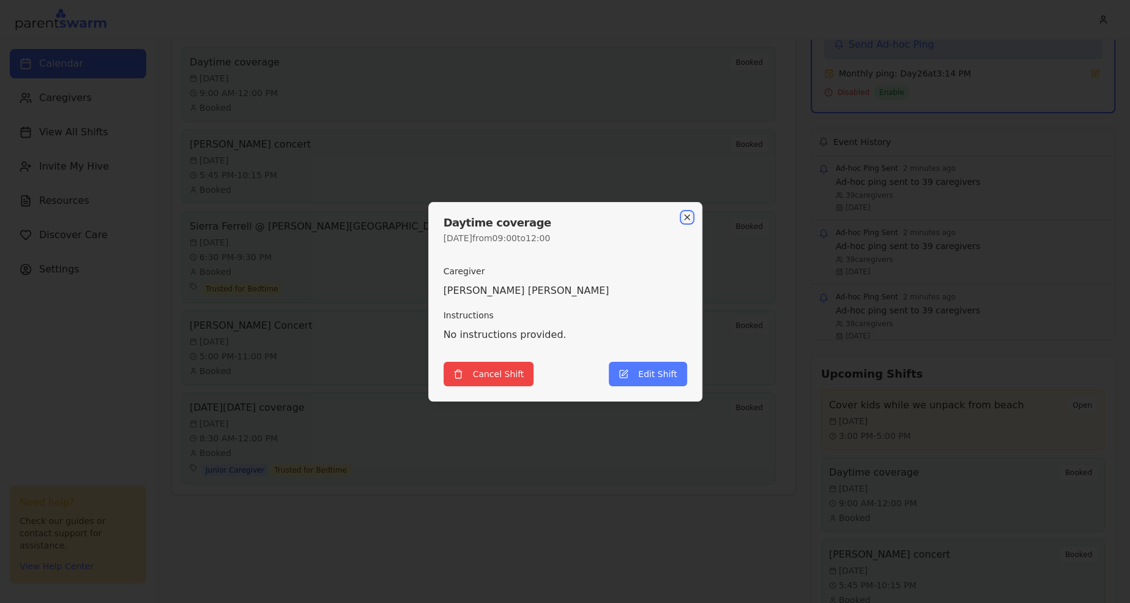
click at [685, 212] on icon "button" at bounding box center [687, 217] width 10 height 10
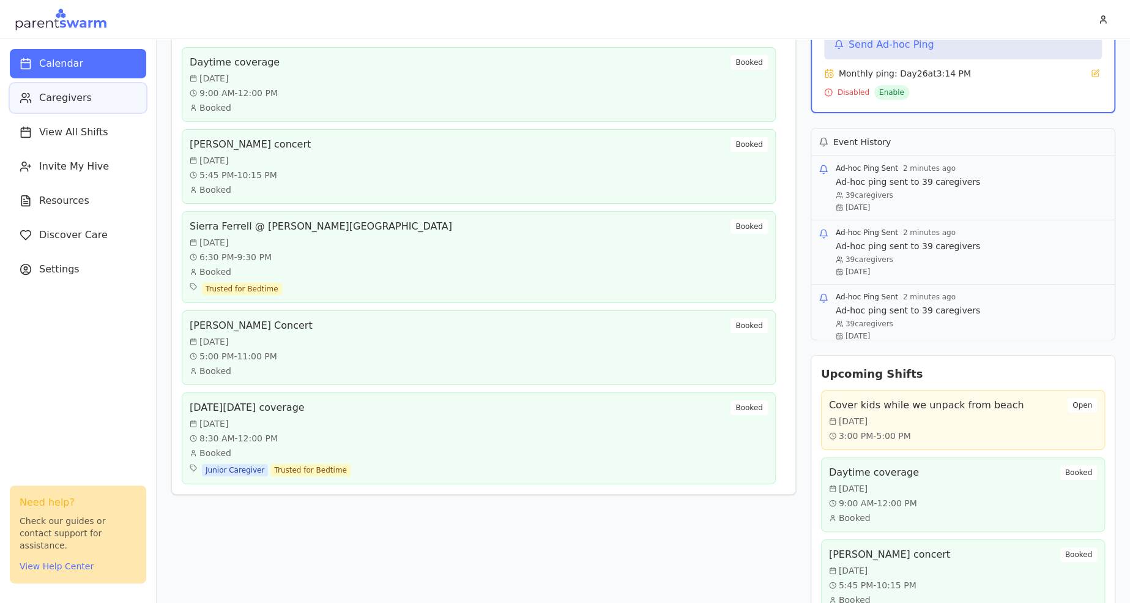
click at [67, 103] on span "Caregivers" at bounding box center [65, 98] width 53 height 15
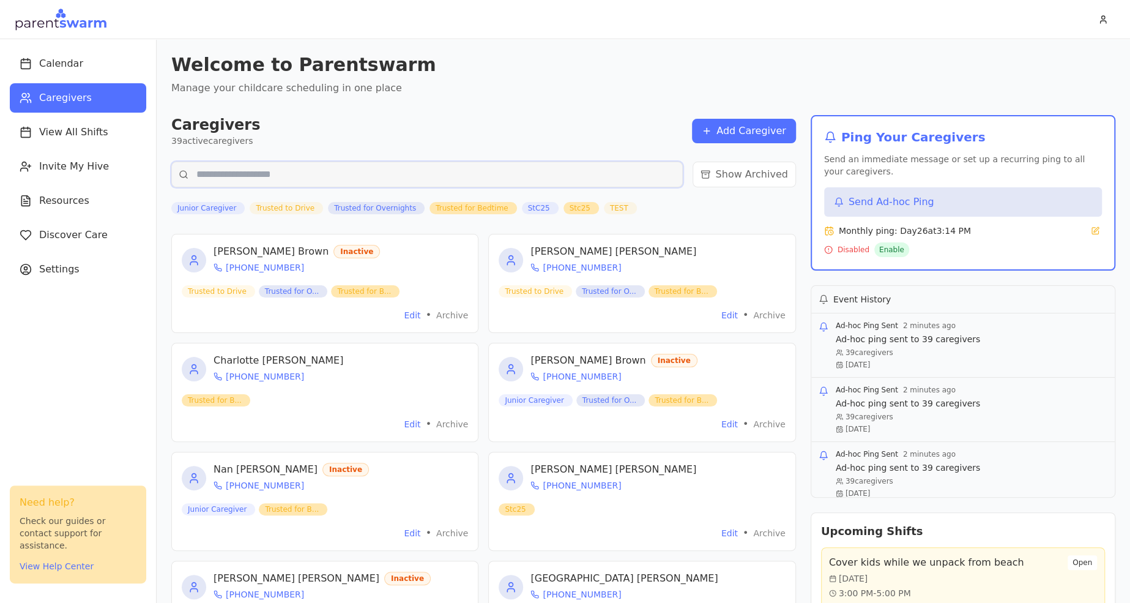
click at [299, 171] on input "text" at bounding box center [426, 175] width 511 height 26
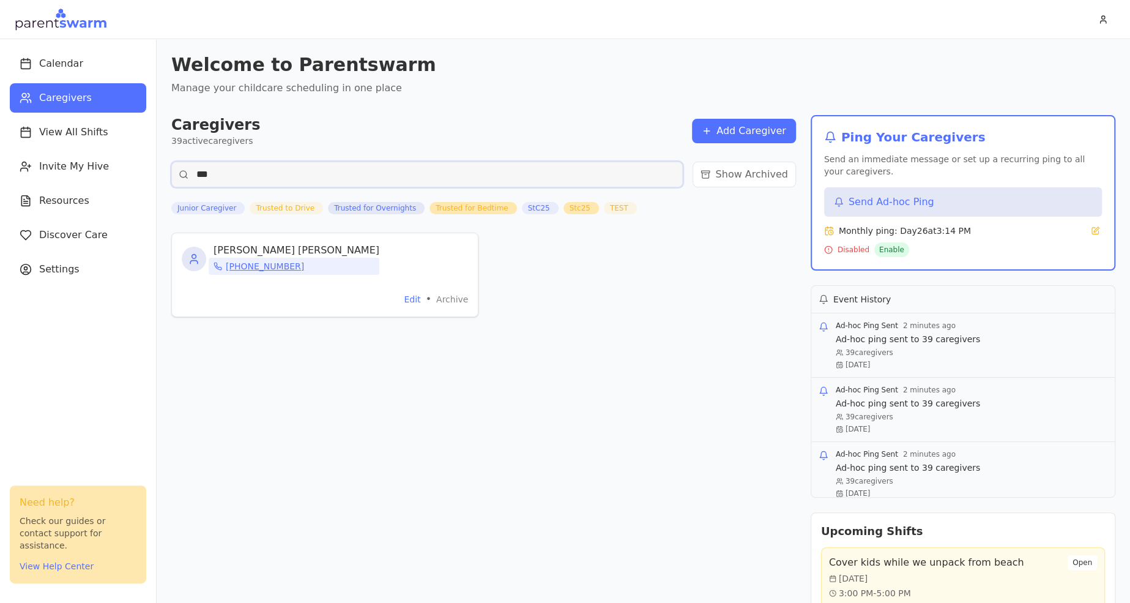
type input "***"
click at [505, 265] on link "(804) 938-3977" at bounding box center [555, 198] width 100 height 157
click at [78, 172] on span "Invite My Hive" at bounding box center [74, 166] width 70 height 15
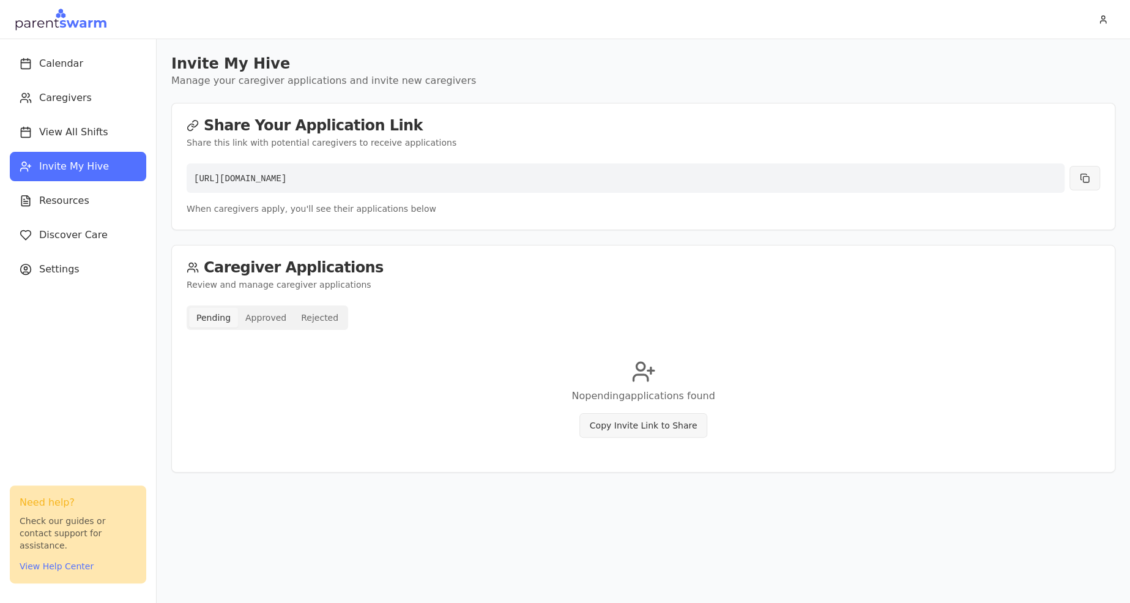
click at [268, 327] on div "Pending Approved Rejected" at bounding box center [268, 317] width 162 height 24
click at [269, 317] on button "Approved" at bounding box center [266, 318] width 56 height 20
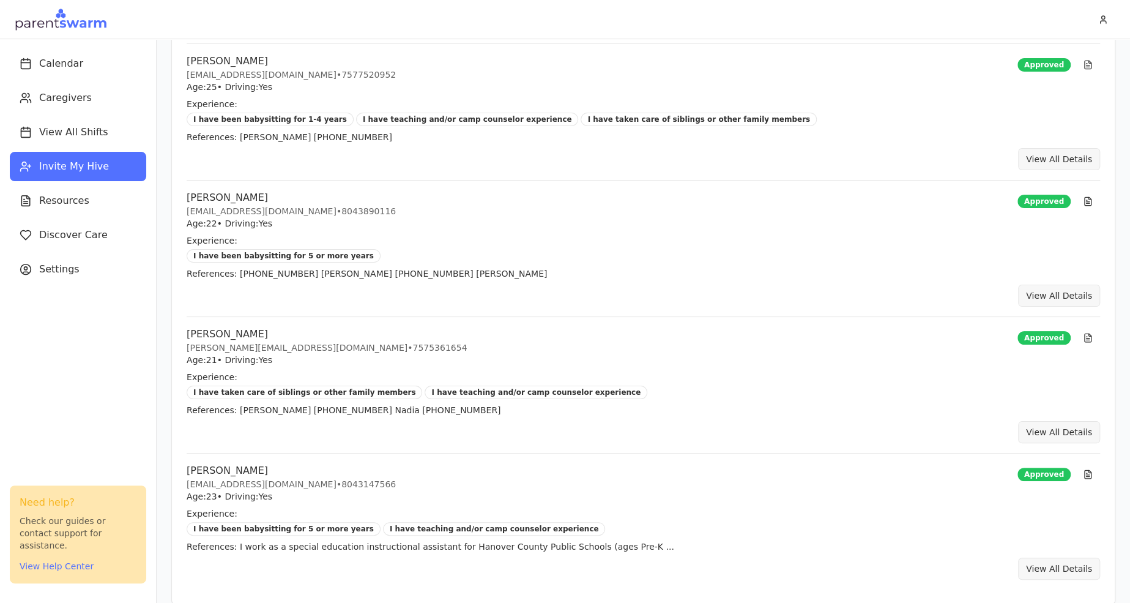
scroll to position [444, 0]
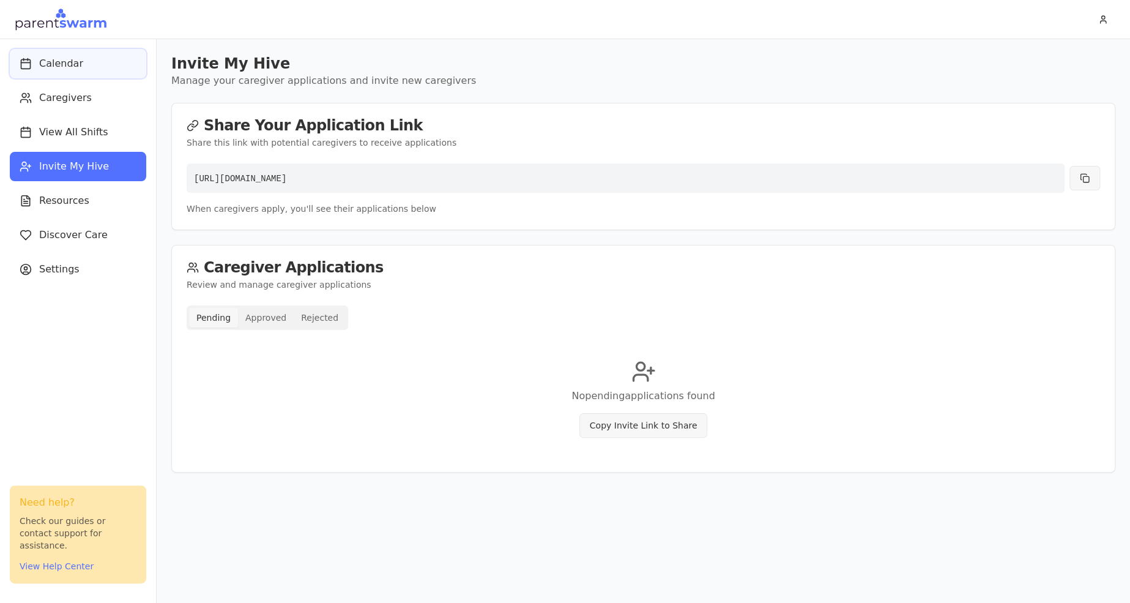
click at [56, 62] on span "Calendar" at bounding box center [61, 63] width 44 height 15
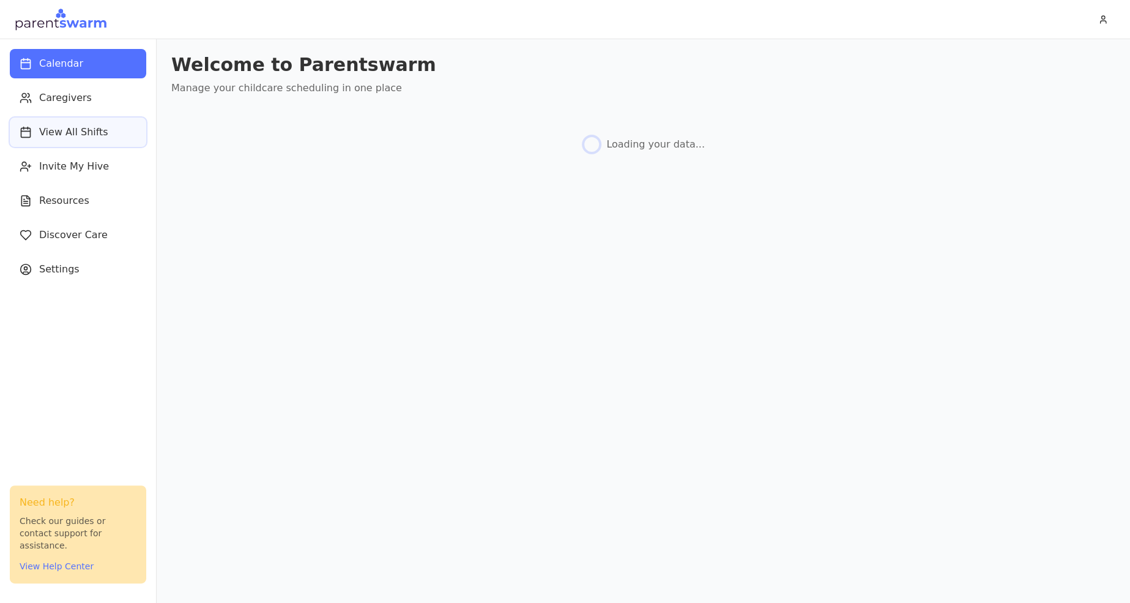
click at [64, 128] on span "View All Shifts" at bounding box center [73, 132] width 69 height 15
